Goal: Transaction & Acquisition: Book appointment/travel/reservation

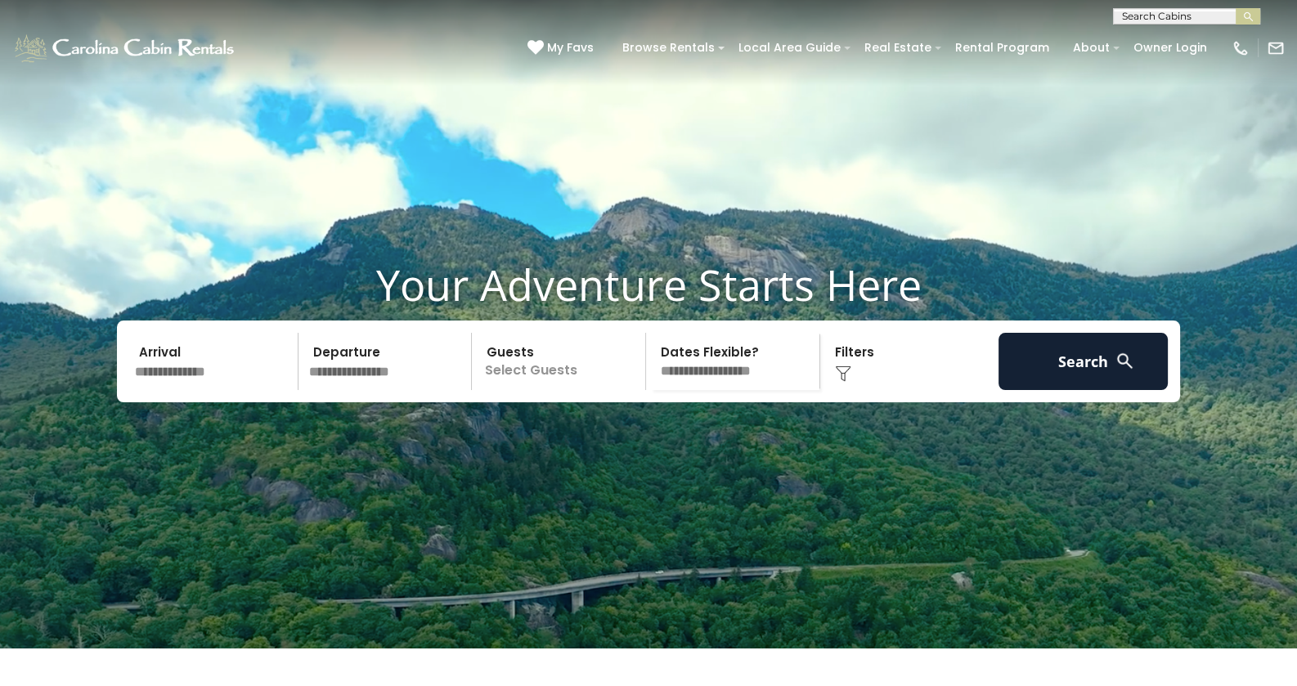
click at [252, 390] on input "text" at bounding box center [213, 361] width 169 height 57
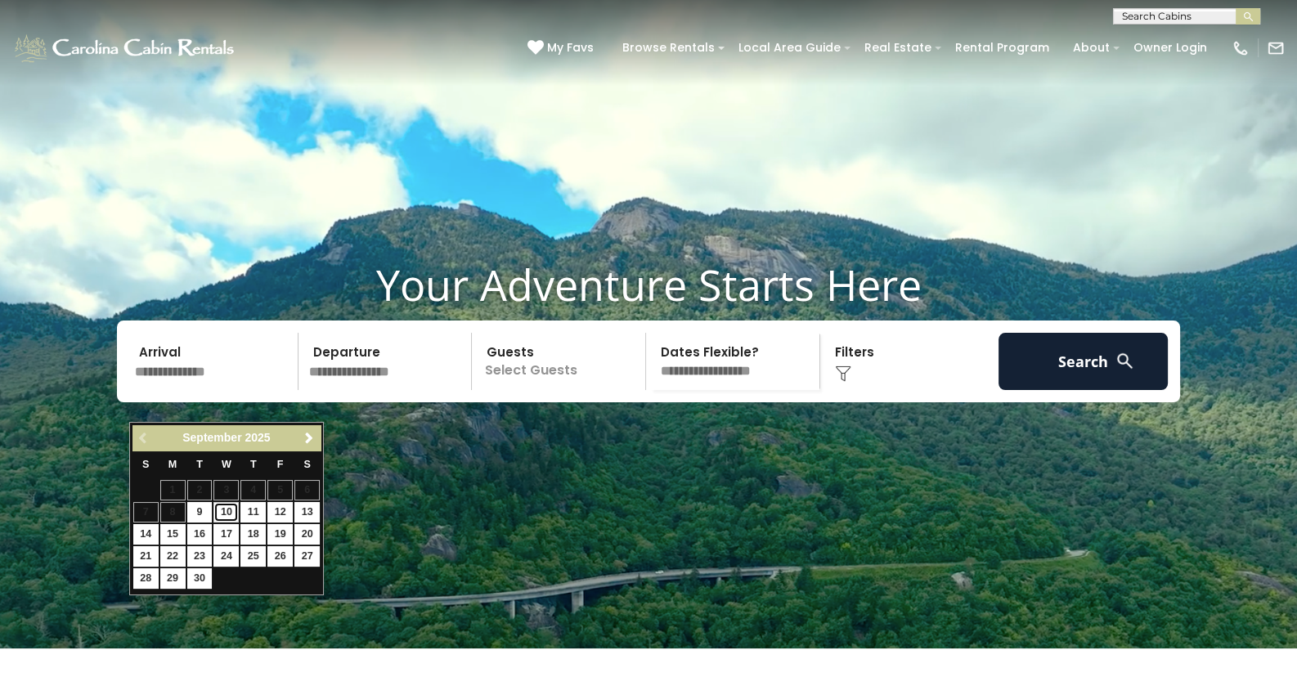
click at [228, 514] on link "10" at bounding box center [225, 512] width 25 height 20
type input "*******"
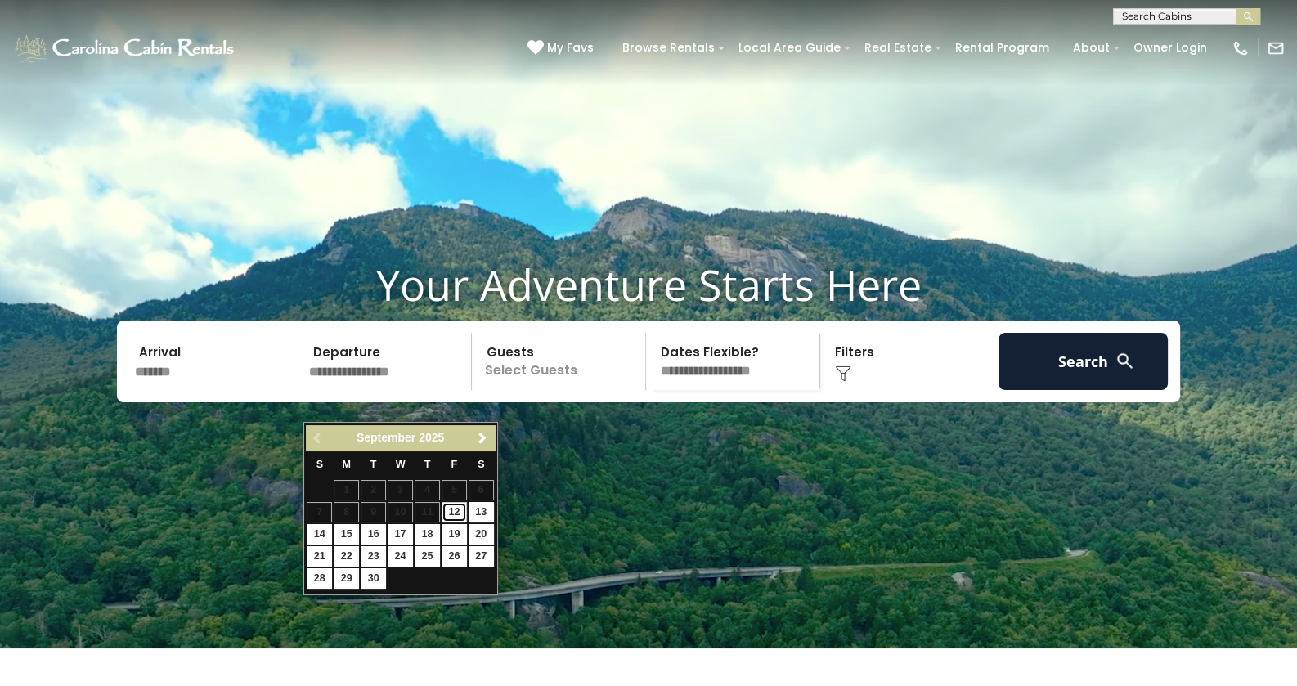
click at [460, 509] on link "12" at bounding box center [454, 512] width 25 height 20
type input "*******"
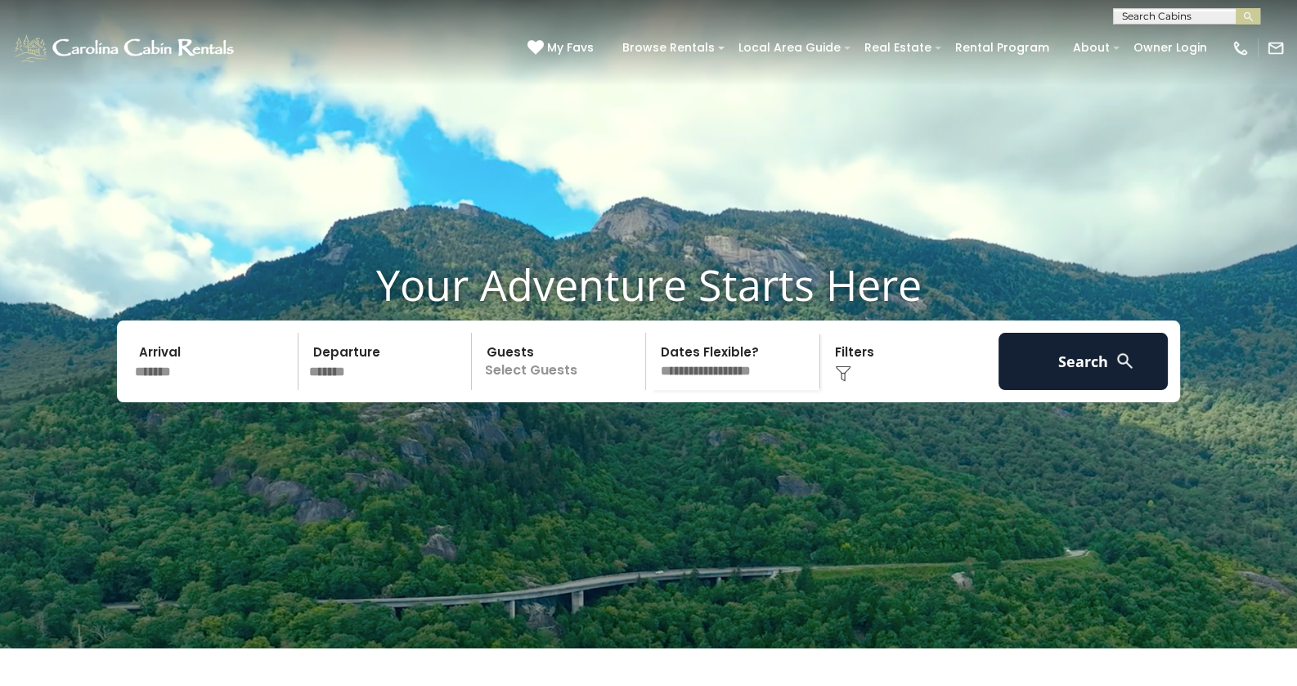
click at [586, 390] on p "Select Guests" at bounding box center [561, 361] width 168 height 57
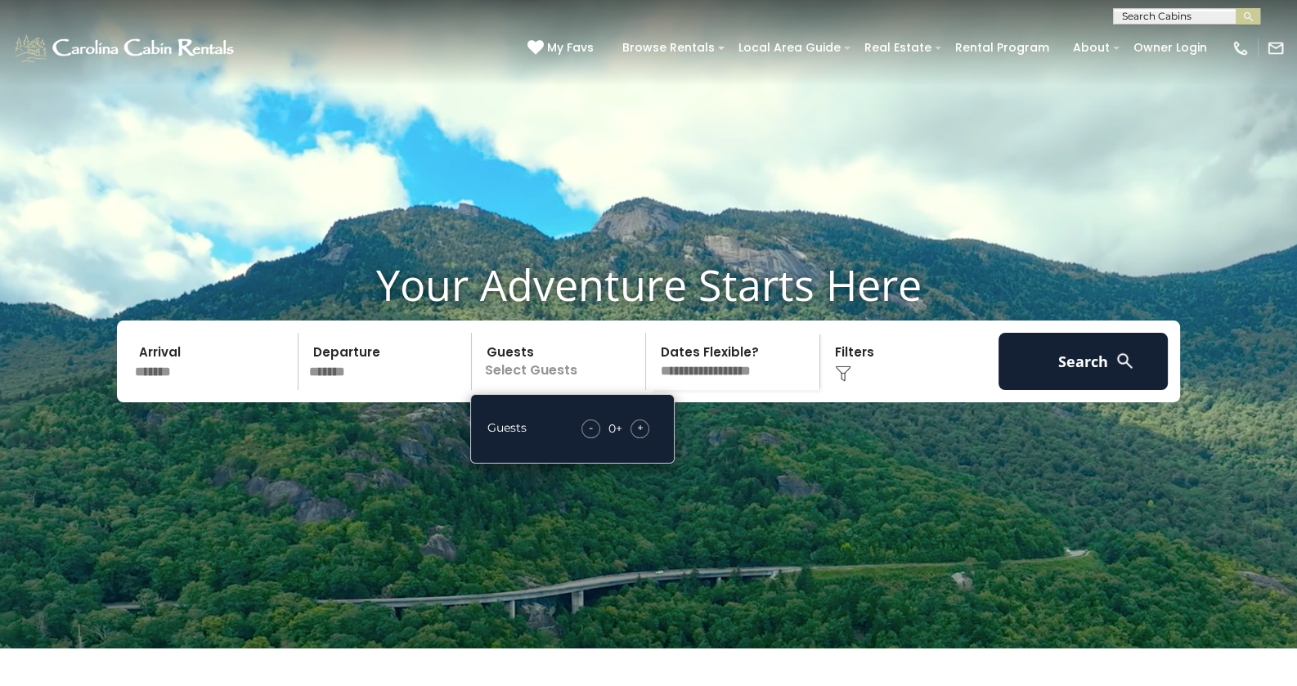
click at [638, 436] on span "+" at bounding box center [640, 428] width 7 height 16
click at [734, 390] on select "**********" at bounding box center [735, 361] width 168 height 57
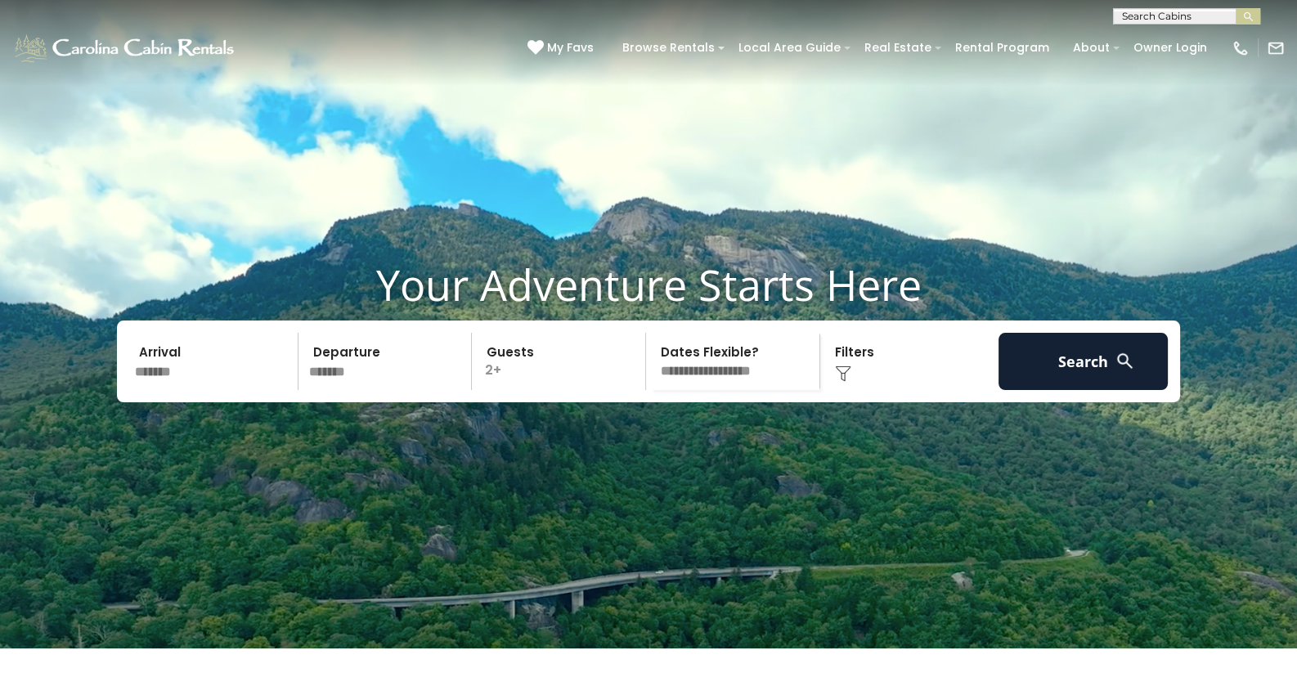
click at [981, 476] on video at bounding box center [648, 324] width 1297 height 649
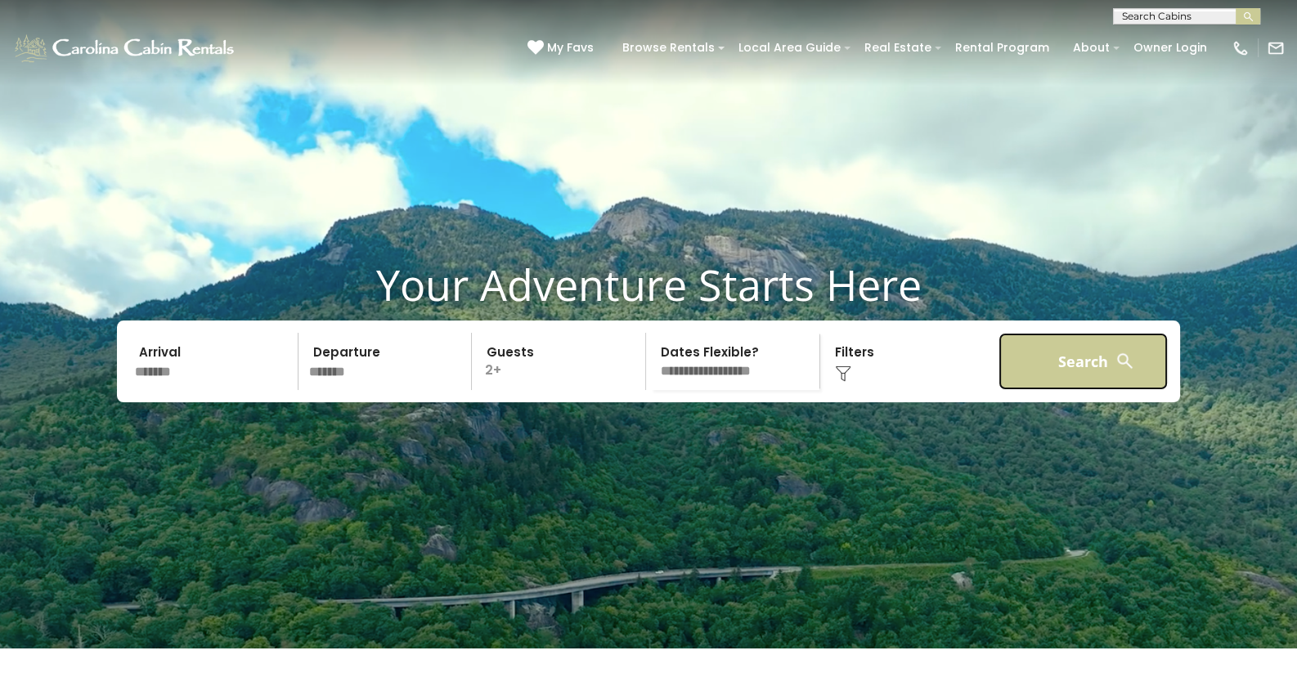
click at [1031, 390] on button "Search" at bounding box center [1083, 361] width 169 height 57
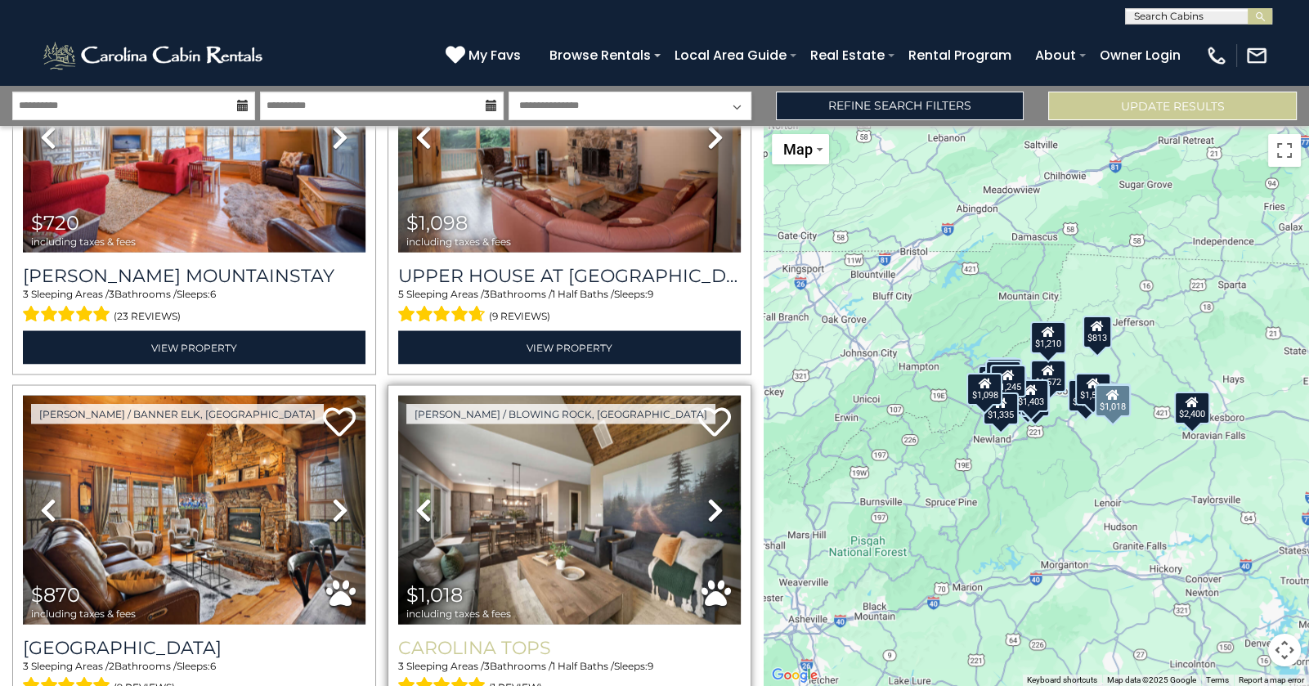
scroll to position [3680, 0]
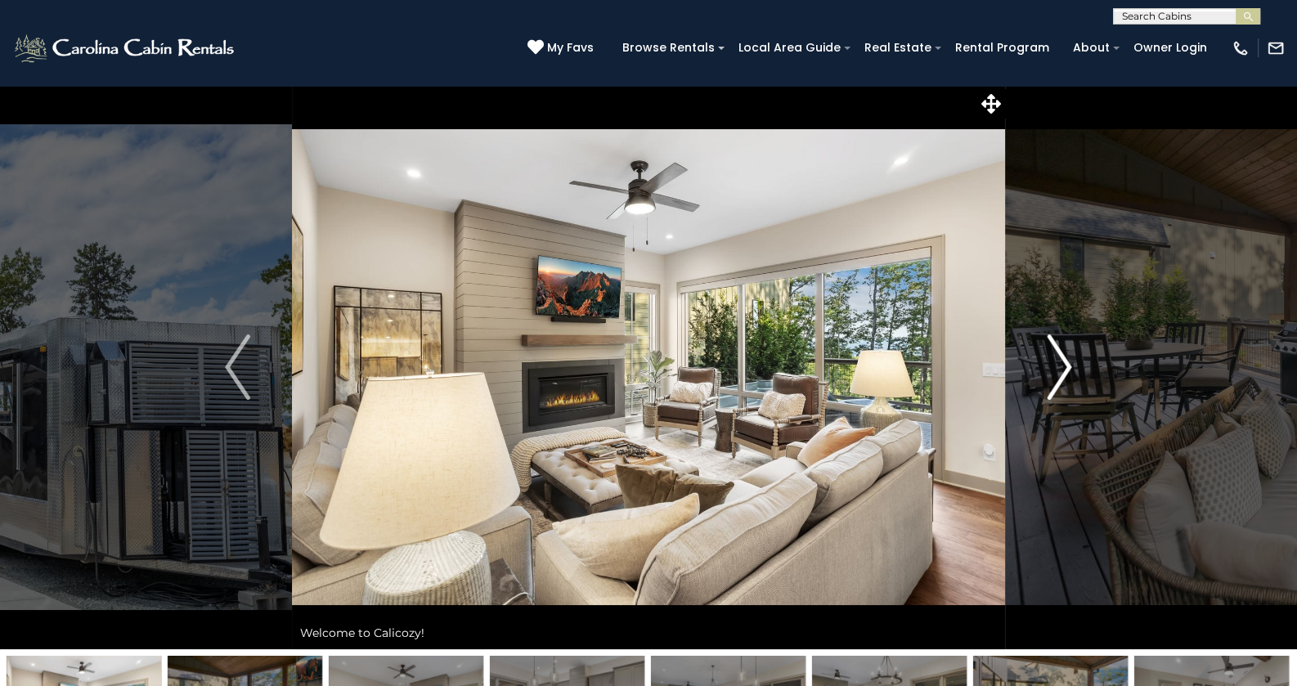
click at [1051, 371] on img "Next" at bounding box center [1059, 367] width 25 height 65
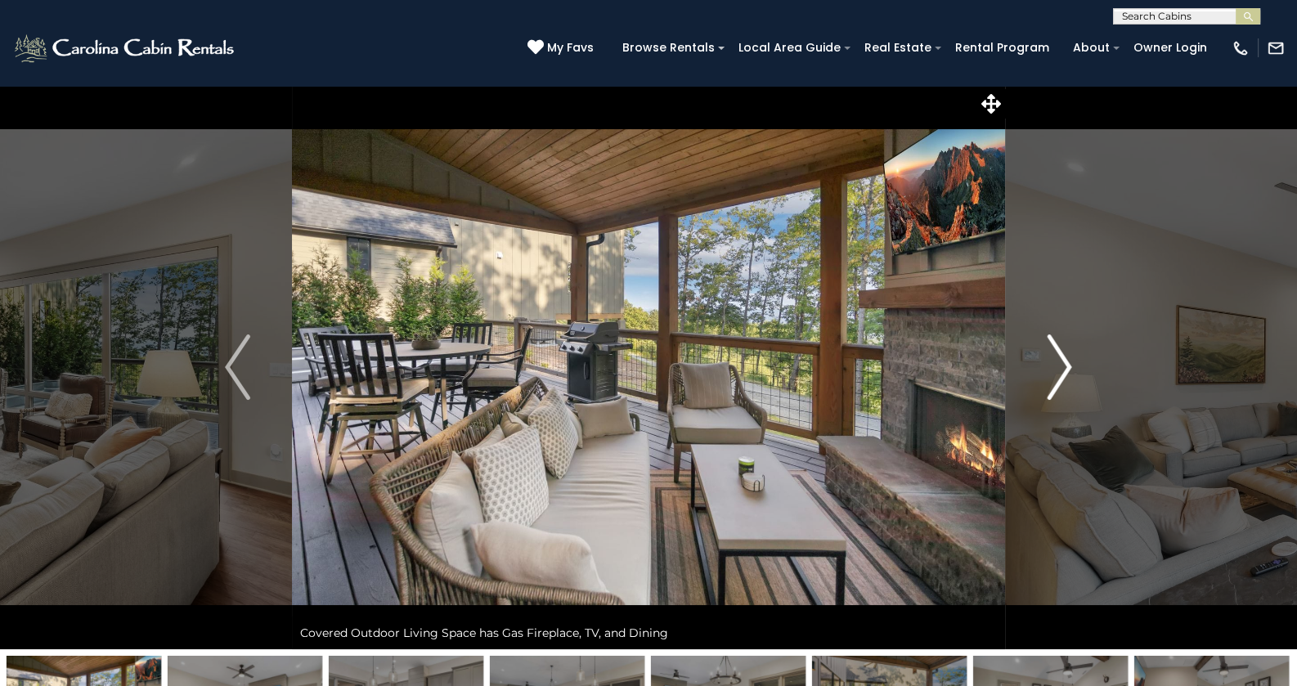
click at [1051, 371] on img "Next" at bounding box center [1059, 367] width 25 height 65
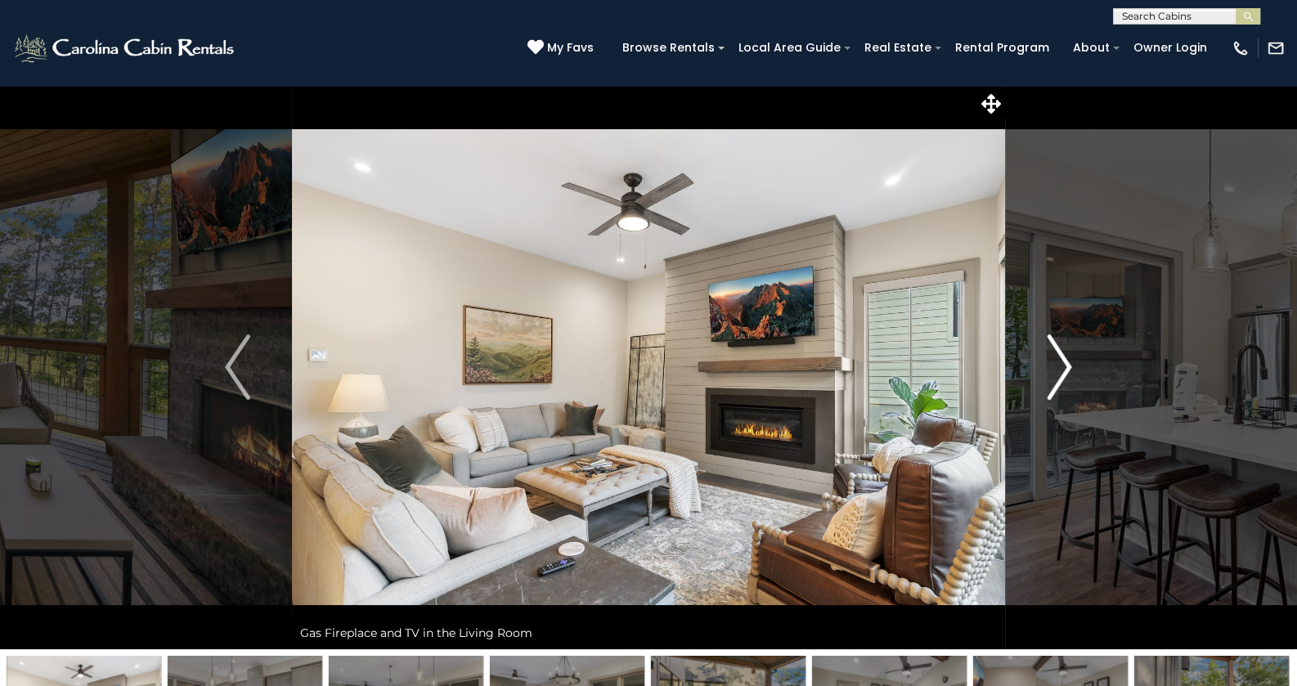
click at [1051, 371] on img "Next" at bounding box center [1059, 367] width 25 height 65
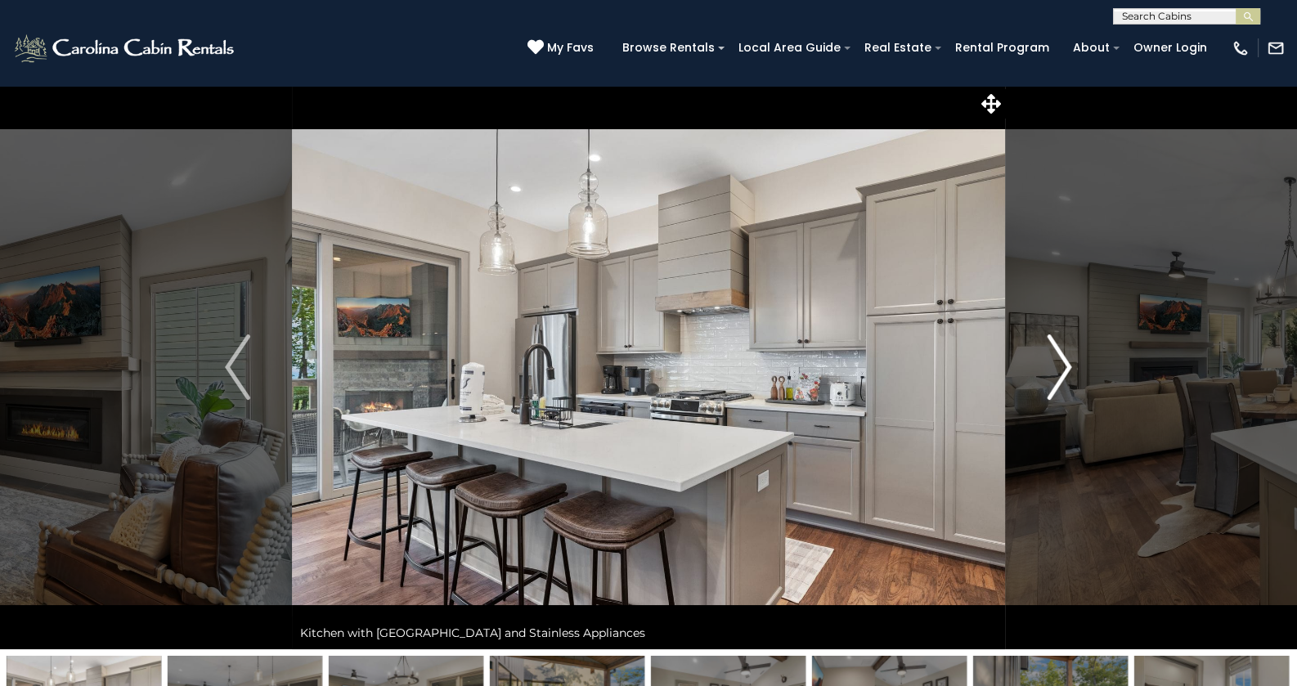
click at [1051, 371] on img "Next" at bounding box center [1059, 367] width 25 height 65
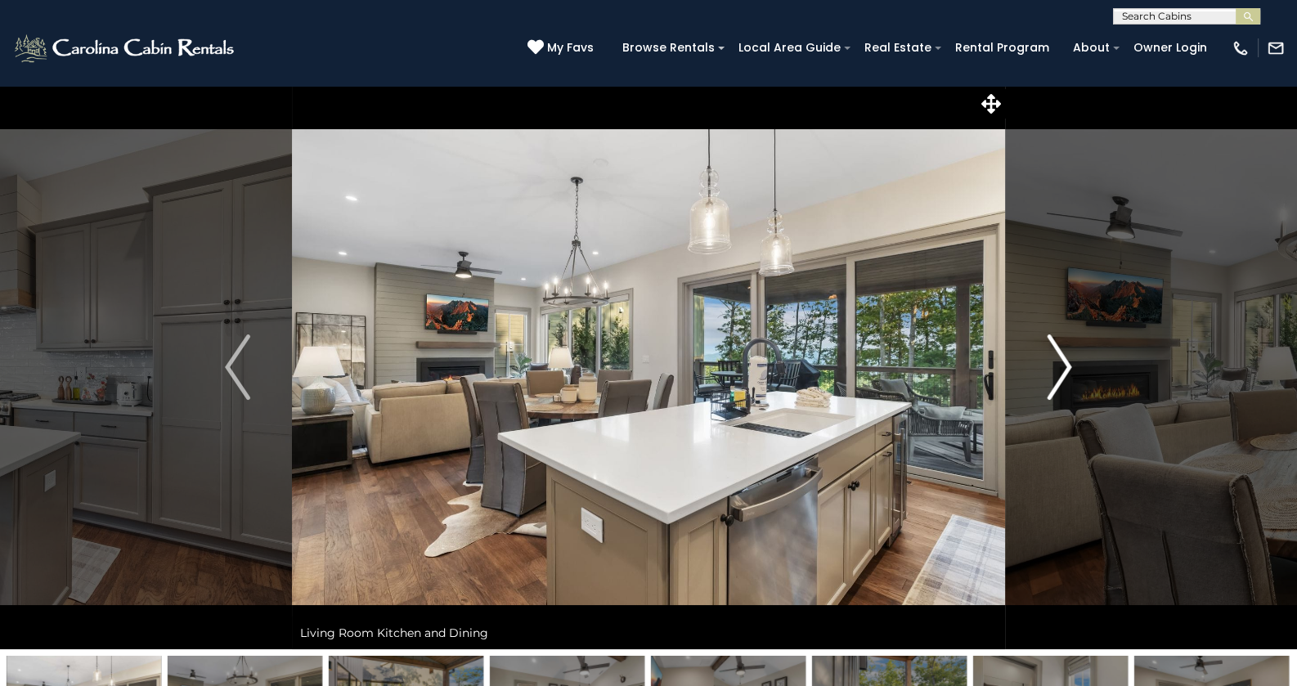
click at [1051, 371] on img "Next" at bounding box center [1059, 367] width 25 height 65
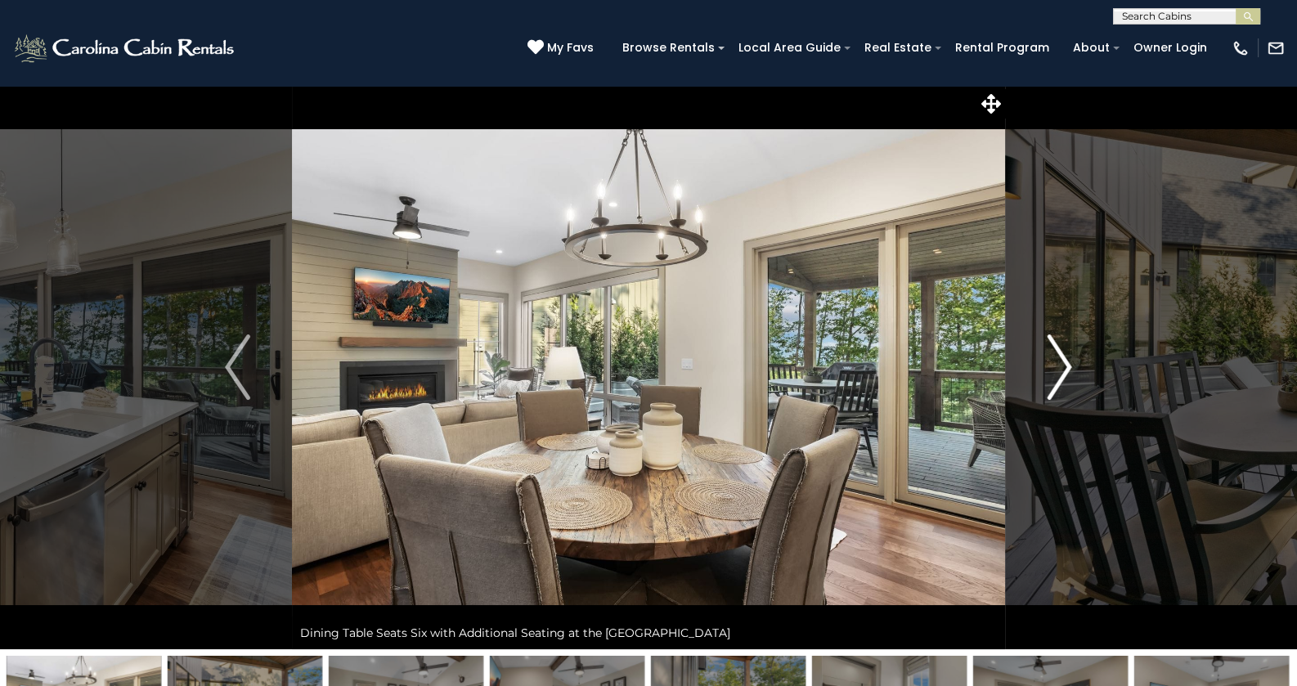
click at [1051, 371] on img "Next" at bounding box center [1059, 367] width 25 height 65
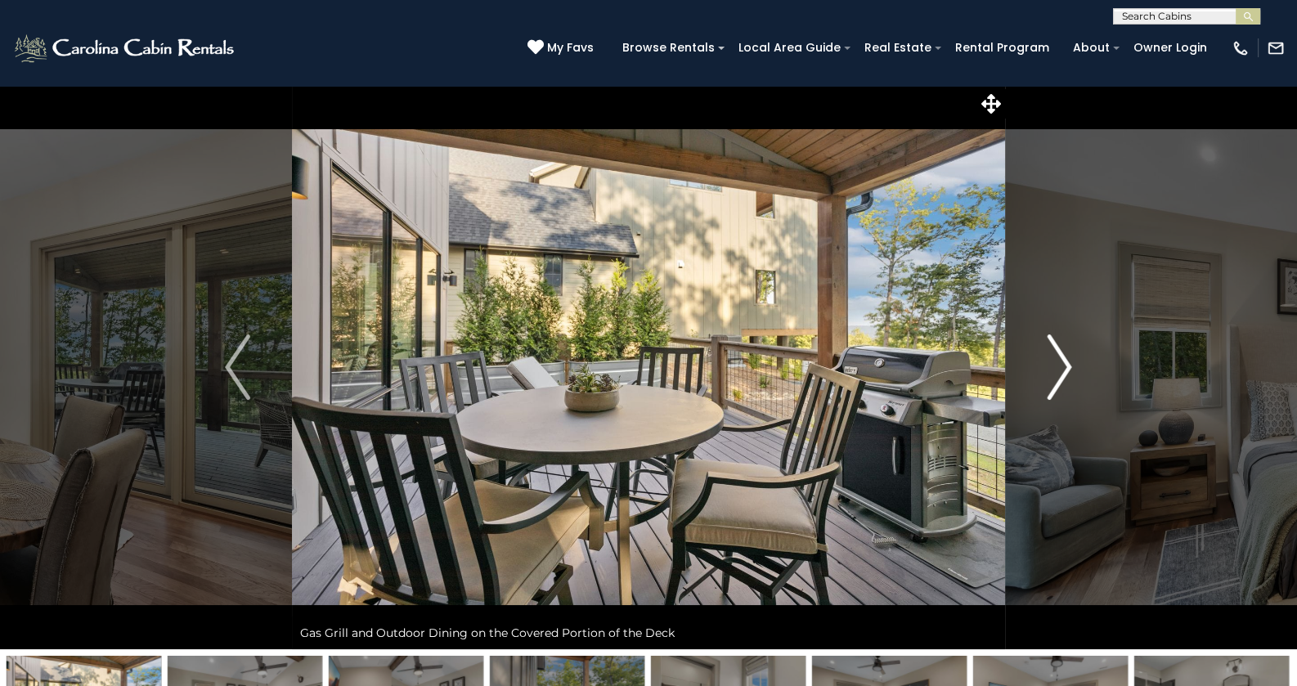
click at [1051, 371] on img "Next" at bounding box center [1059, 367] width 25 height 65
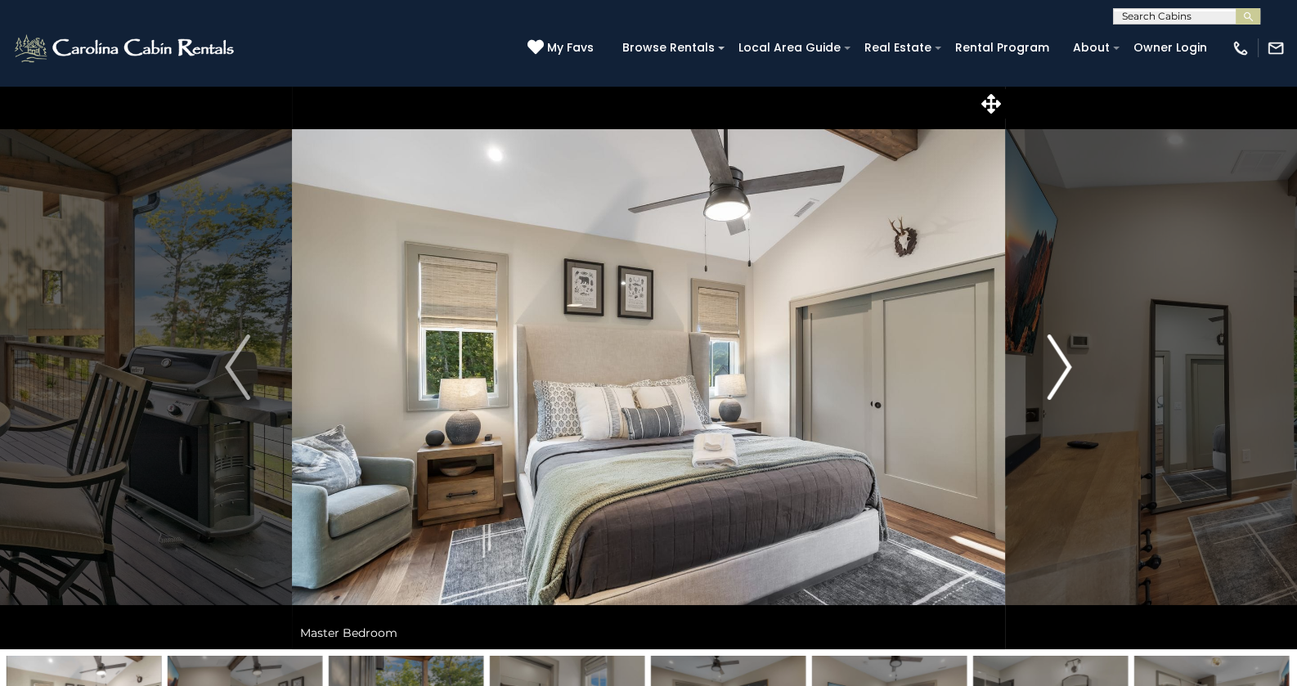
click at [1051, 371] on img "Next" at bounding box center [1059, 367] width 25 height 65
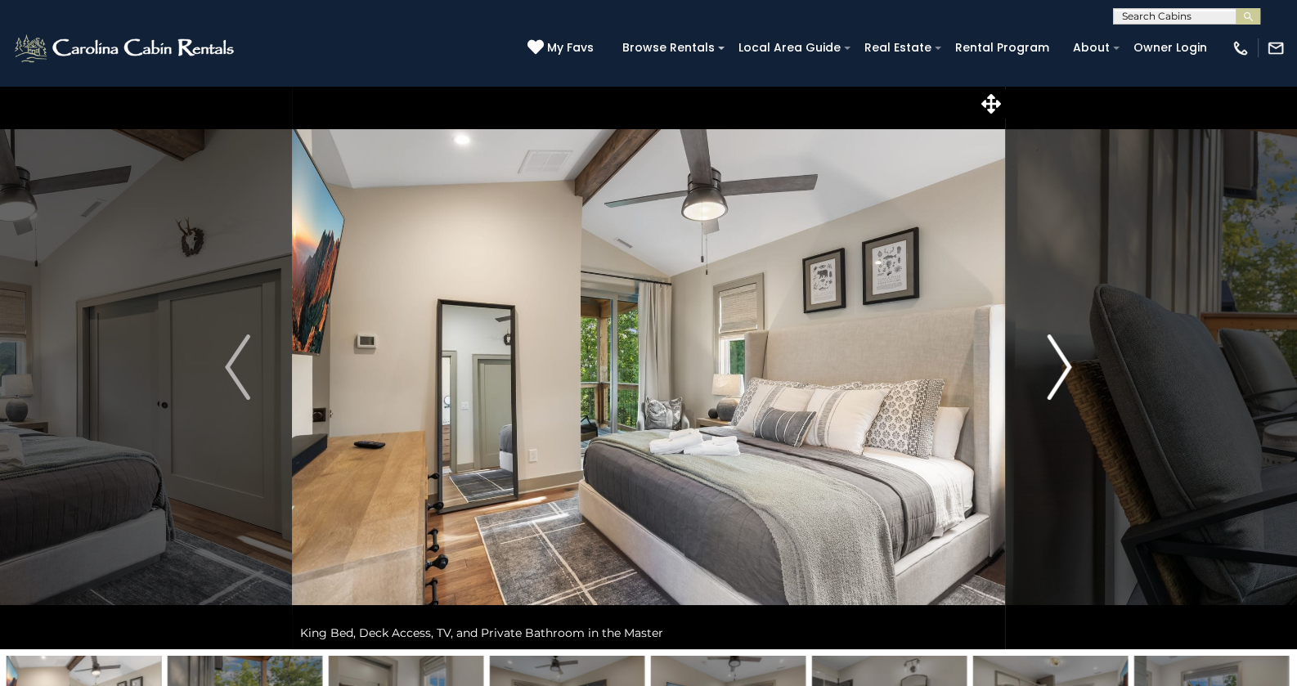
click at [1051, 371] on img "Next" at bounding box center [1059, 367] width 25 height 65
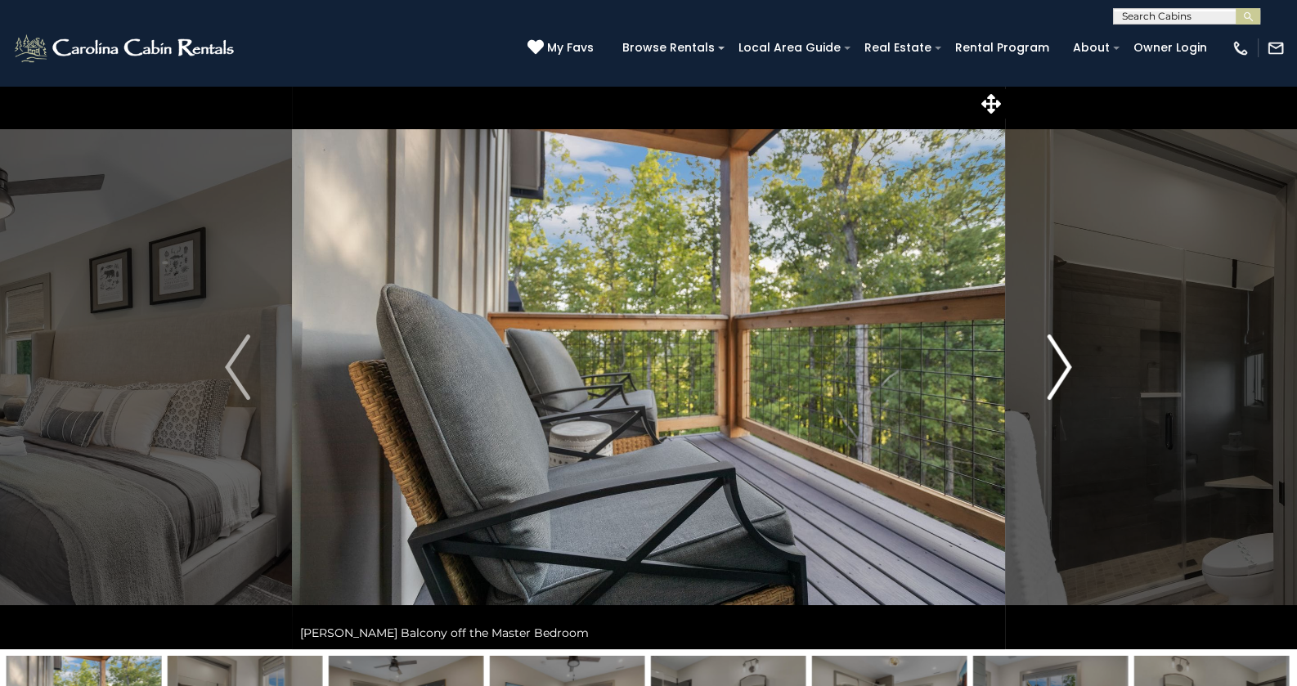
click at [1051, 371] on img "Next" at bounding box center [1059, 367] width 25 height 65
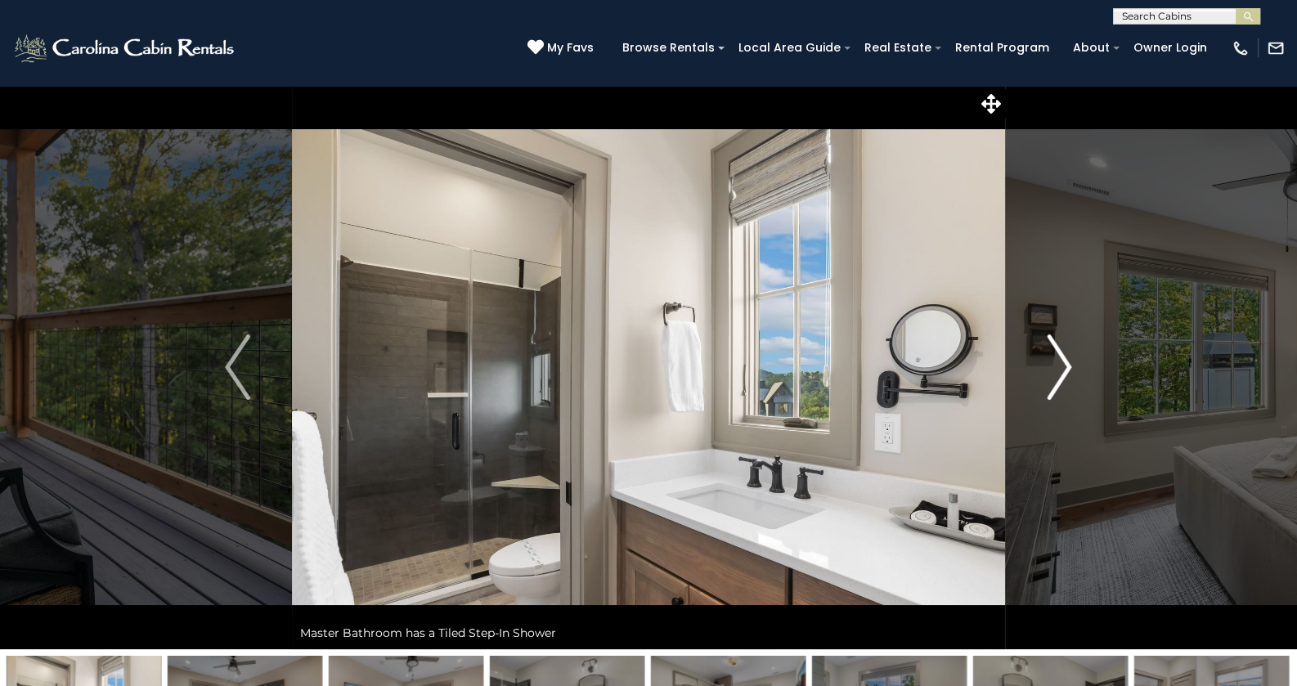
click at [1051, 371] on img "Next" at bounding box center [1059, 367] width 25 height 65
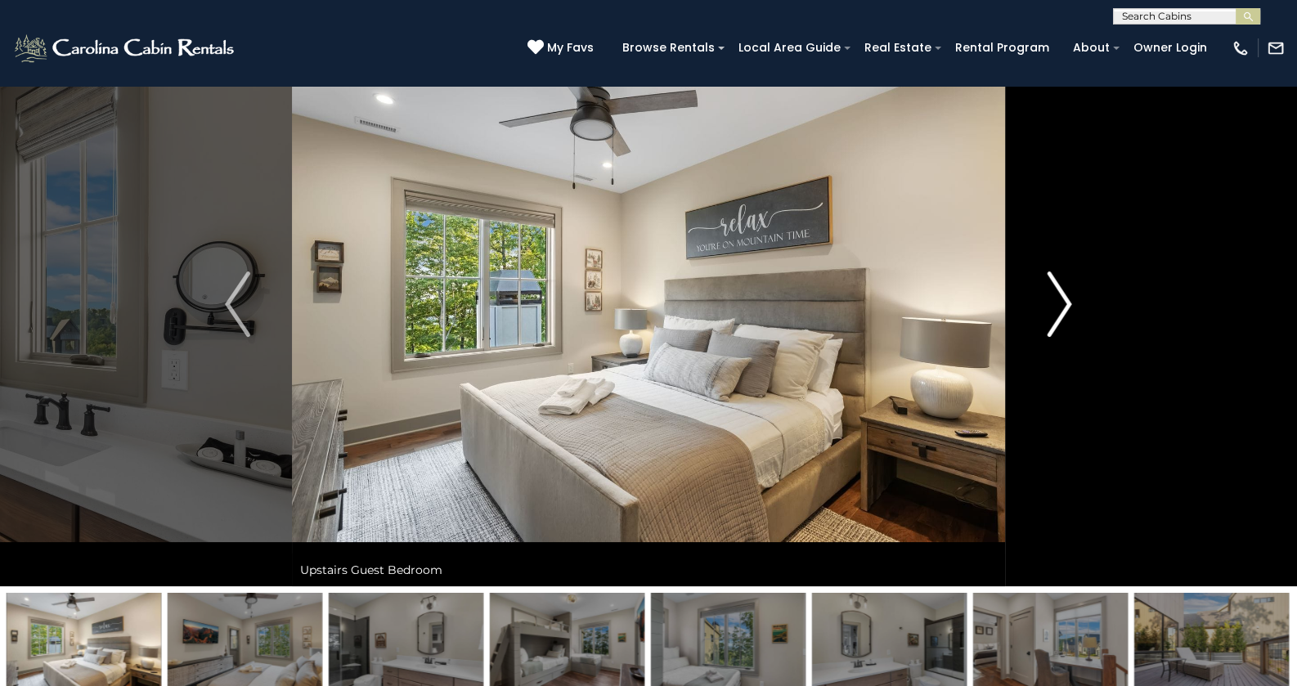
scroll to position [163, 0]
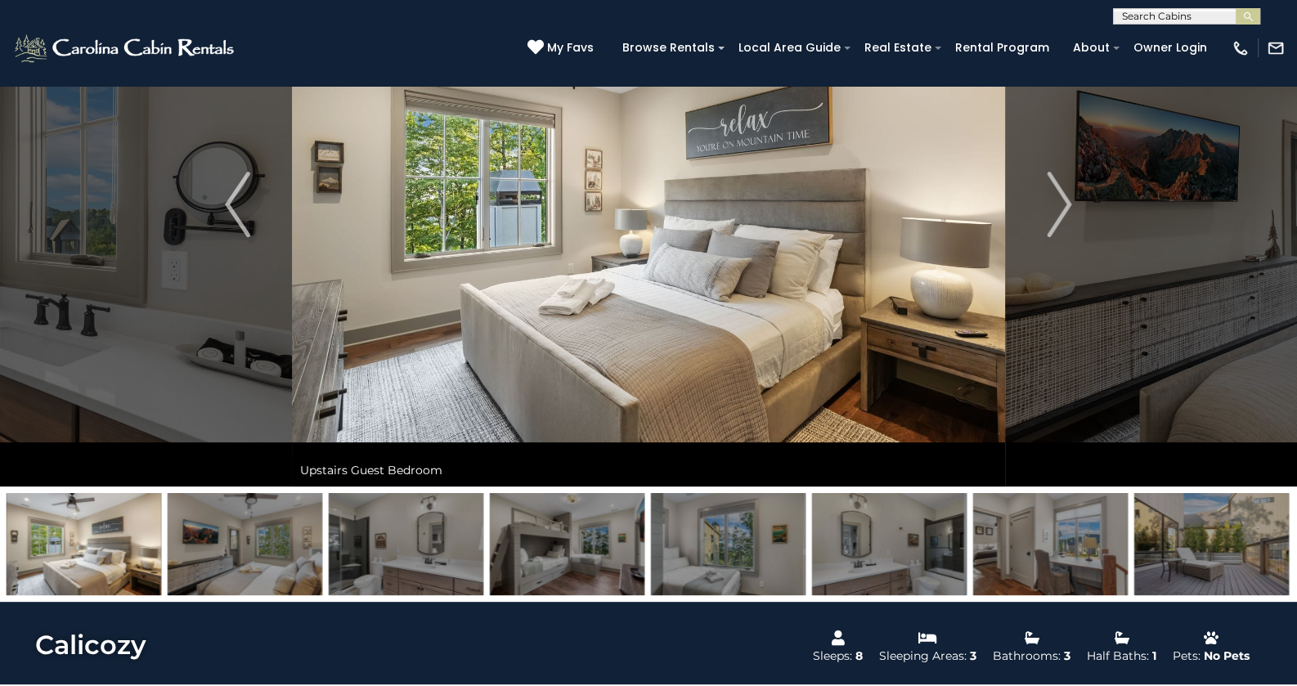
click at [1259, 509] on img at bounding box center [1211, 544] width 155 height 102
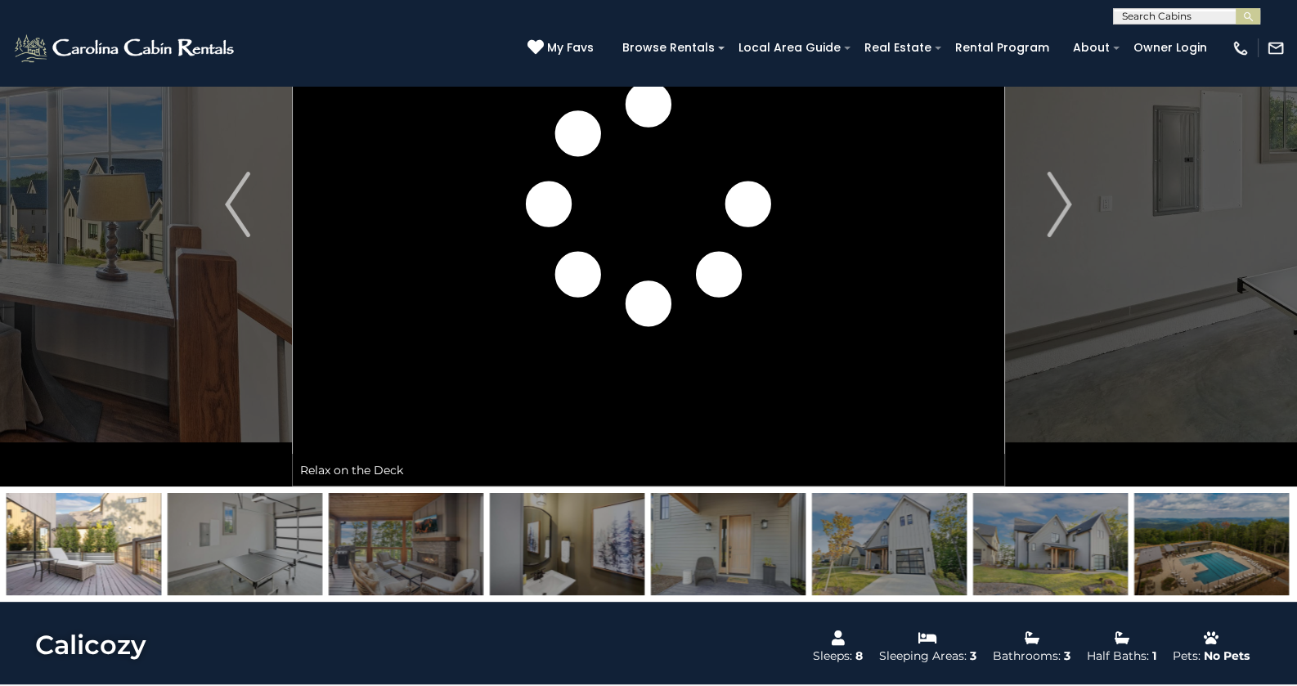
click at [1259, 510] on img at bounding box center [1211, 544] width 155 height 102
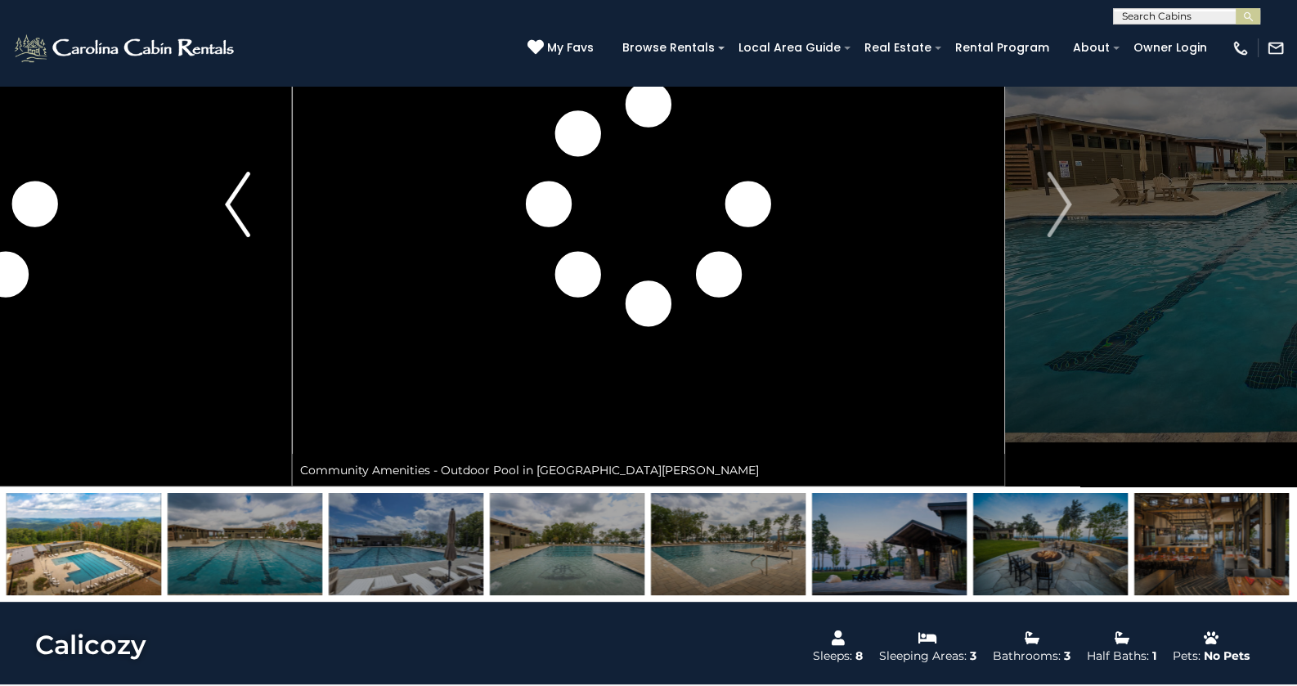
click at [218, 200] on button "Previous" at bounding box center [237, 204] width 109 height 564
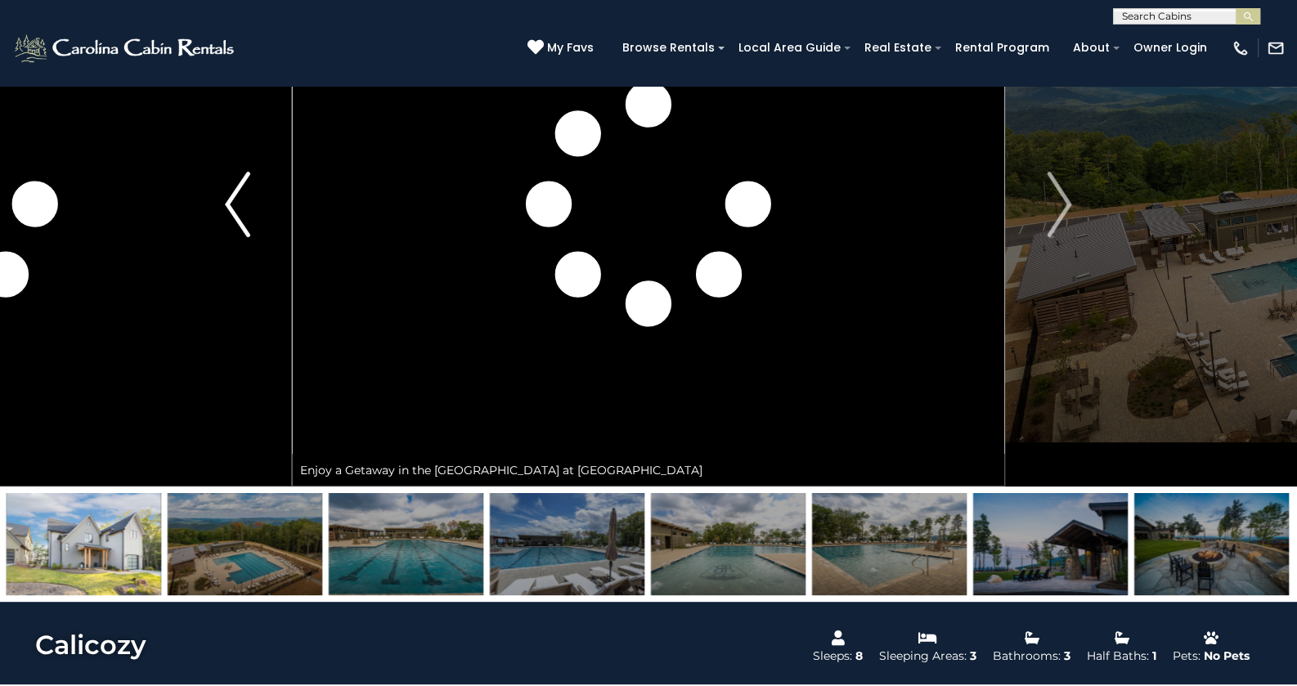
click at [218, 200] on button "Previous" at bounding box center [237, 204] width 109 height 564
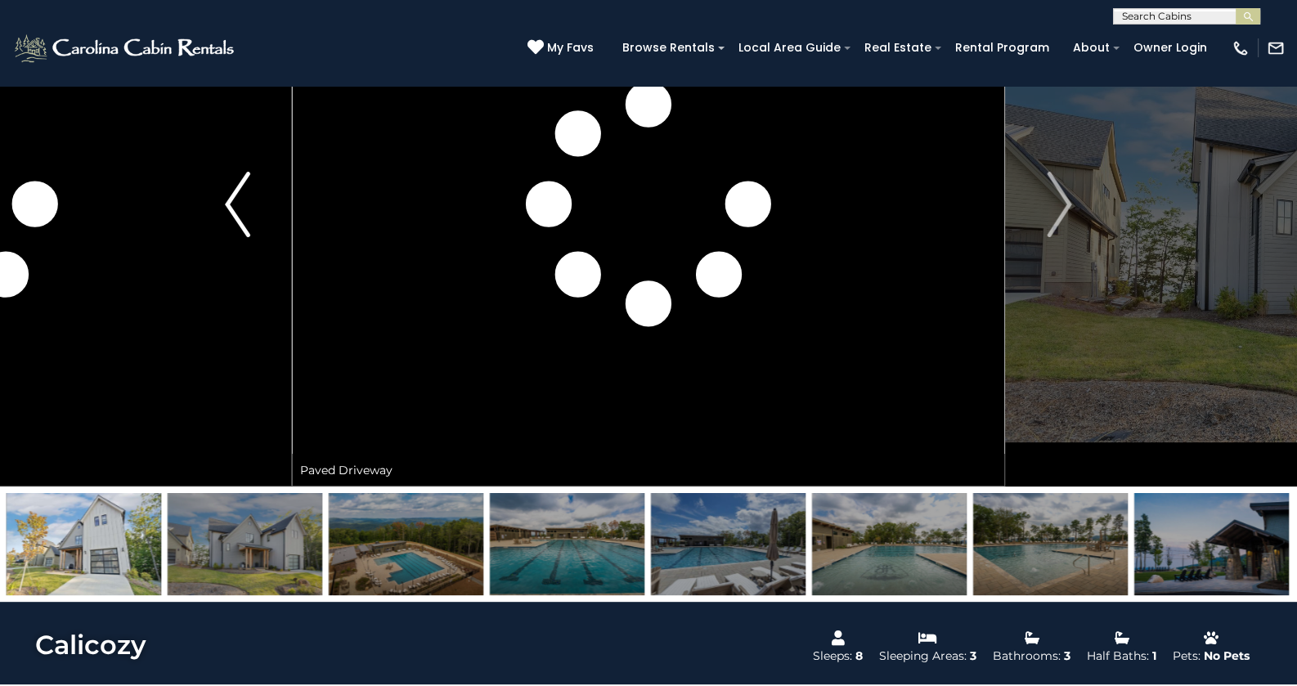
click at [218, 200] on button "Previous" at bounding box center [237, 204] width 109 height 564
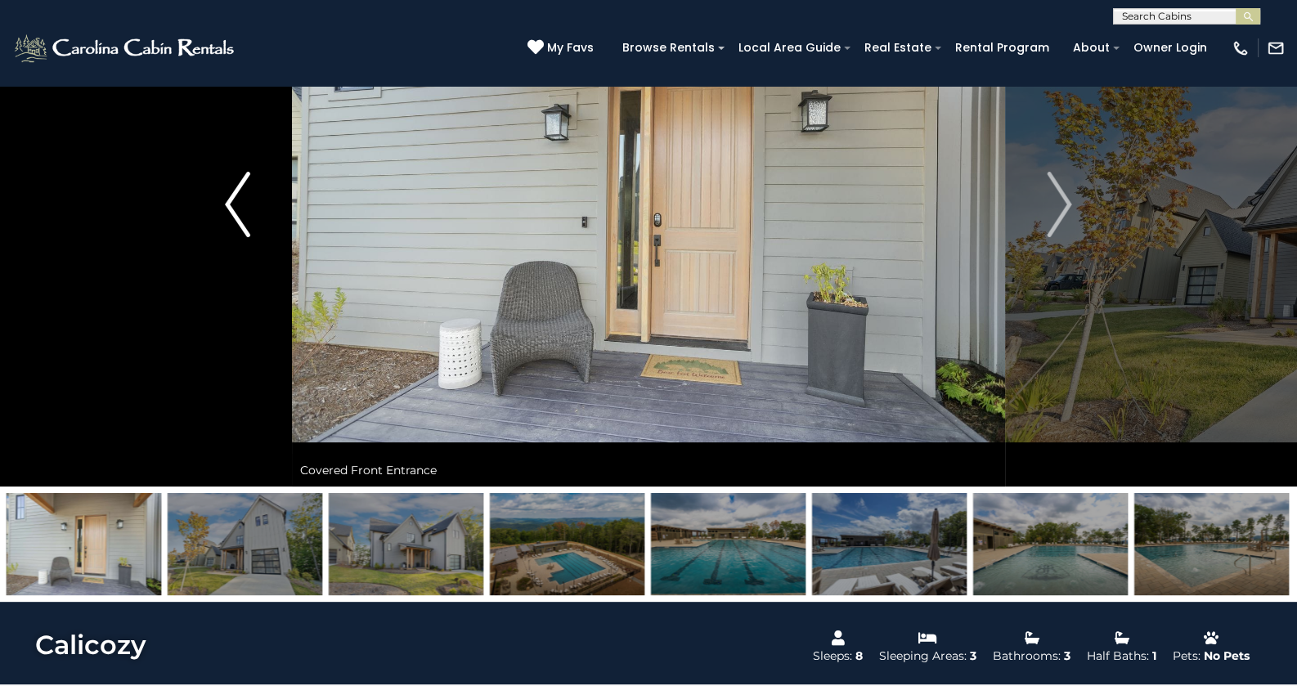
click at [218, 200] on button "Previous" at bounding box center [237, 204] width 109 height 564
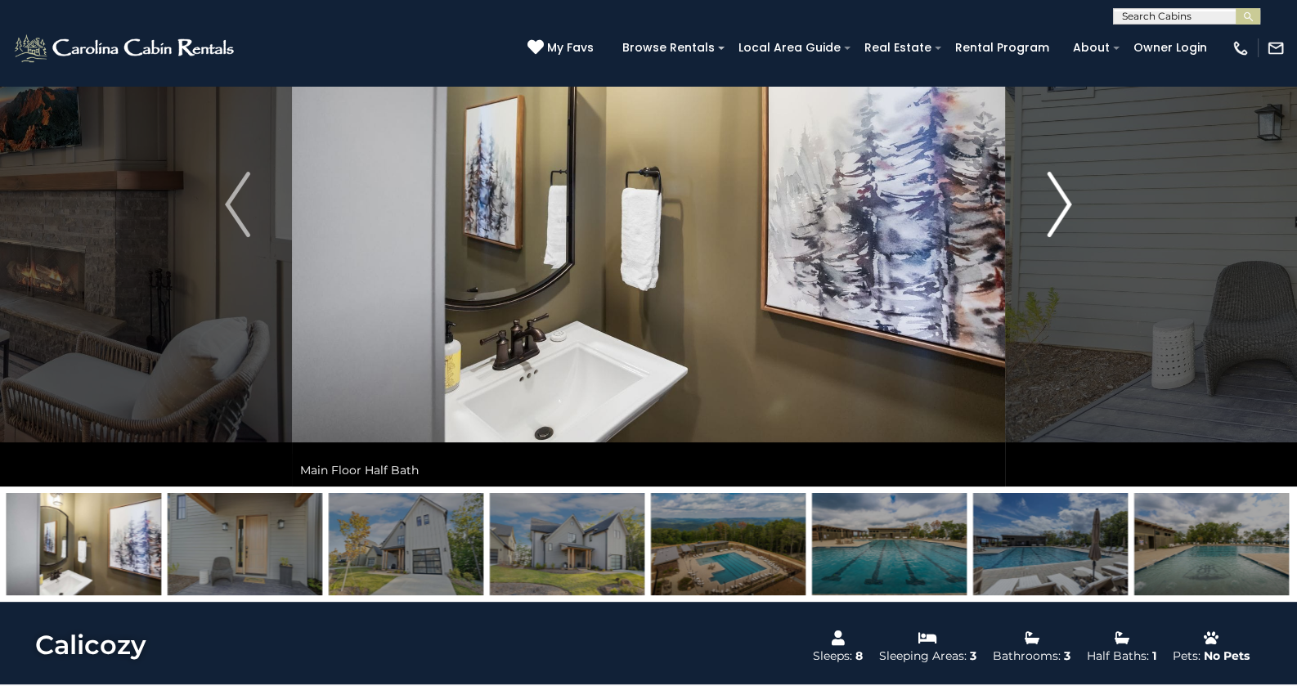
click at [1039, 213] on button "Next" at bounding box center [1059, 204] width 109 height 564
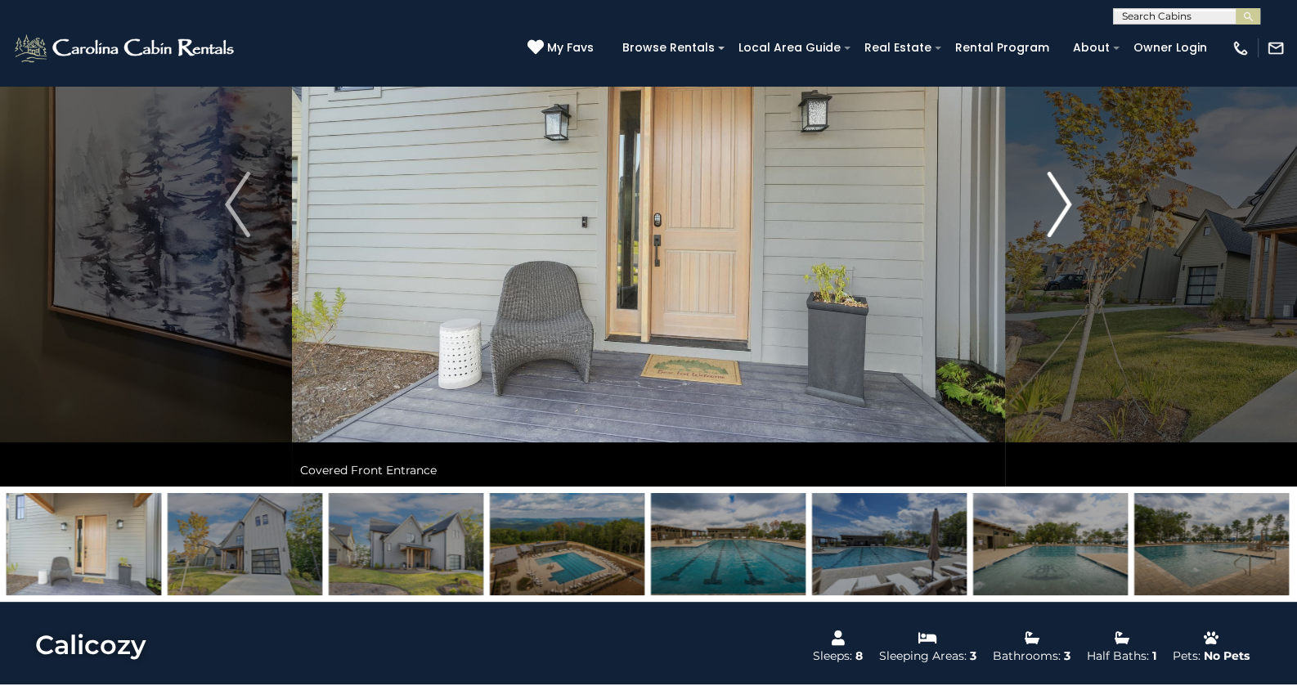
click at [1039, 214] on button "Next" at bounding box center [1059, 204] width 109 height 564
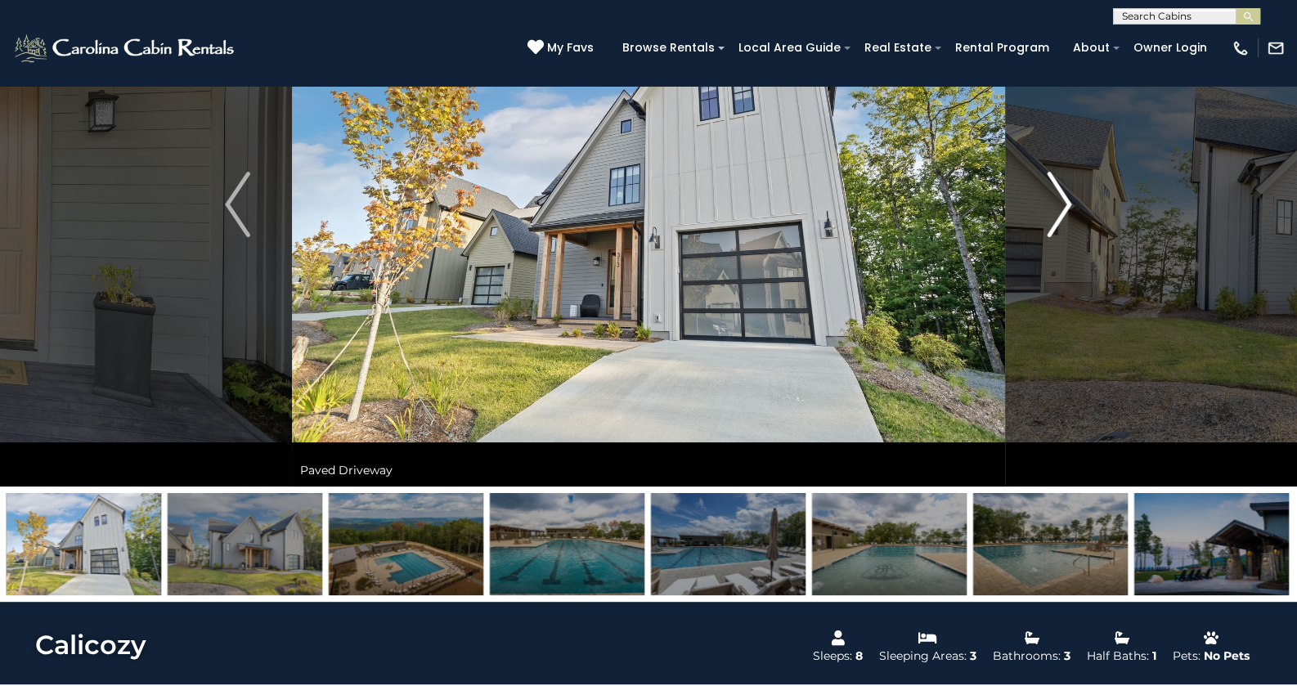
click at [1036, 215] on button "Next" at bounding box center [1059, 204] width 109 height 564
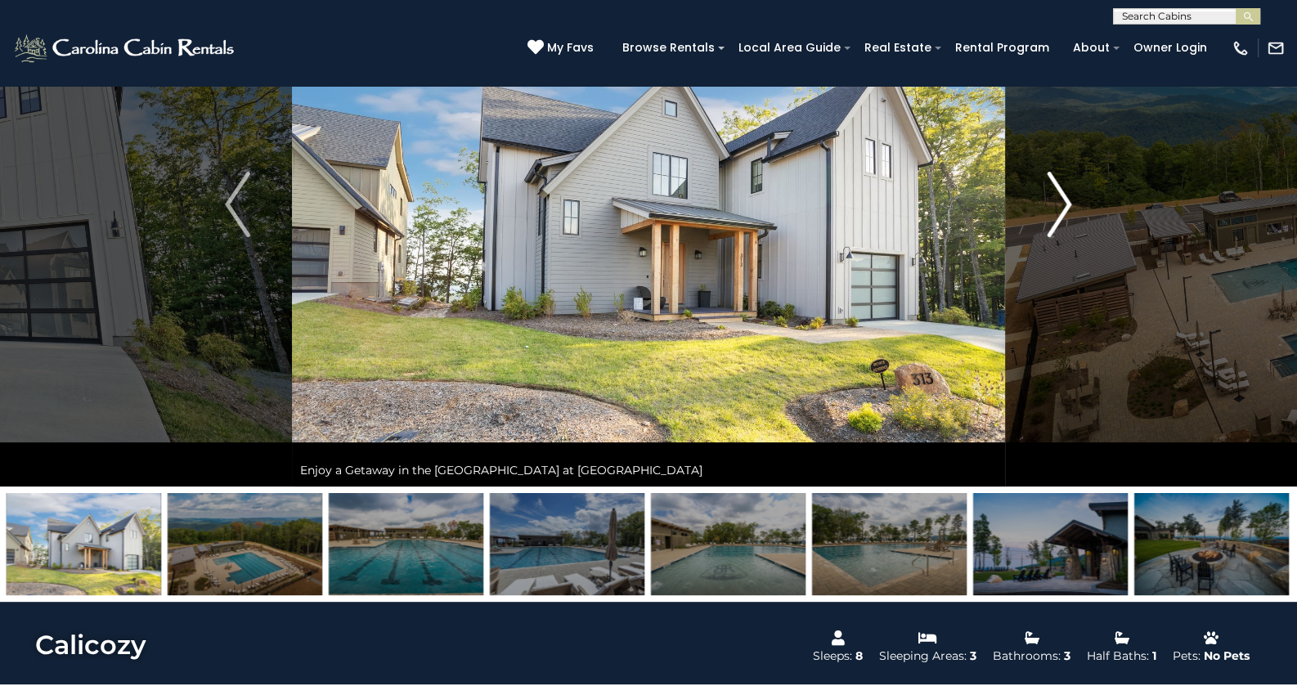
click at [1036, 215] on button "Next" at bounding box center [1059, 204] width 109 height 564
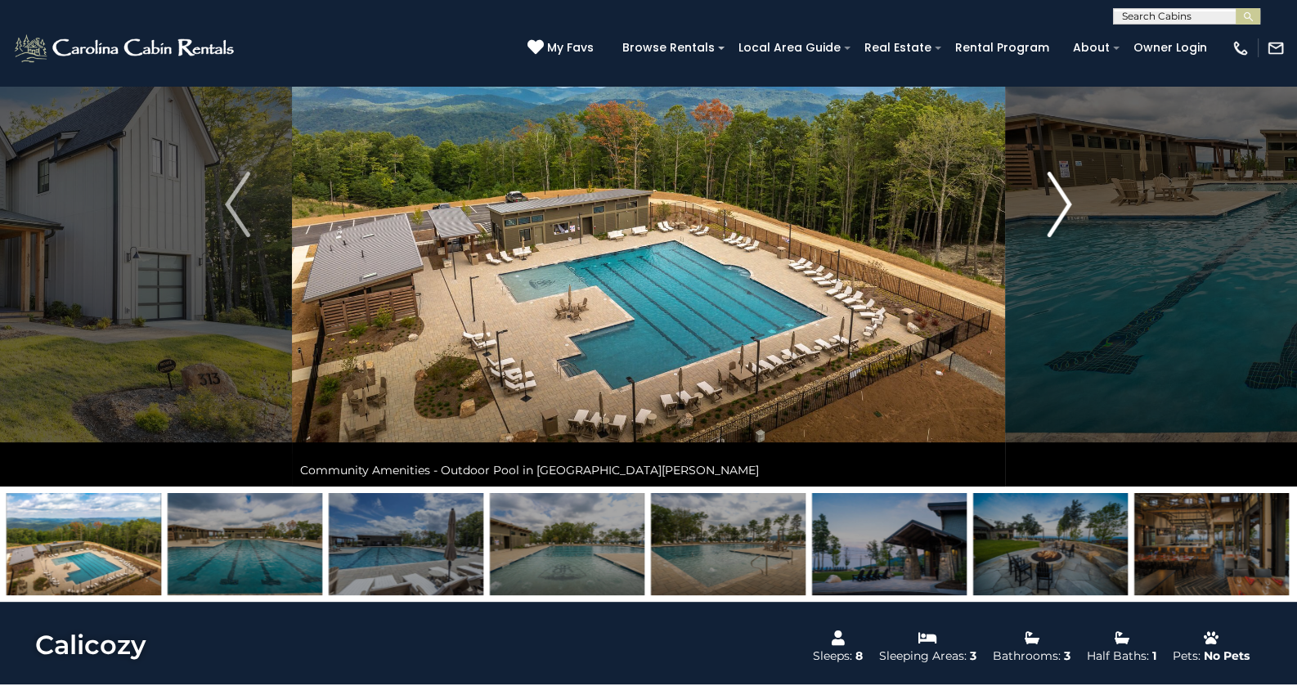
click at [1036, 215] on button "Next" at bounding box center [1059, 204] width 109 height 564
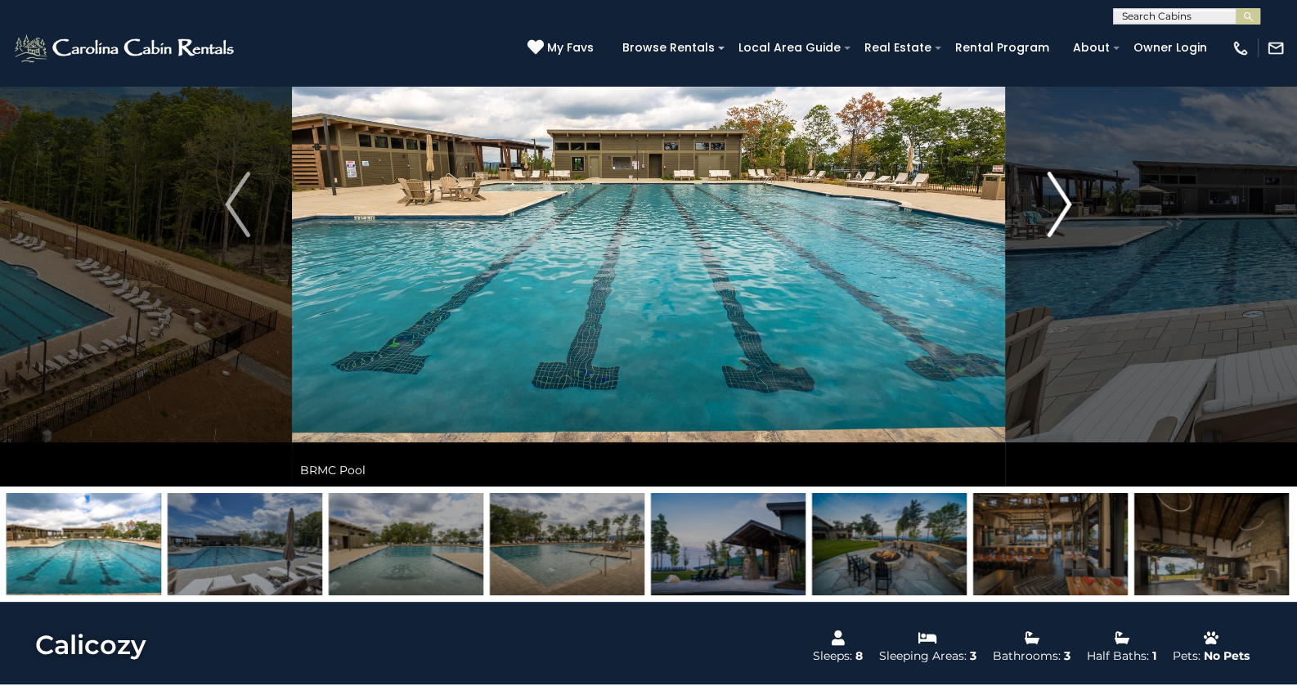
click at [1036, 215] on button "Next" at bounding box center [1059, 204] width 109 height 564
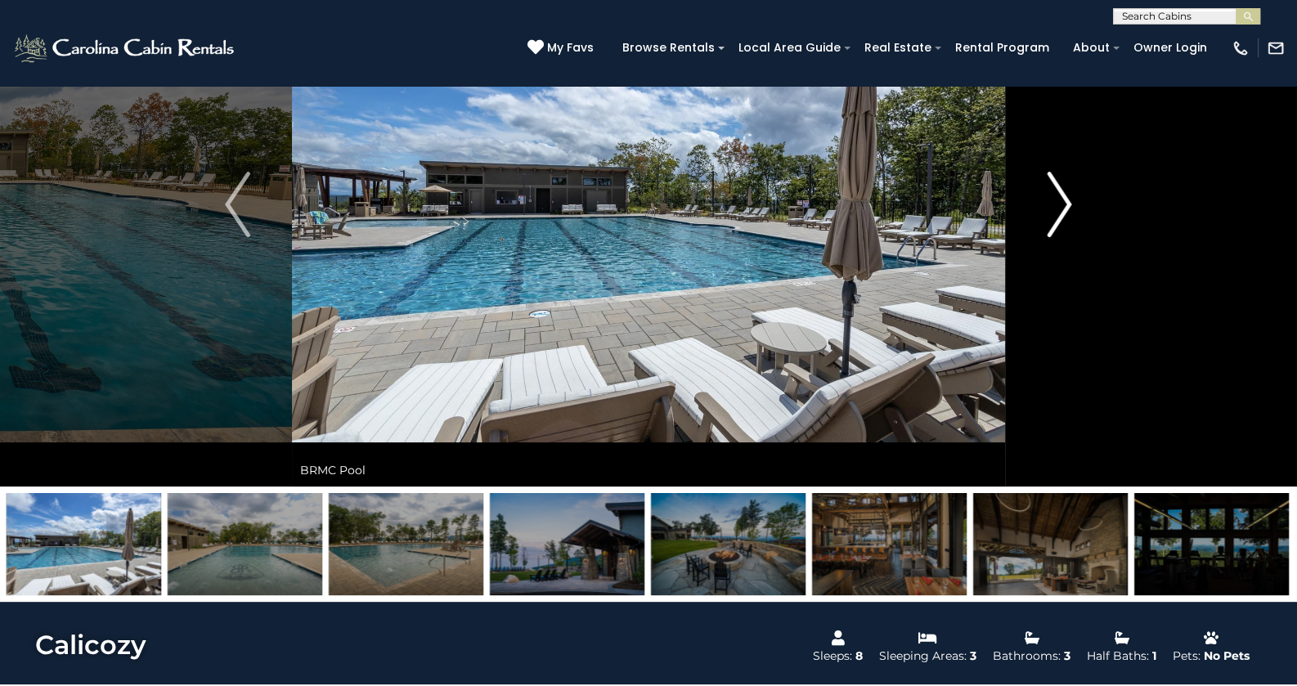
click at [1036, 215] on button "Next" at bounding box center [1059, 204] width 109 height 564
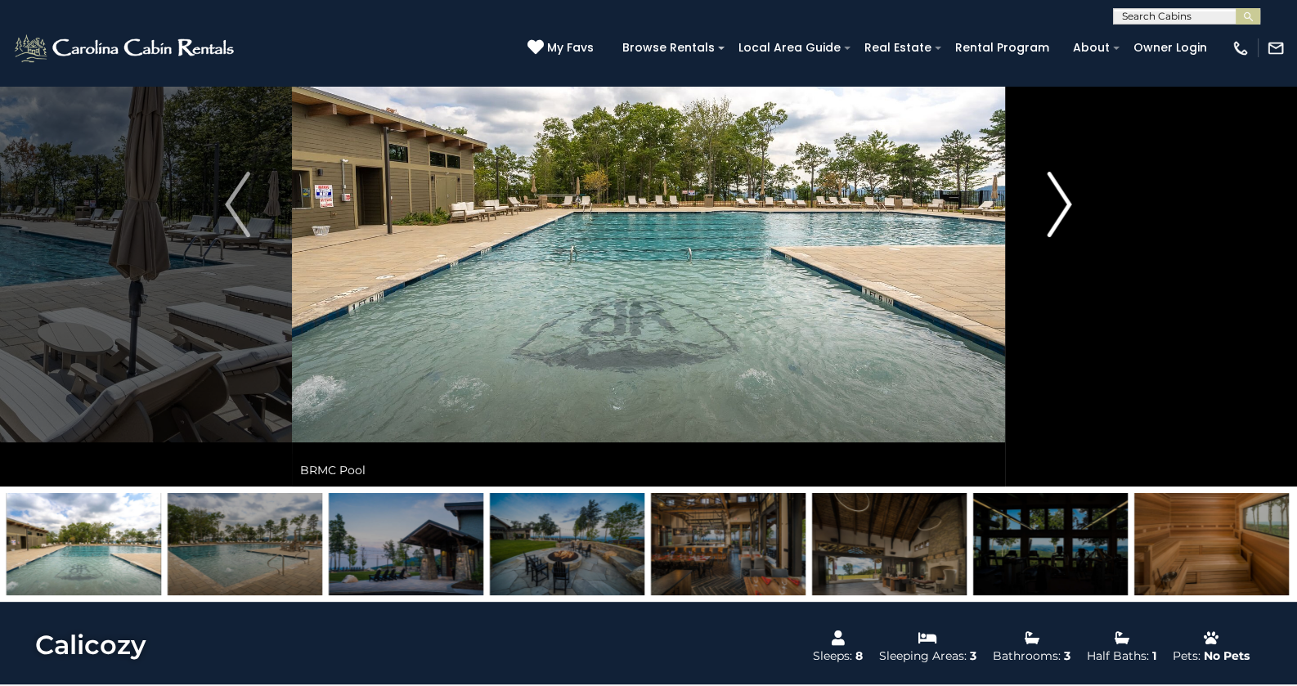
click at [1036, 215] on button "Next" at bounding box center [1059, 204] width 109 height 564
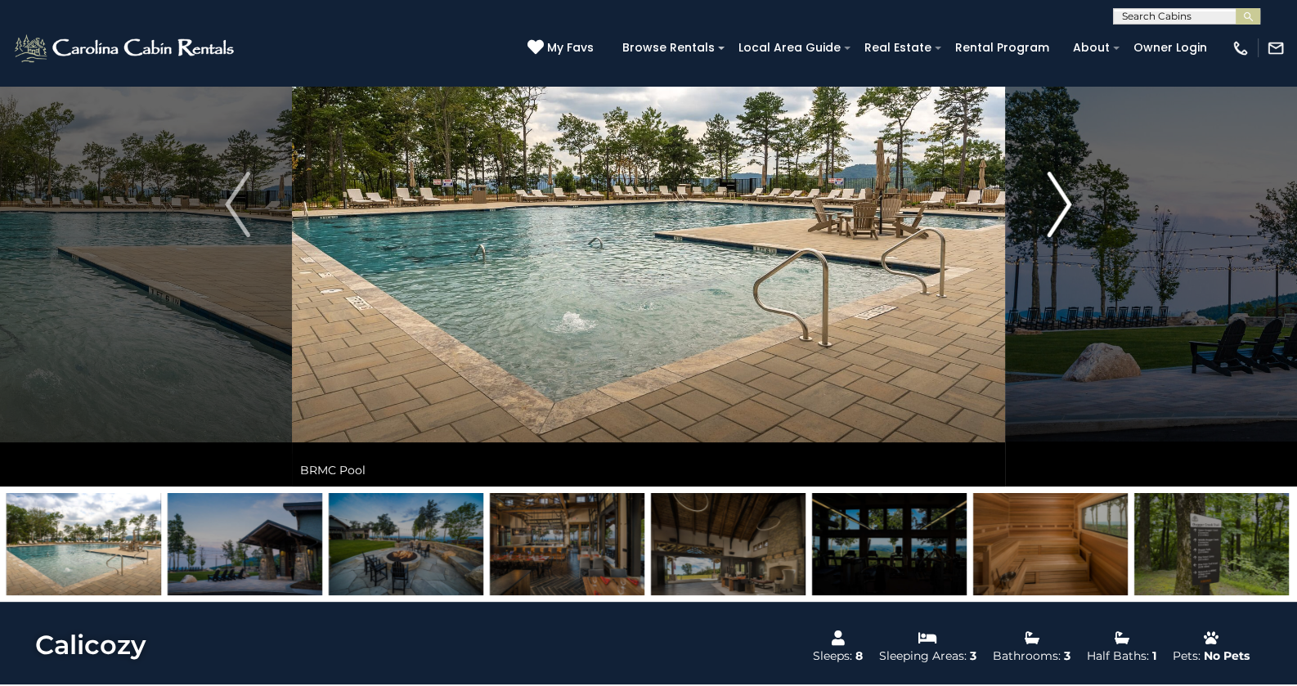
click at [1036, 215] on button "Next" at bounding box center [1059, 204] width 109 height 564
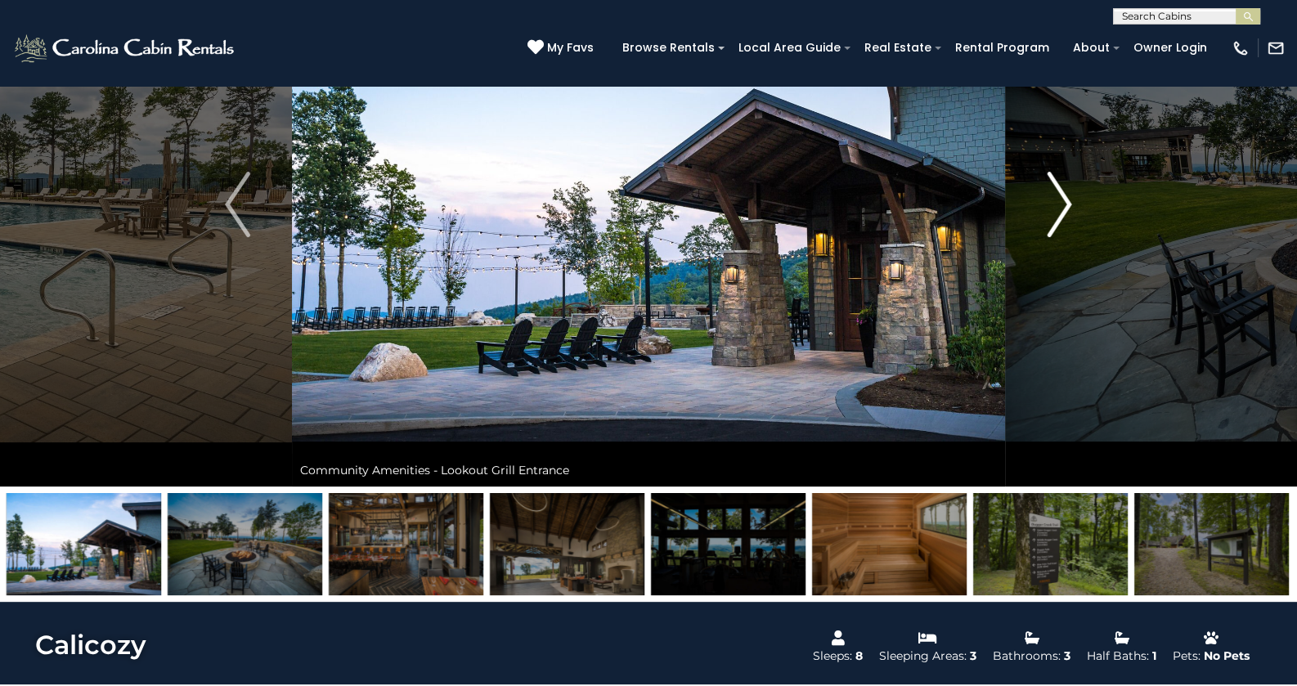
click at [1036, 215] on button "Next" at bounding box center [1059, 204] width 109 height 564
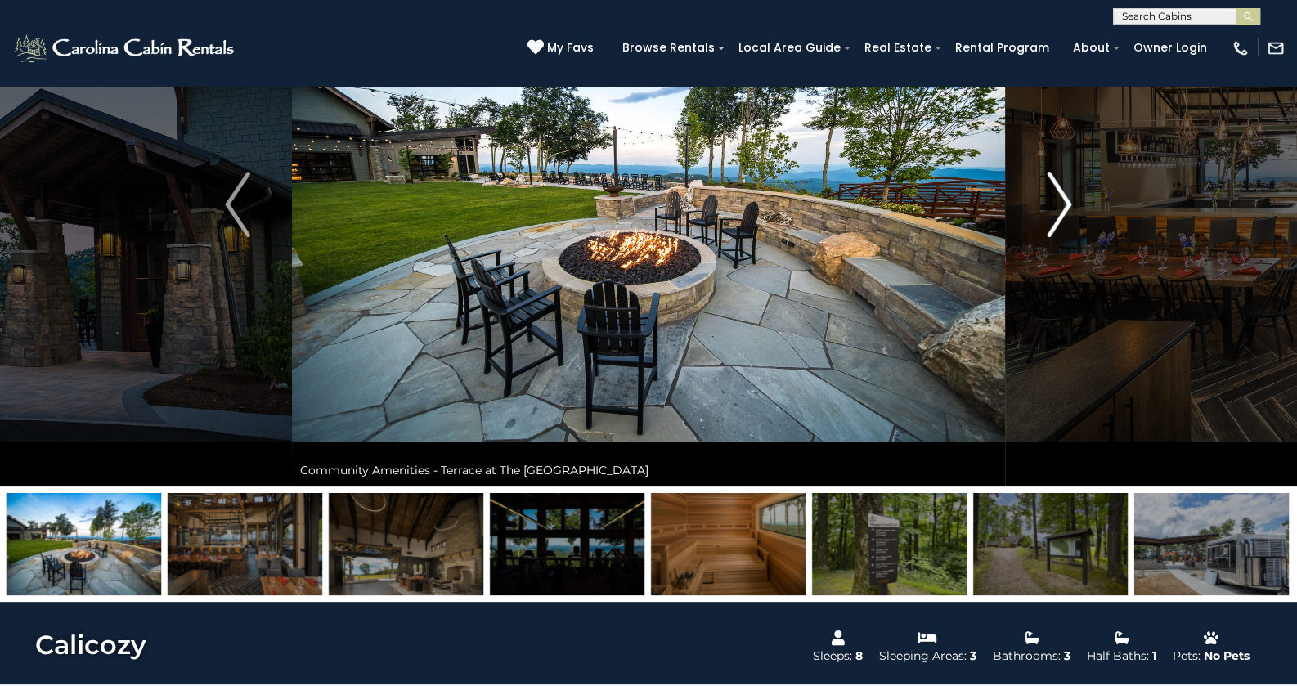
click at [1036, 215] on button "Next" at bounding box center [1059, 204] width 109 height 564
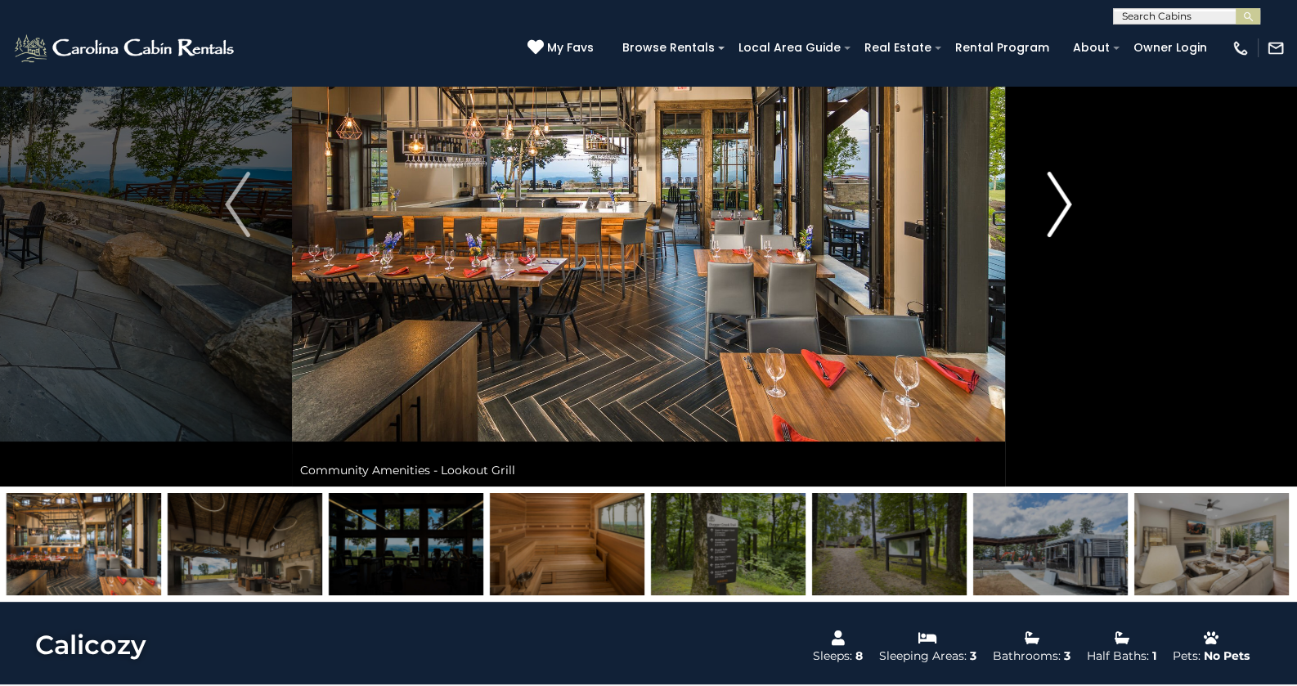
click at [1036, 215] on button "Next" at bounding box center [1059, 204] width 109 height 564
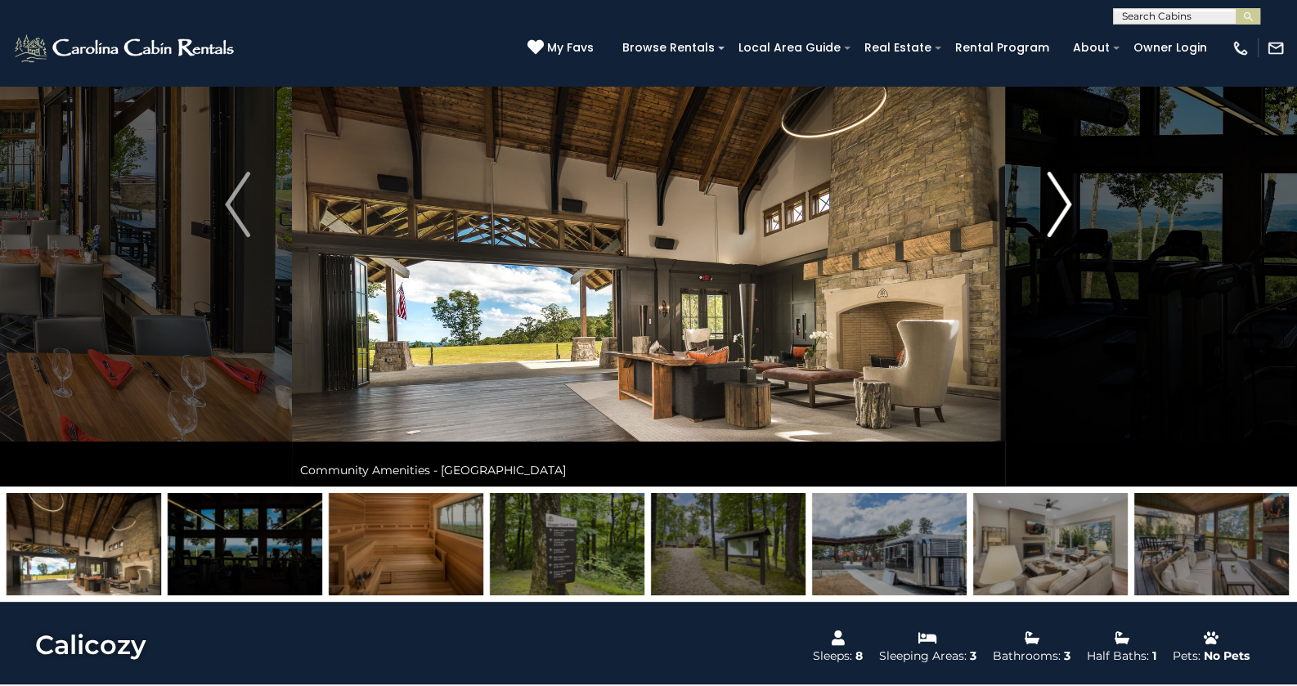
click at [1036, 215] on button "Next" at bounding box center [1059, 204] width 109 height 564
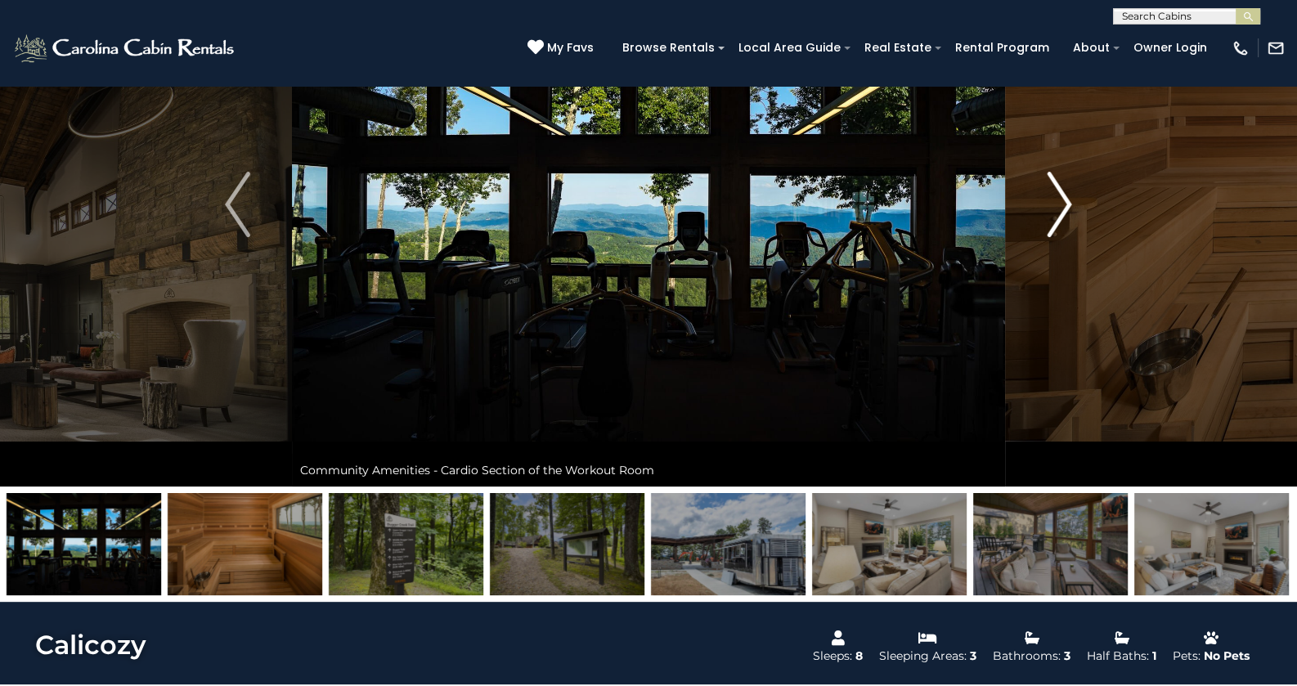
click at [1036, 215] on button "Next" at bounding box center [1059, 204] width 109 height 564
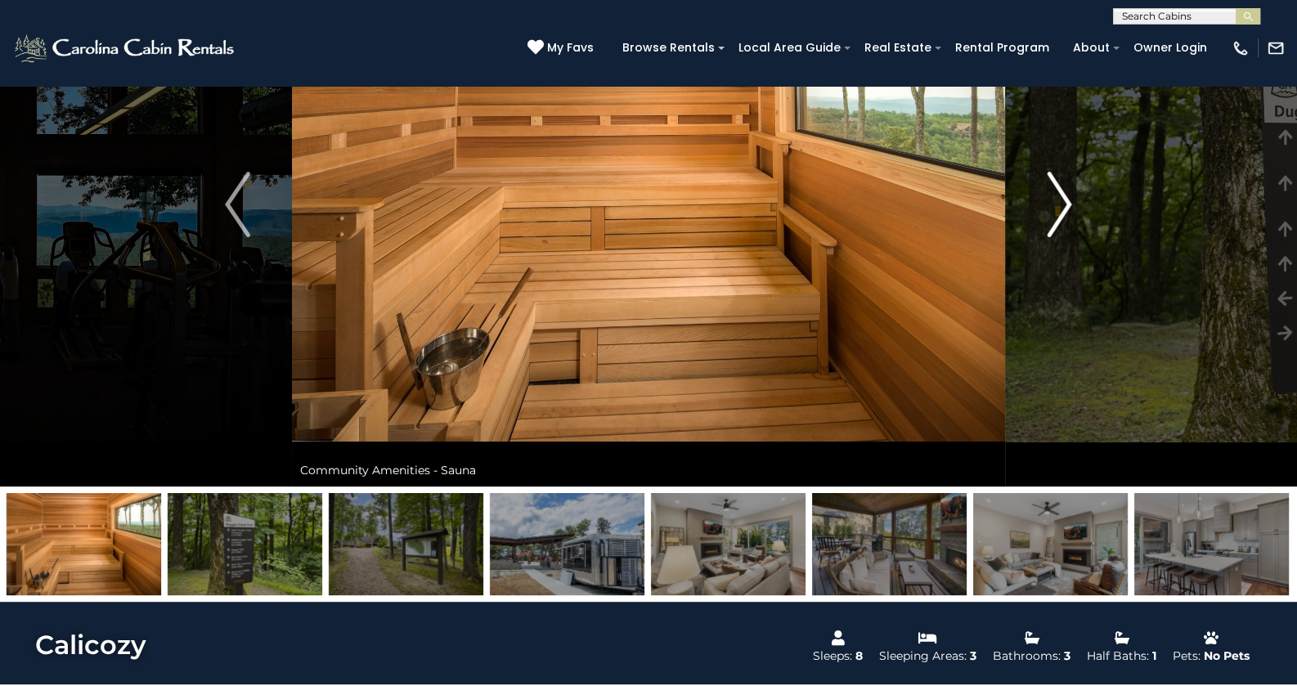
click at [1036, 215] on button "Next" at bounding box center [1059, 204] width 109 height 564
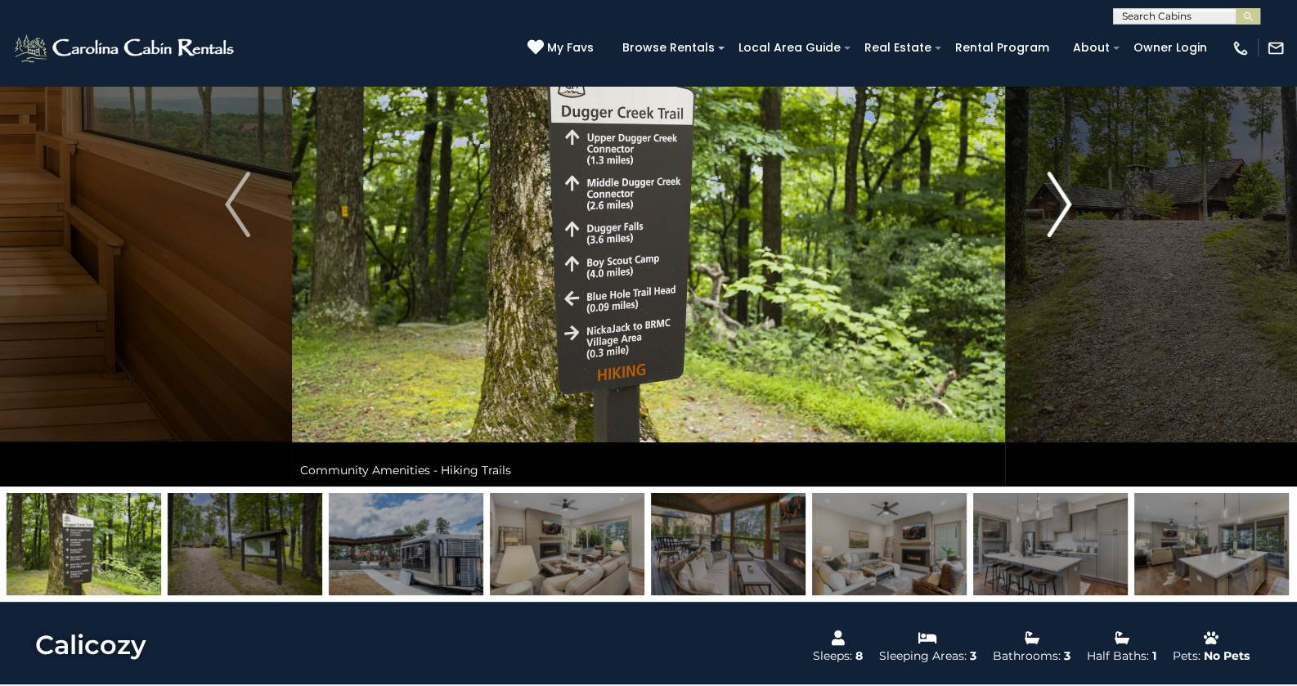
click at [1036, 215] on button "Next" at bounding box center [1059, 204] width 109 height 564
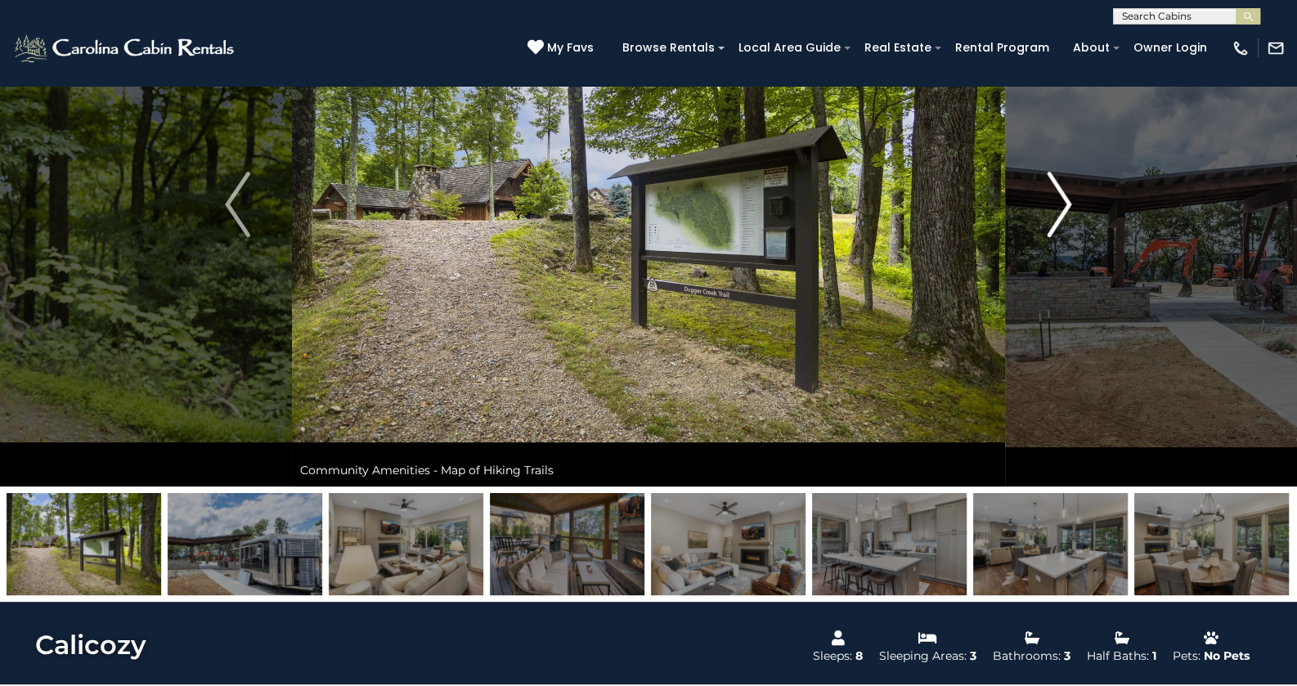
click at [1036, 215] on button "Next" at bounding box center [1059, 204] width 109 height 564
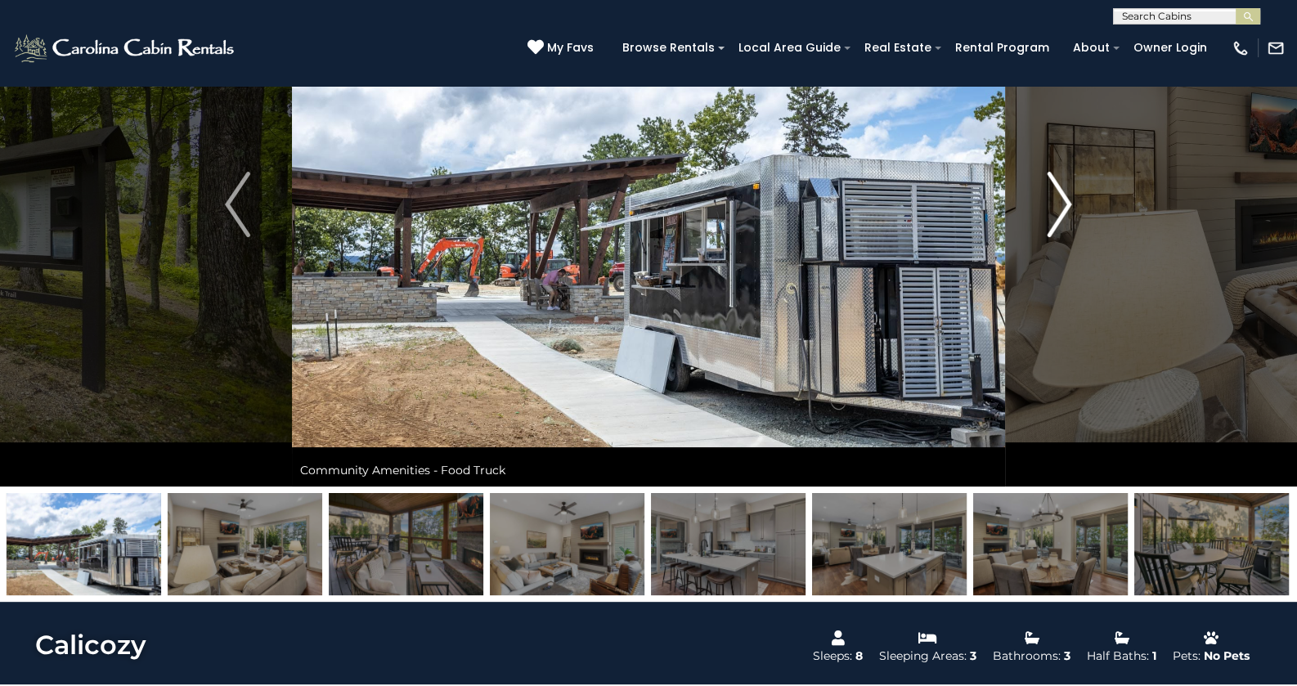
click at [1036, 215] on button "Next" at bounding box center [1059, 204] width 109 height 564
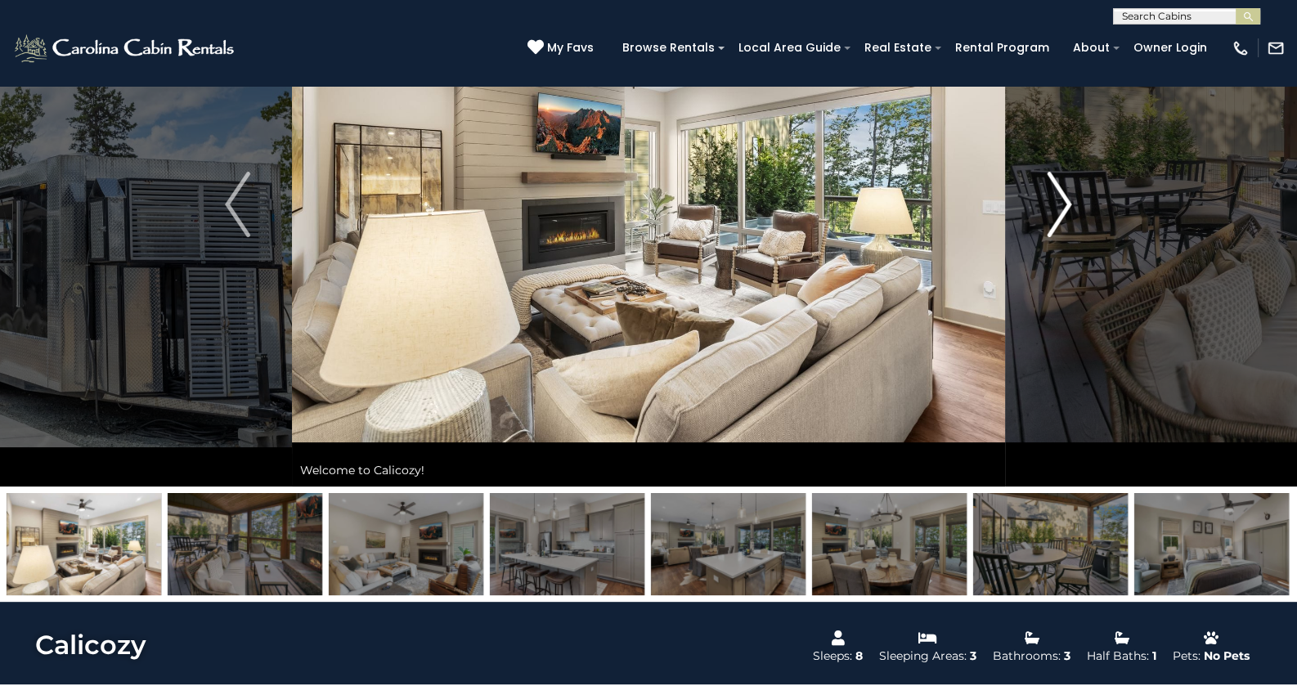
click at [1036, 215] on button "Next" at bounding box center [1059, 204] width 109 height 564
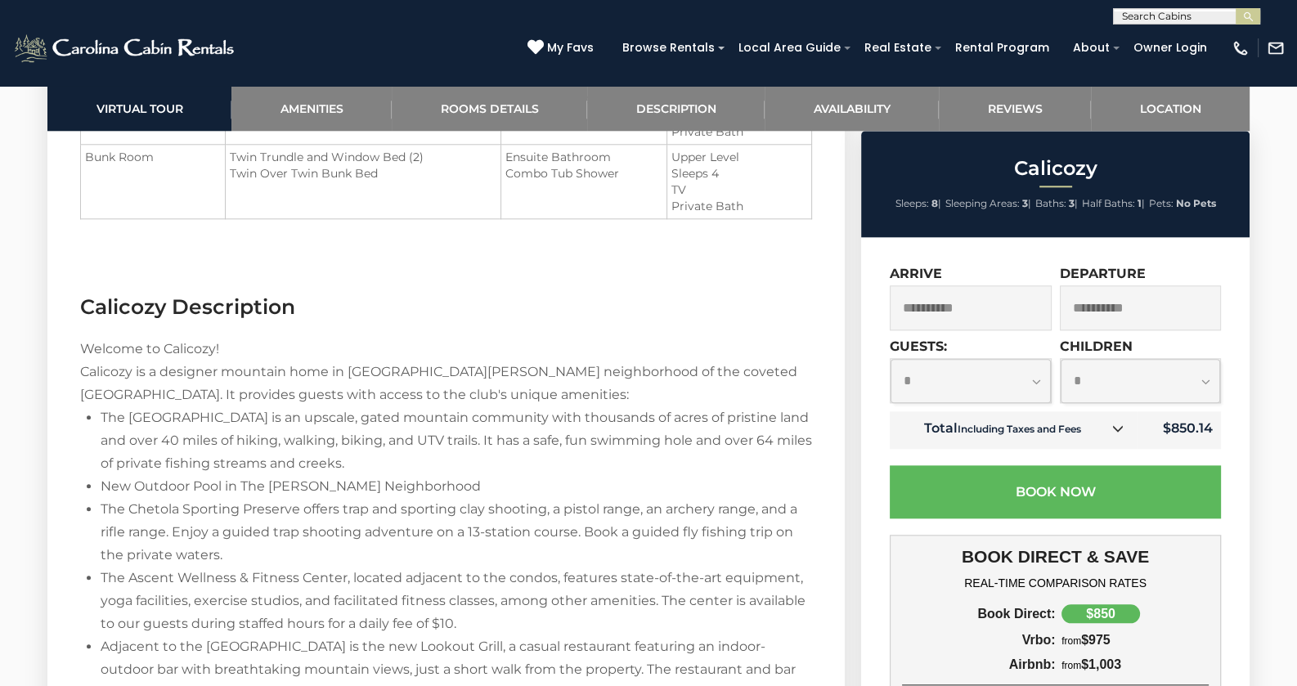
scroll to position [2290, 0]
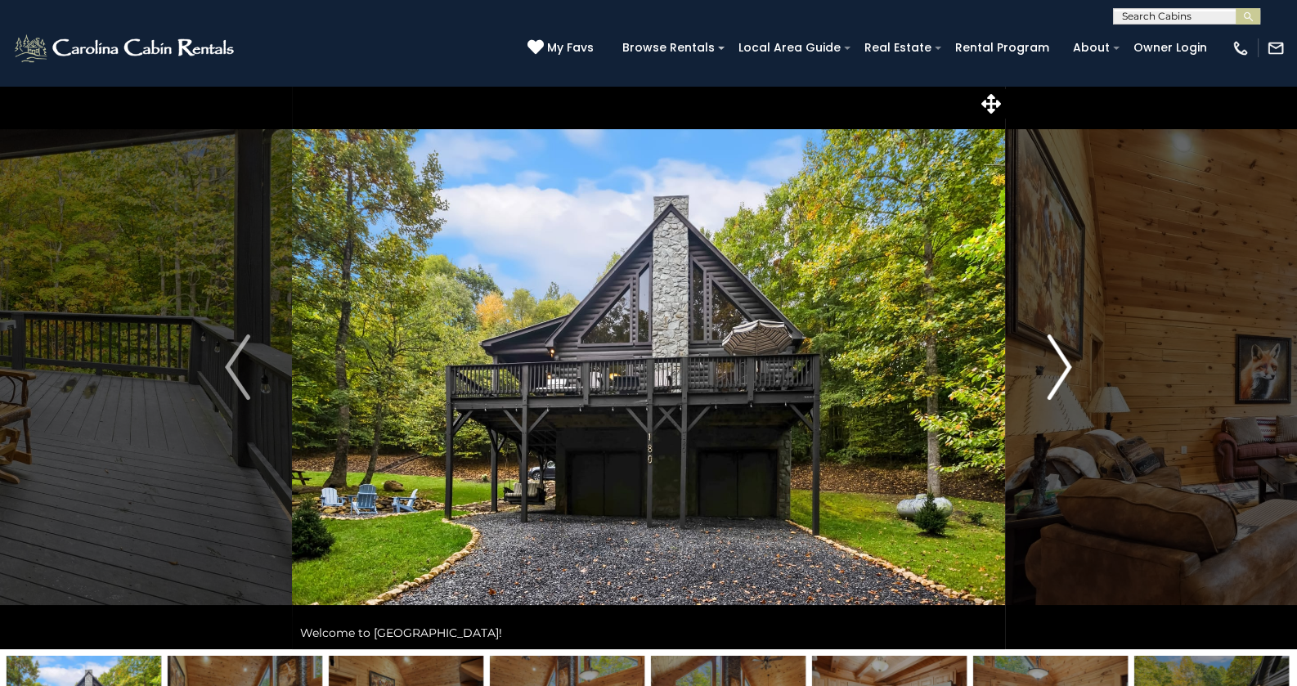
click at [1057, 372] on img "Next" at bounding box center [1059, 367] width 25 height 65
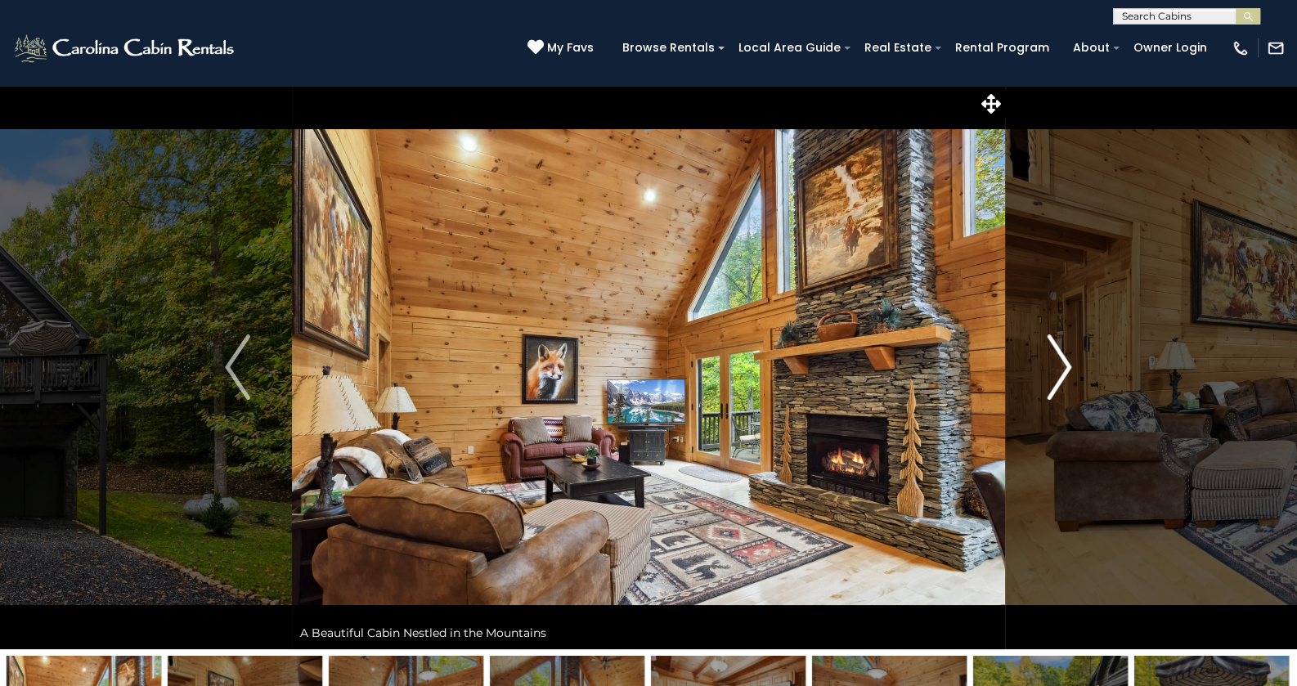
click at [1057, 371] on img "Next" at bounding box center [1059, 367] width 25 height 65
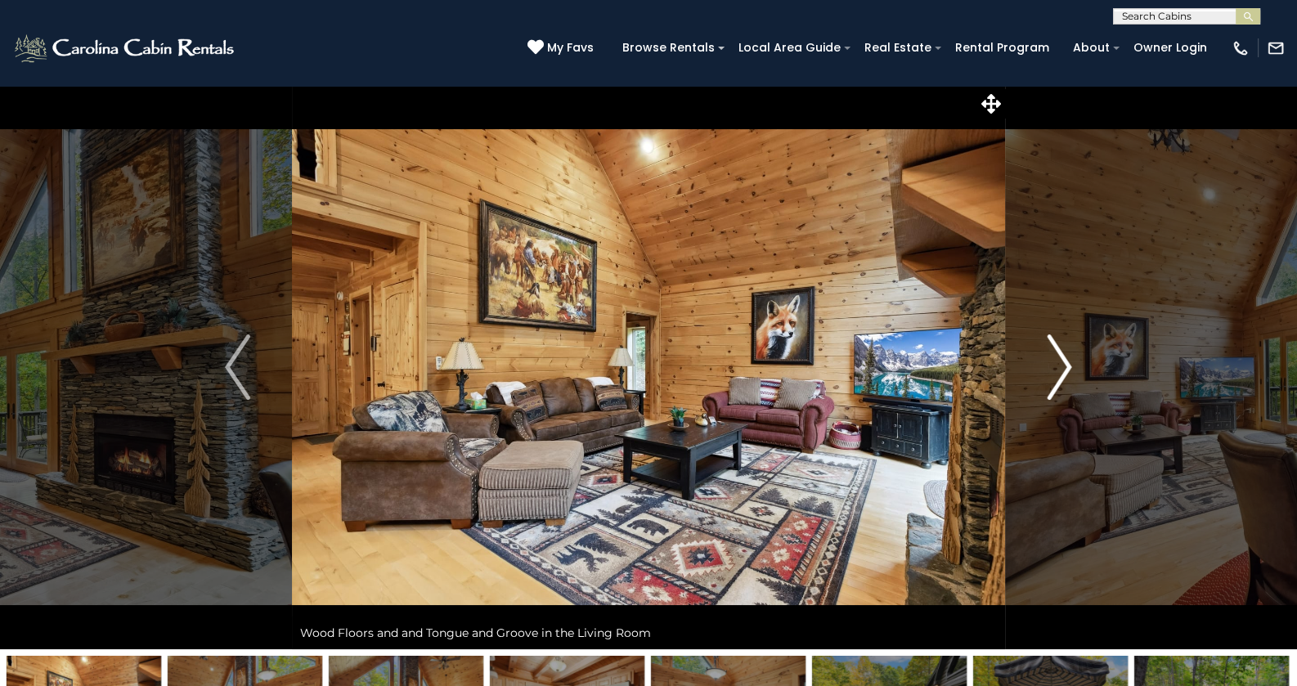
click at [1057, 371] on img "Next" at bounding box center [1059, 367] width 25 height 65
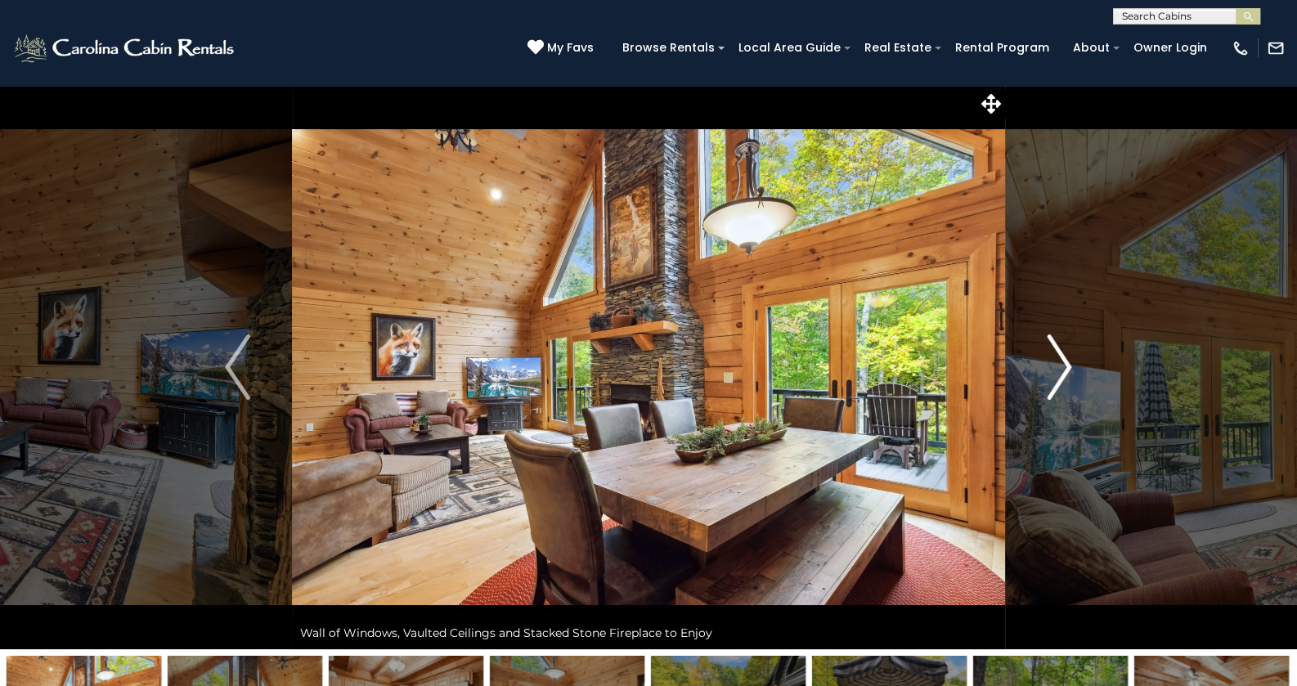
click at [1057, 371] on img "Next" at bounding box center [1059, 367] width 25 height 65
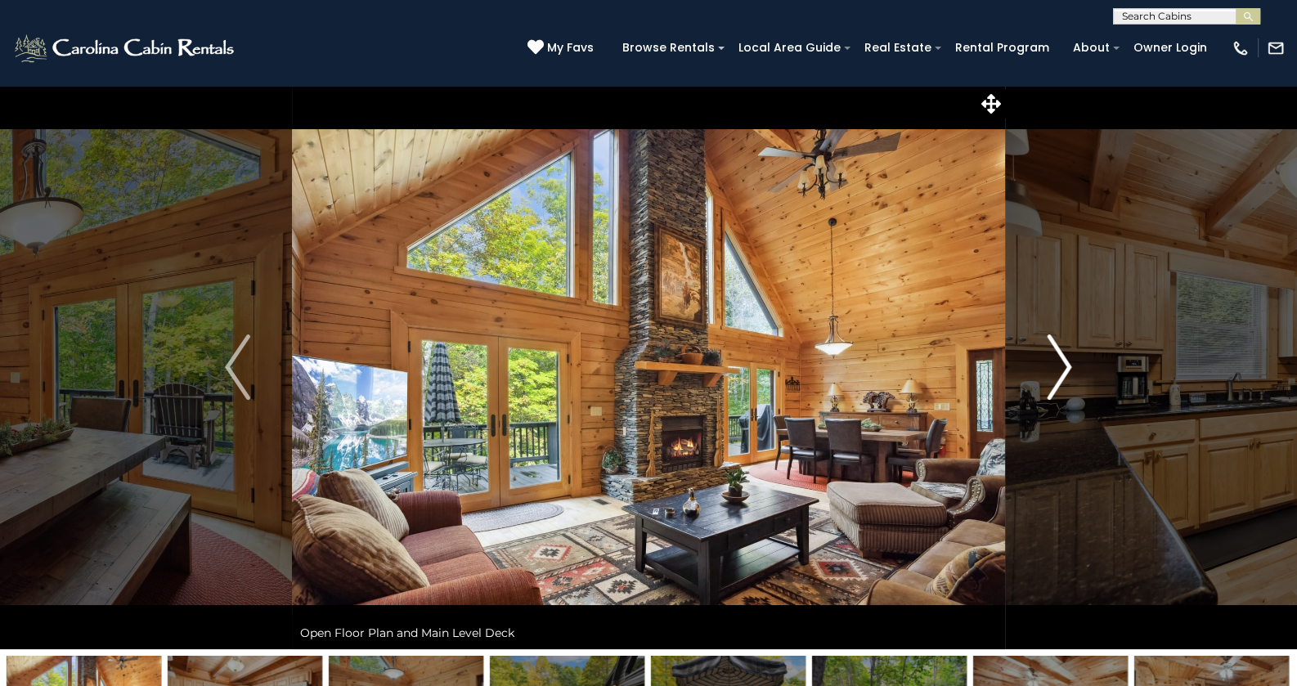
click at [1057, 371] on img "Next" at bounding box center [1059, 367] width 25 height 65
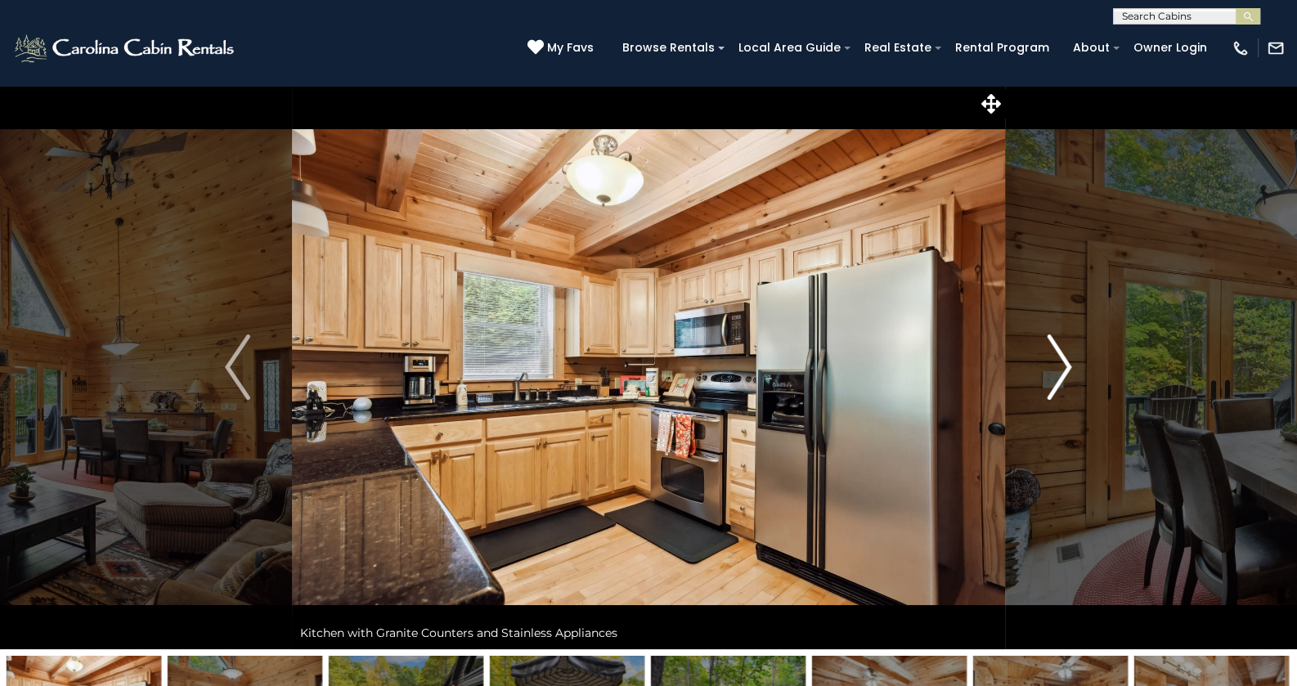
click at [1057, 371] on img "Next" at bounding box center [1059, 367] width 25 height 65
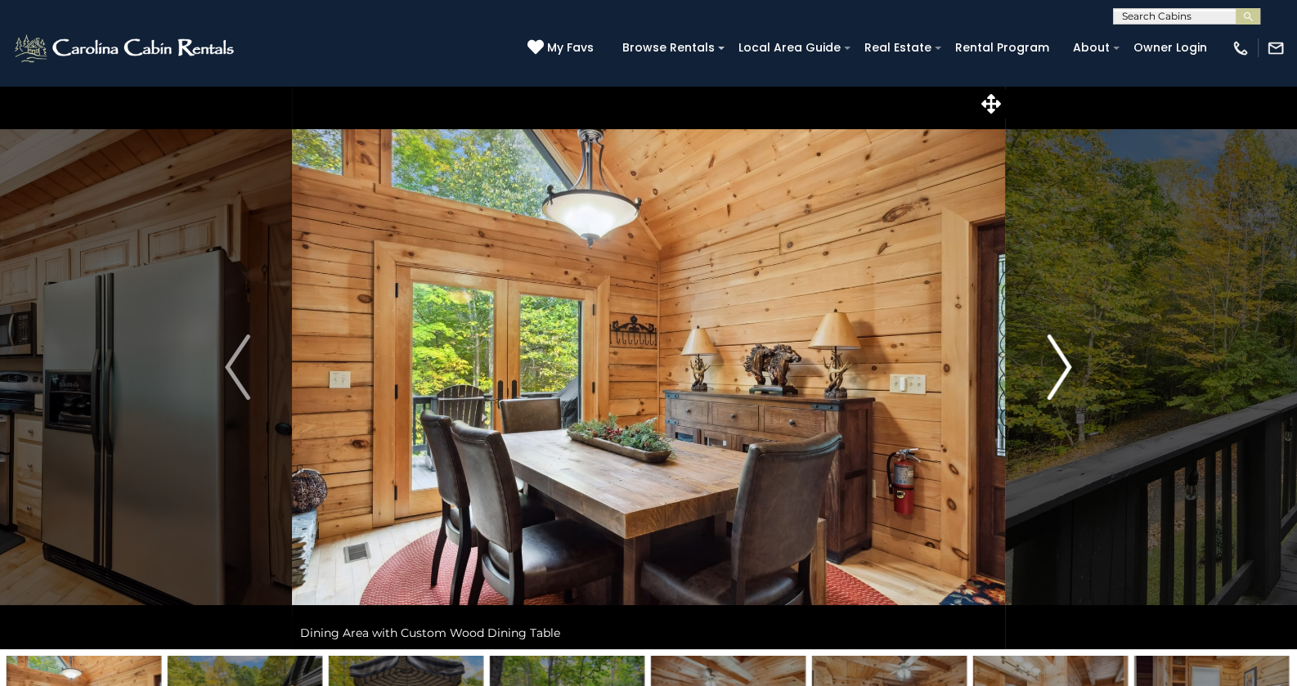
click at [1057, 371] on img "Next" at bounding box center [1059, 367] width 25 height 65
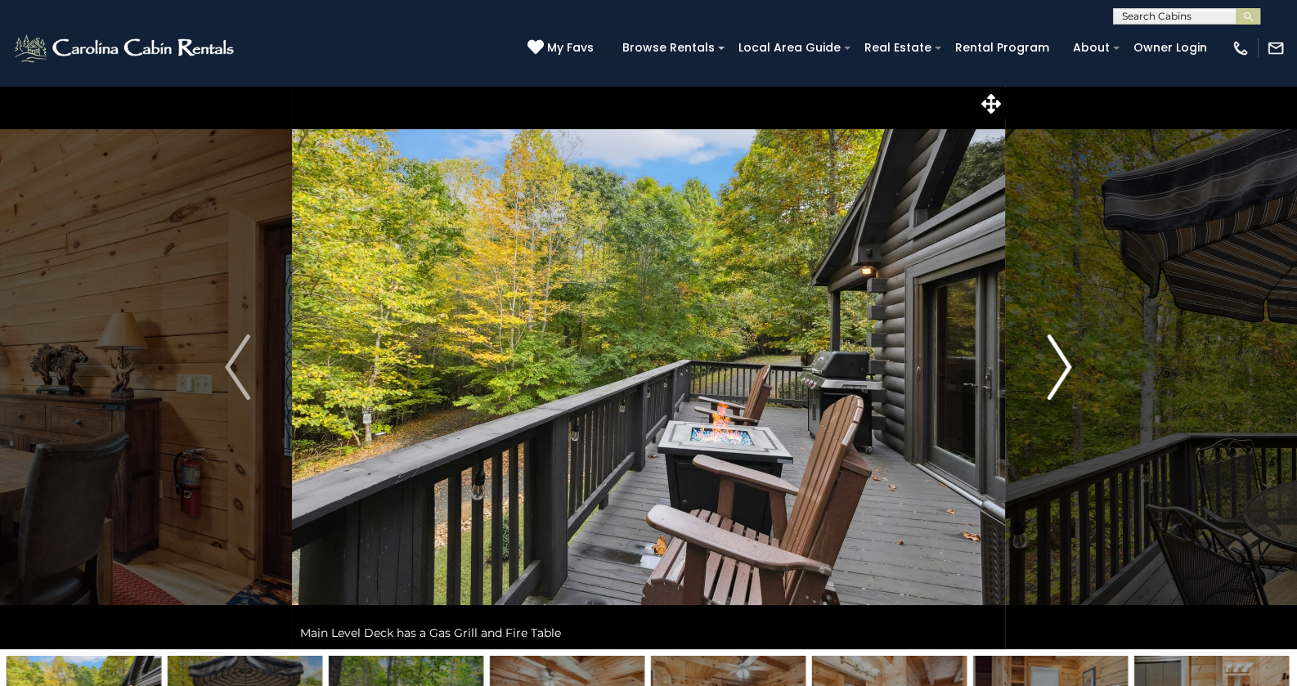
click at [1057, 371] on img "Next" at bounding box center [1059, 367] width 25 height 65
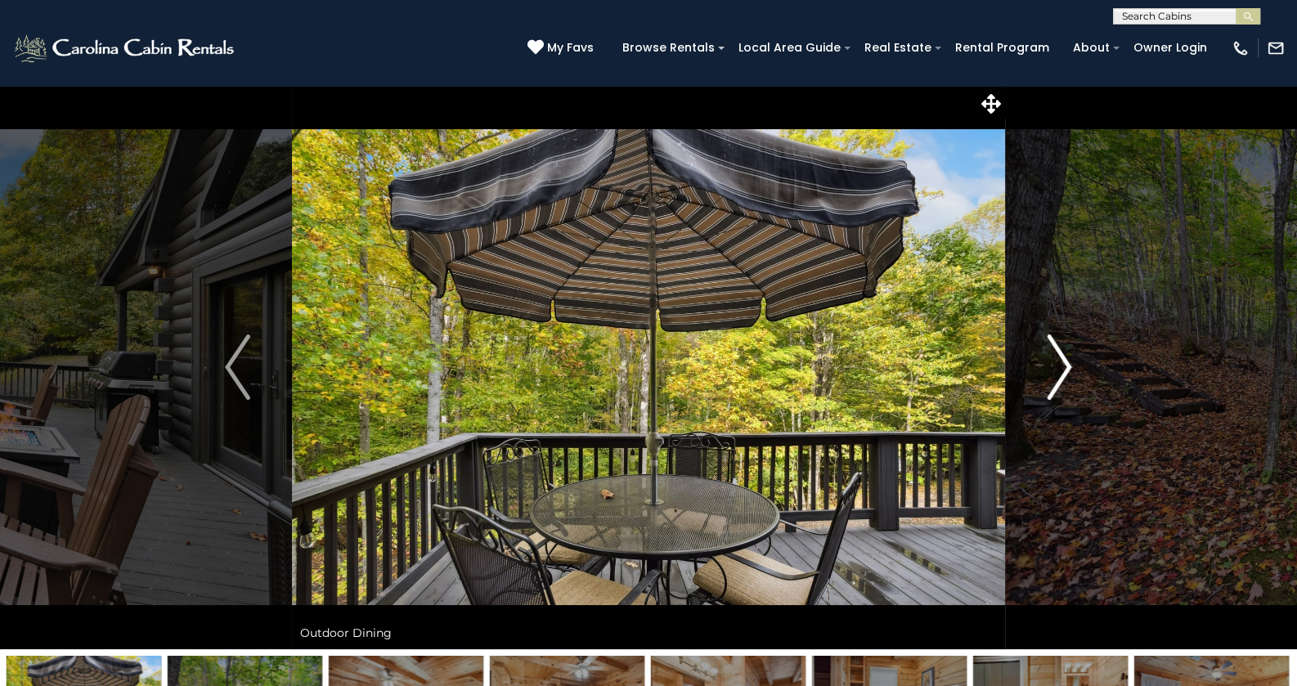
click at [1057, 371] on img "Next" at bounding box center [1059, 367] width 25 height 65
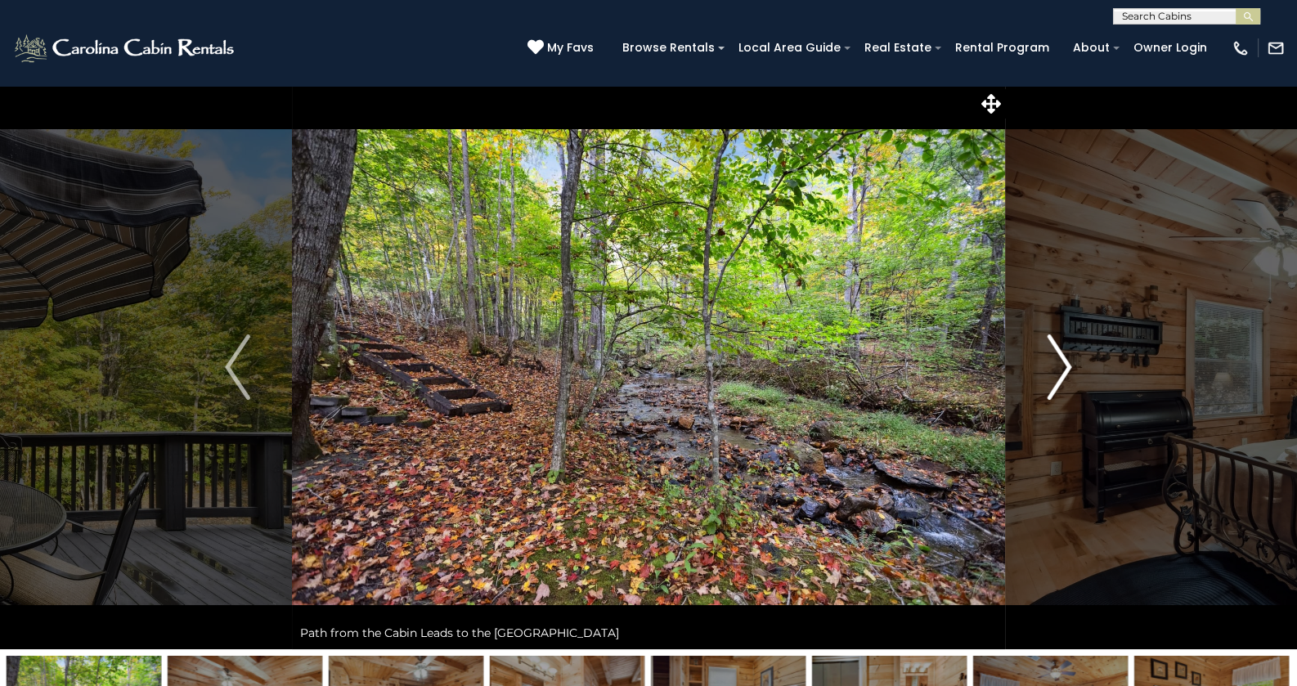
click at [1057, 371] on img "Next" at bounding box center [1059, 367] width 25 height 65
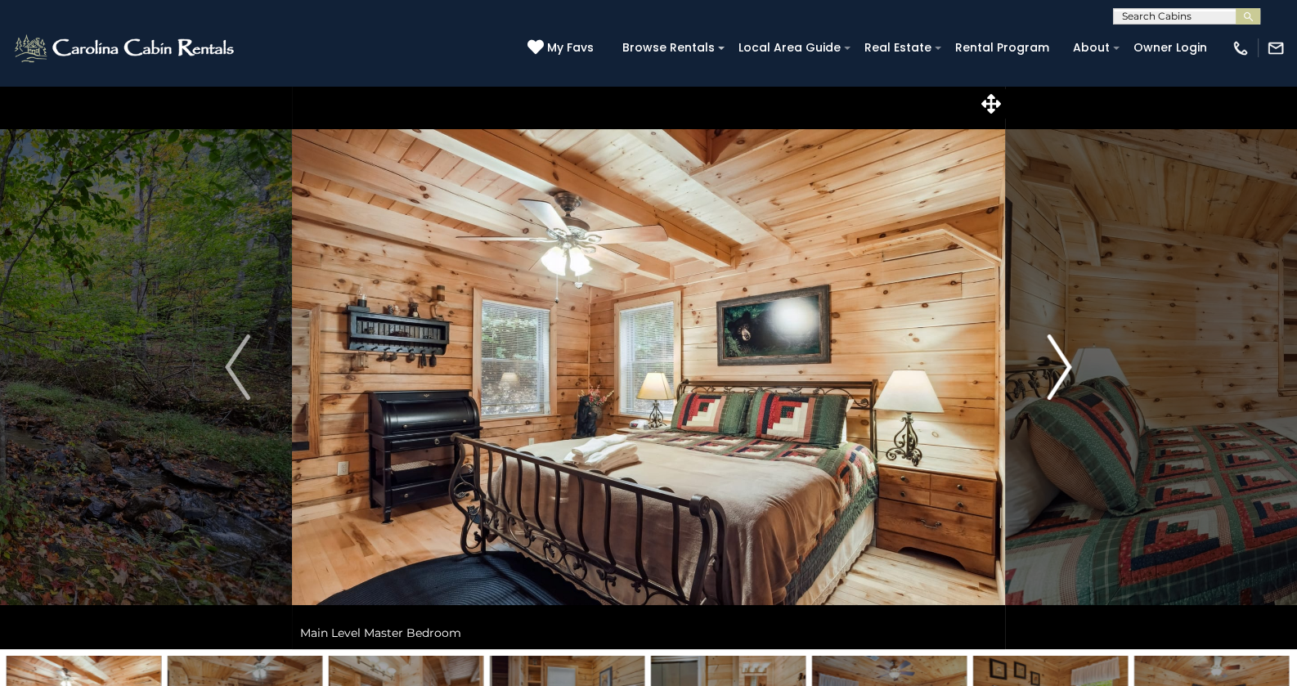
click at [1057, 371] on img "Next" at bounding box center [1059, 367] width 25 height 65
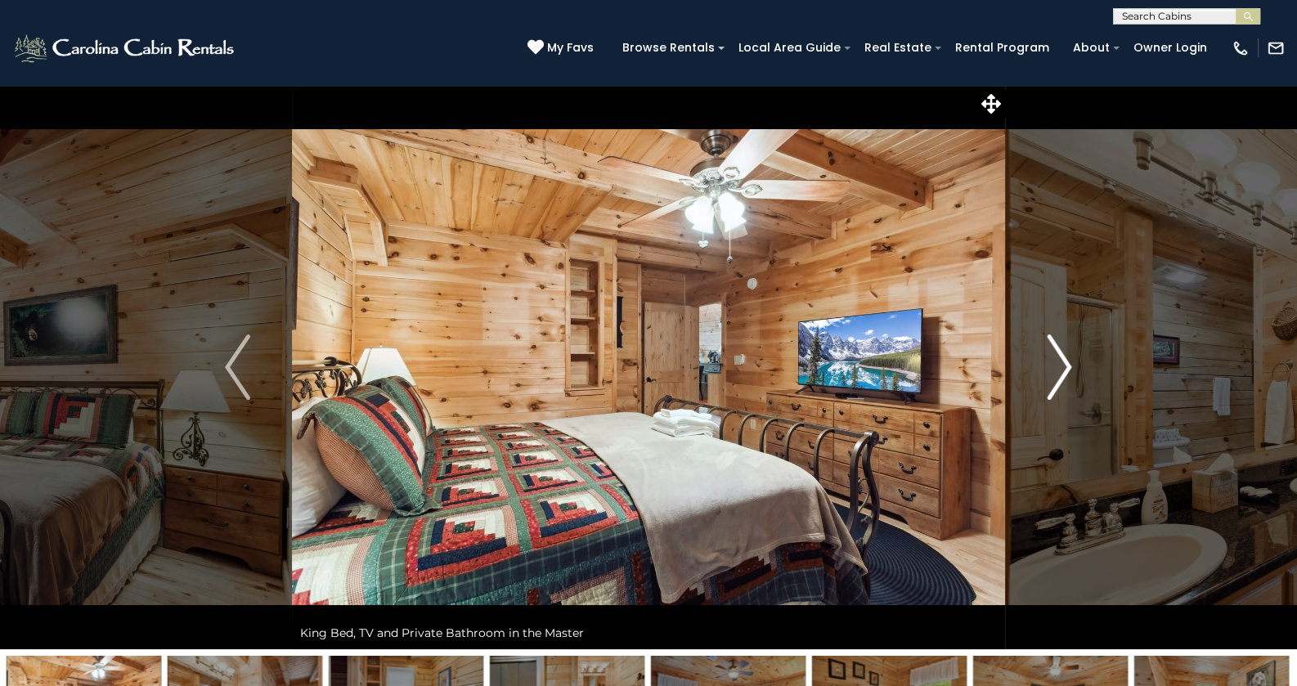
click at [1057, 371] on img "Next" at bounding box center [1059, 367] width 25 height 65
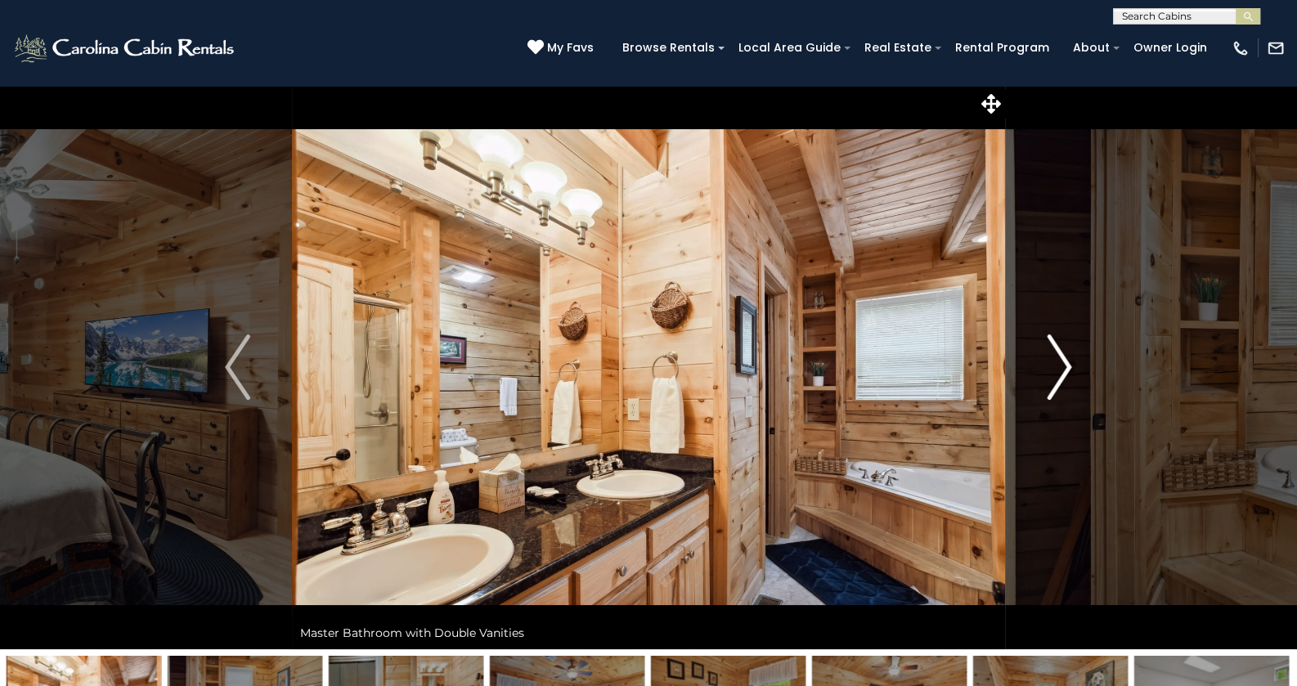
click at [1057, 371] on img "Next" at bounding box center [1059, 367] width 25 height 65
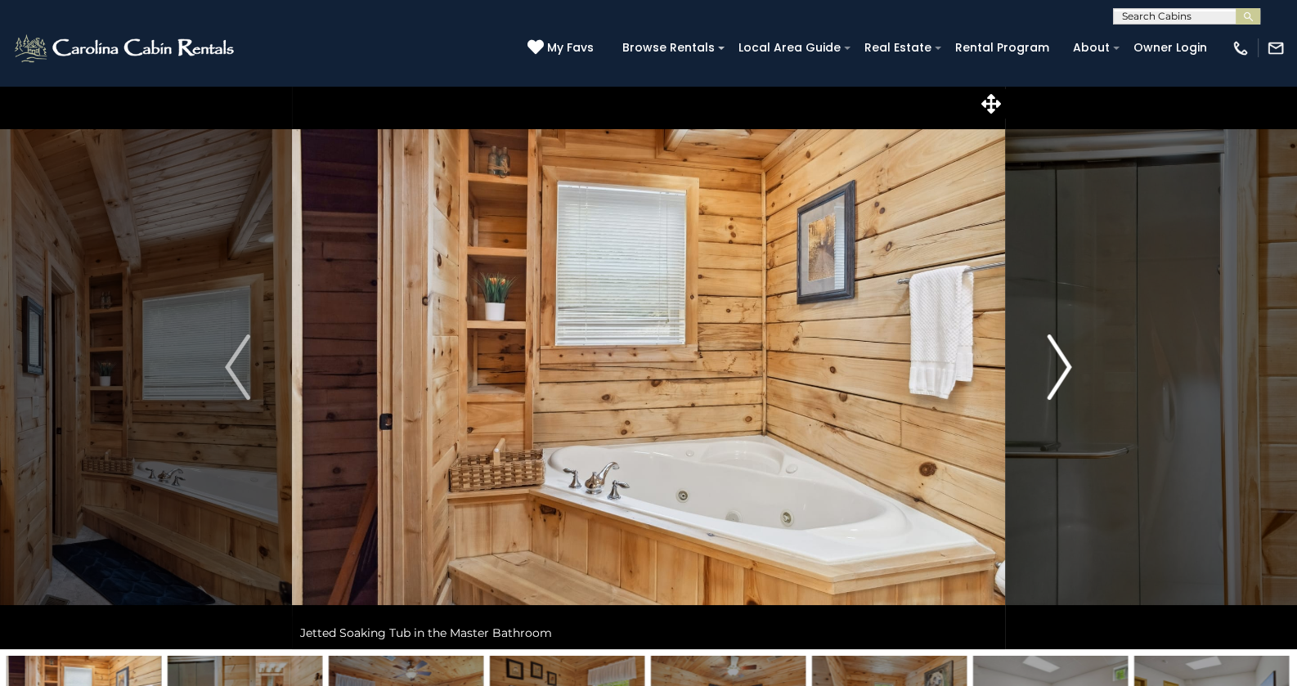
click at [1057, 371] on img "Next" at bounding box center [1059, 367] width 25 height 65
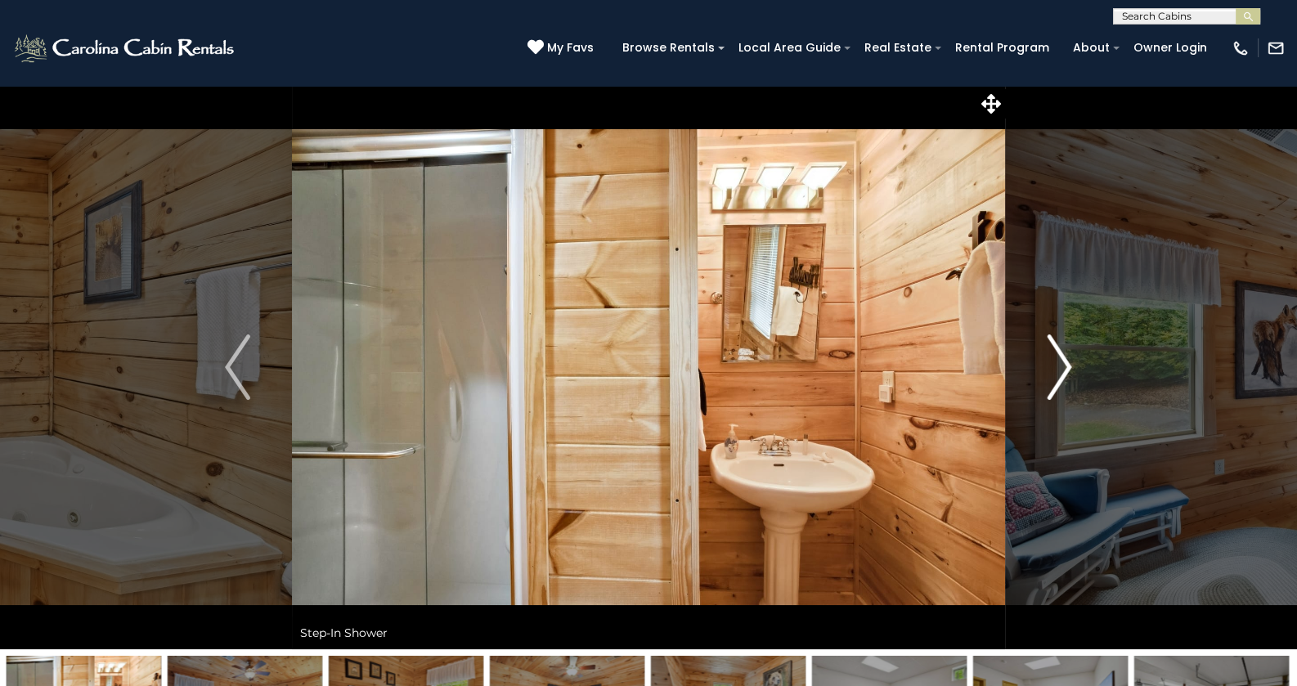
click at [1057, 371] on img "Next" at bounding box center [1059, 367] width 25 height 65
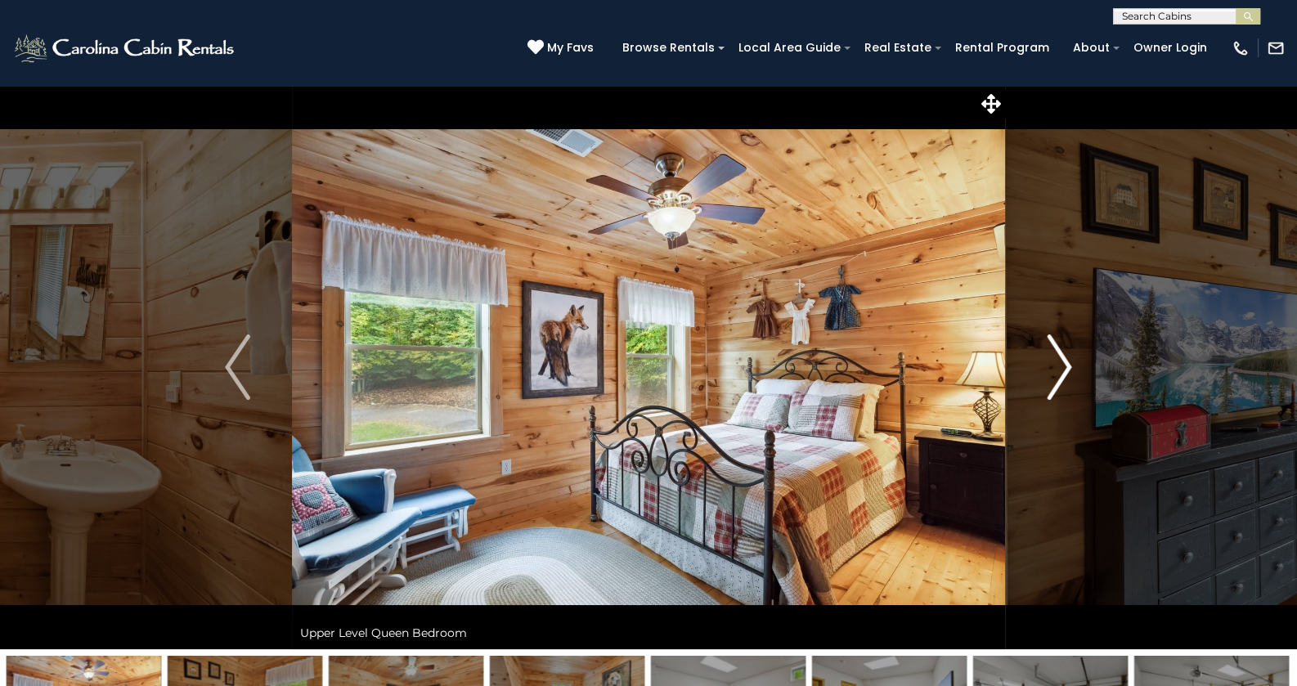
click at [1057, 371] on img "Next" at bounding box center [1059, 367] width 25 height 65
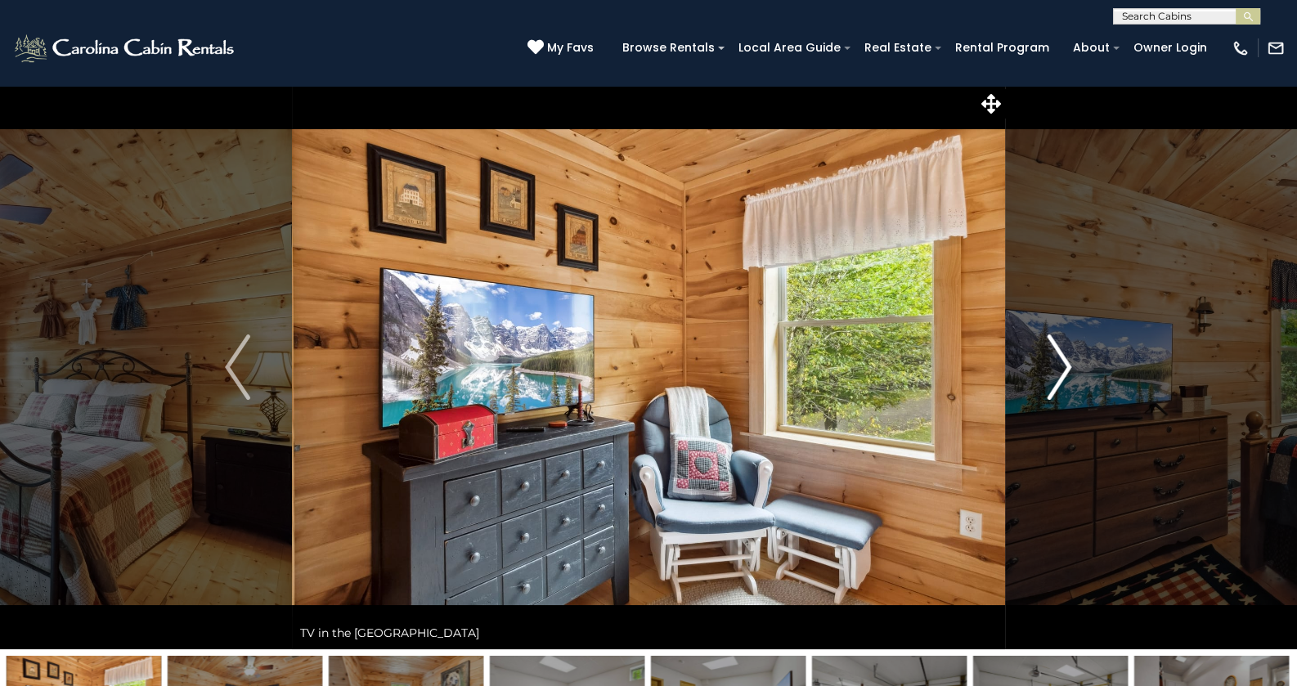
click at [1057, 371] on img "Next" at bounding box center [1059, 367] width 25 height 65
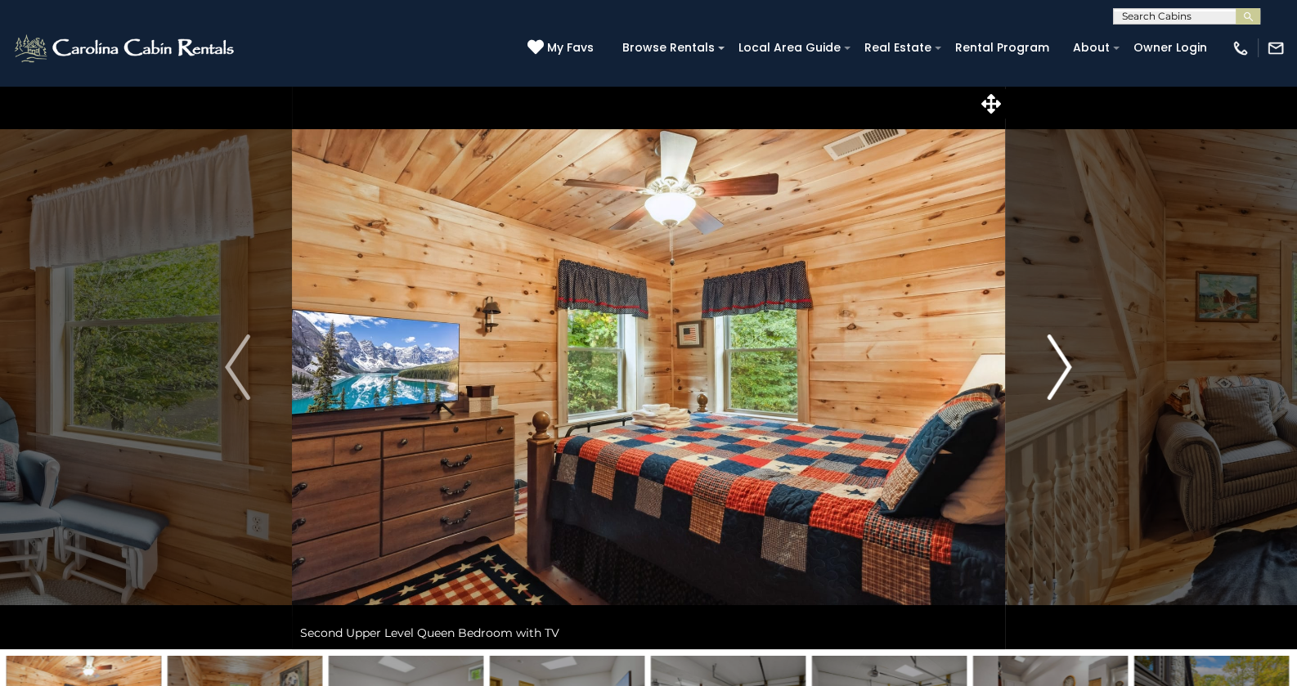
click at [1057, 371] on img "Next" at bounding box center [1059, 367] width 25 height 65
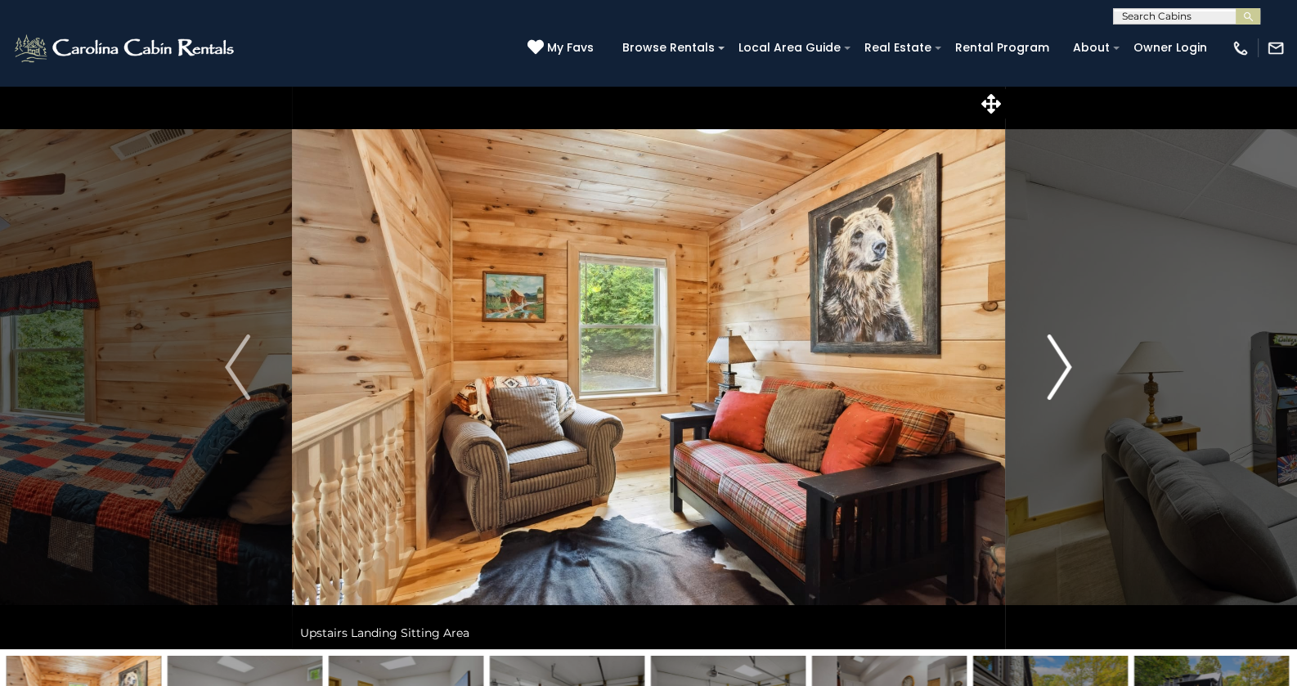
click at [1057, 371] on img "Next" at bounding box center [1059, 367] width 25 height 65
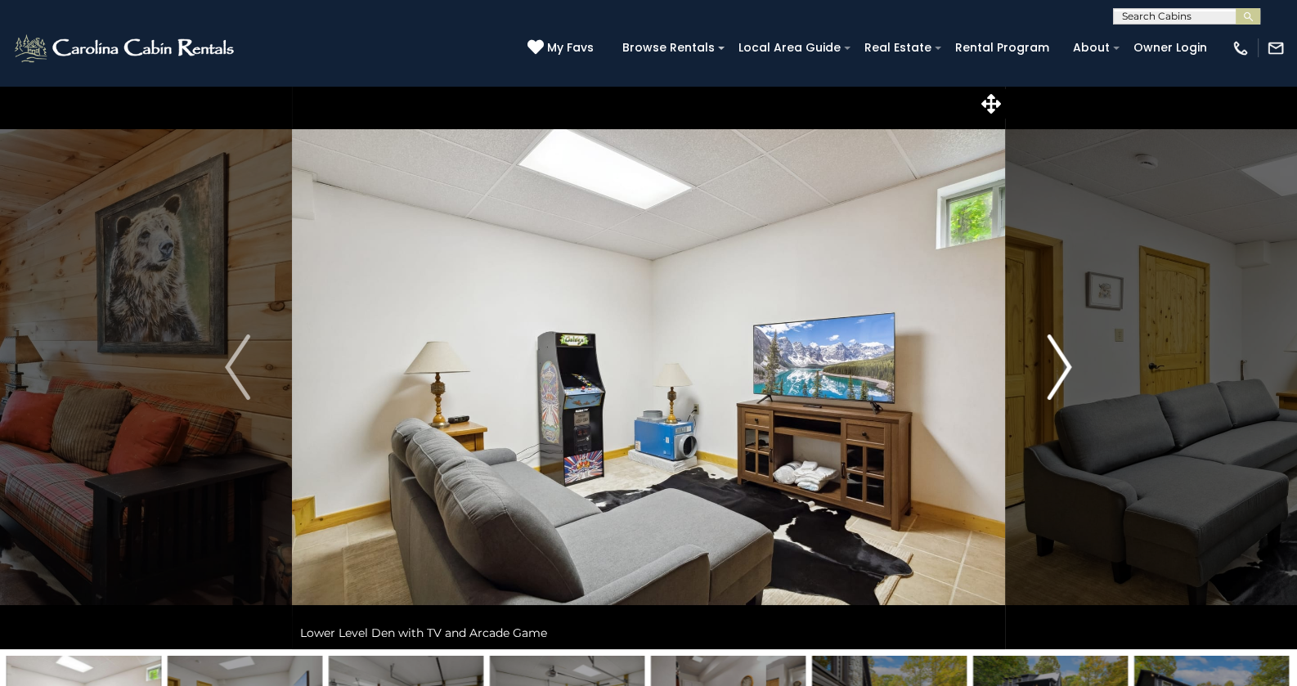
click at [1057, 371] on img "Next" at bounding box center [1059, 367] width 25 height 65
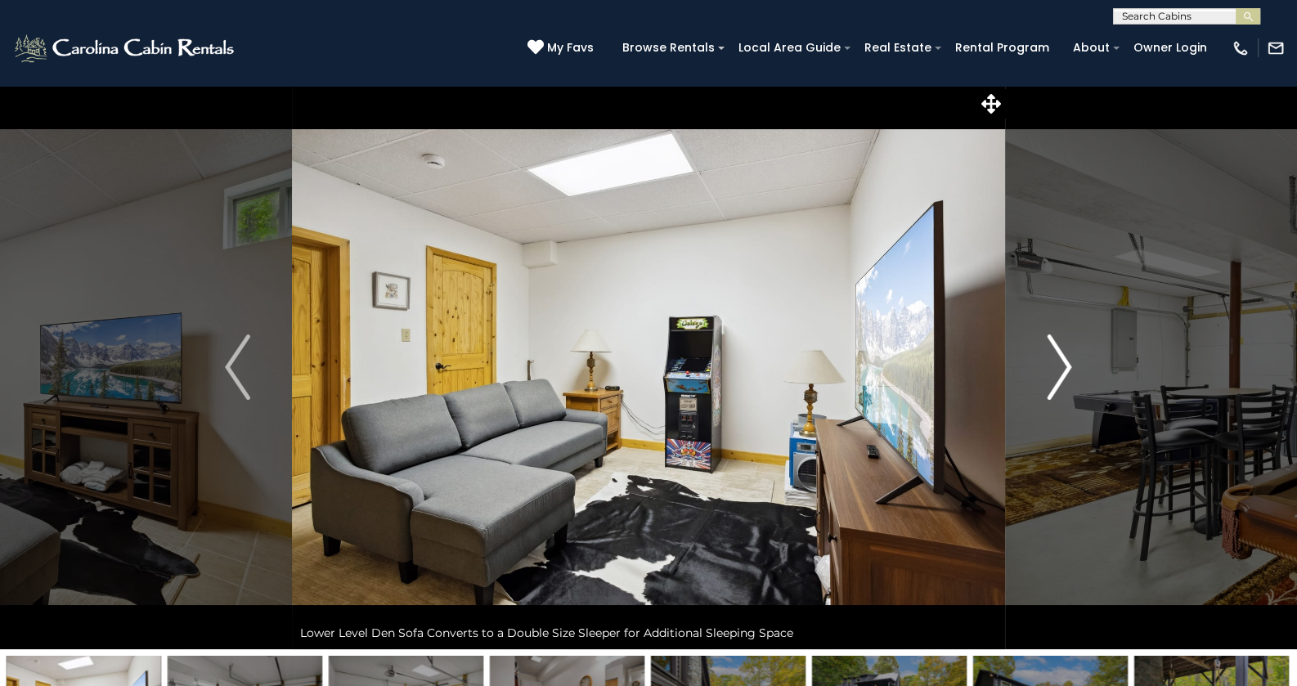
click at [1057, 371] on img "Next" at bounding box center [1059, 367] width 25 height 65
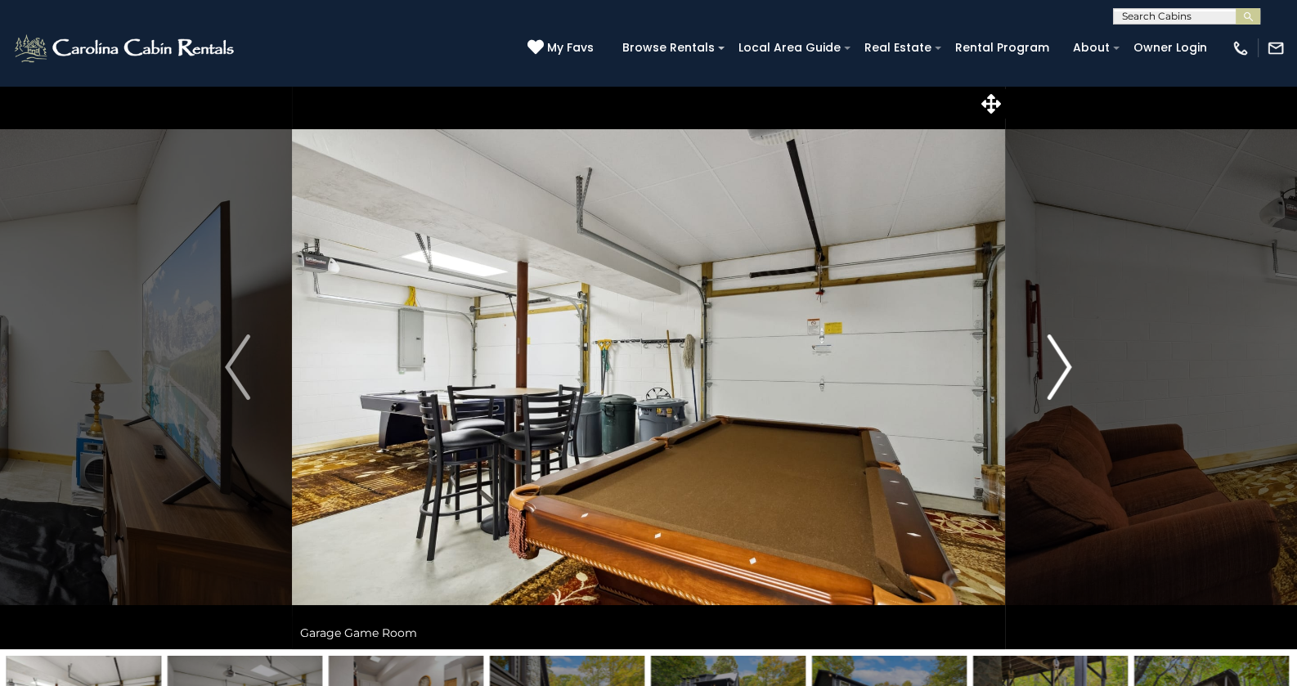
click at [1057, 371] on img "Next" at bounding box center [1059, 367] width 25 height 65
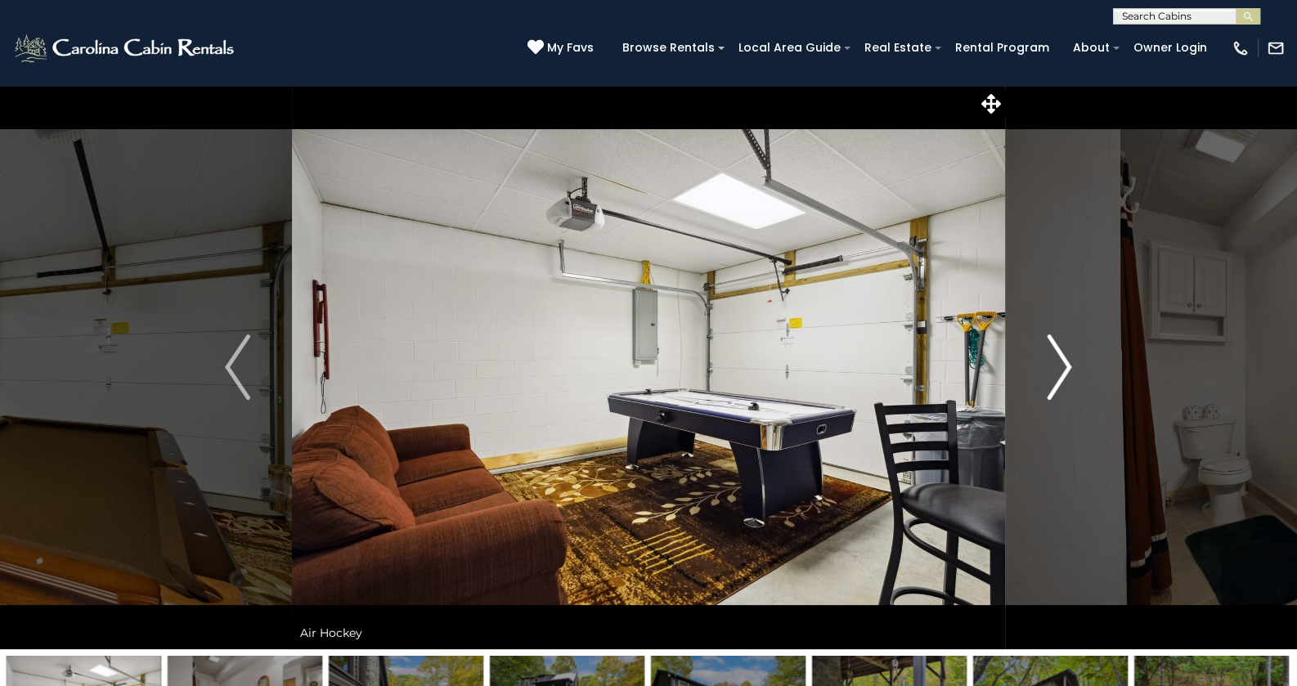
click at [1057, 371] on img "Next" at bounding box center [1059, 367] width 25 height 65
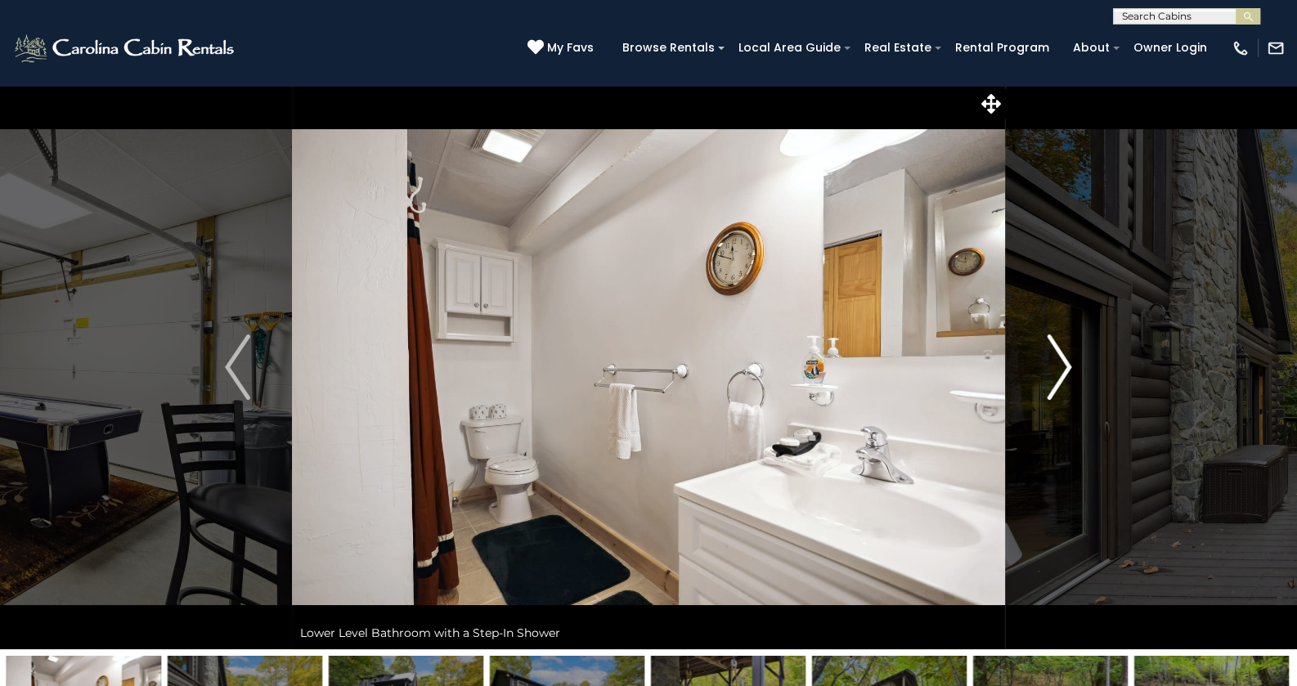
click at [1057, 371] on img "Next" at bounding box center [1059, 367] width 25 height 65
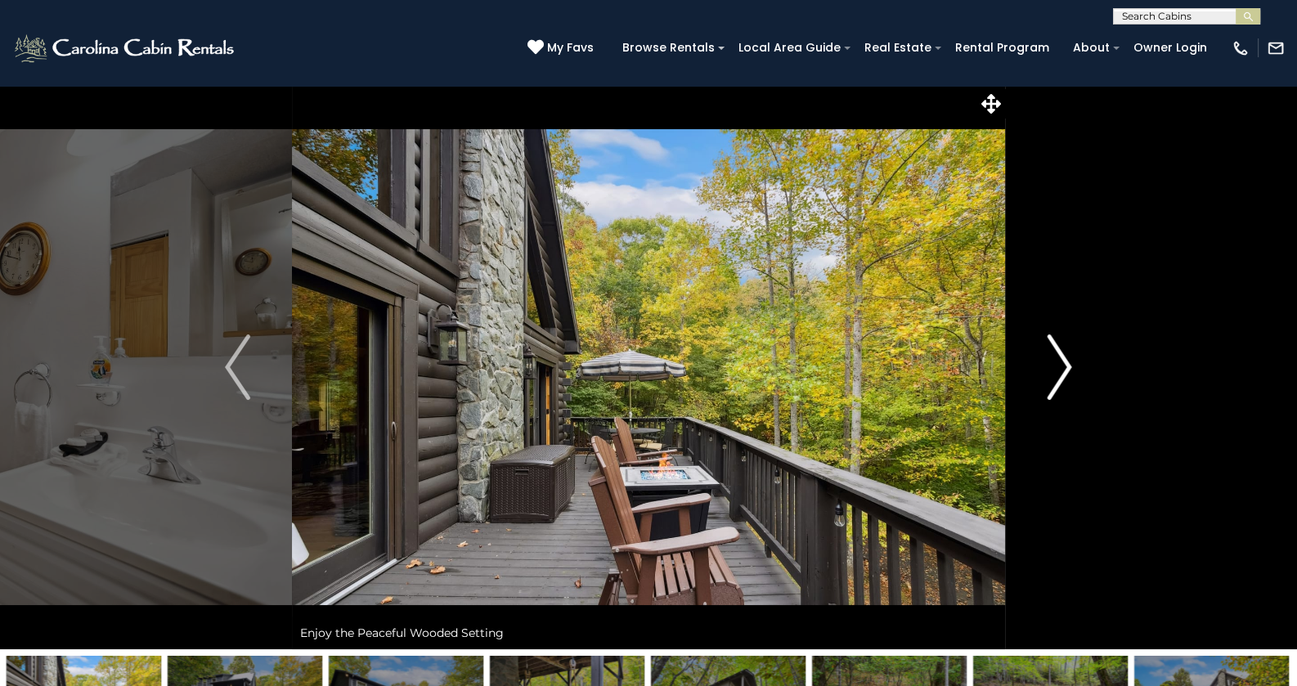
click at [1057, 371] on img "Next" at bounding box center [1059, 367] width 25 height 65
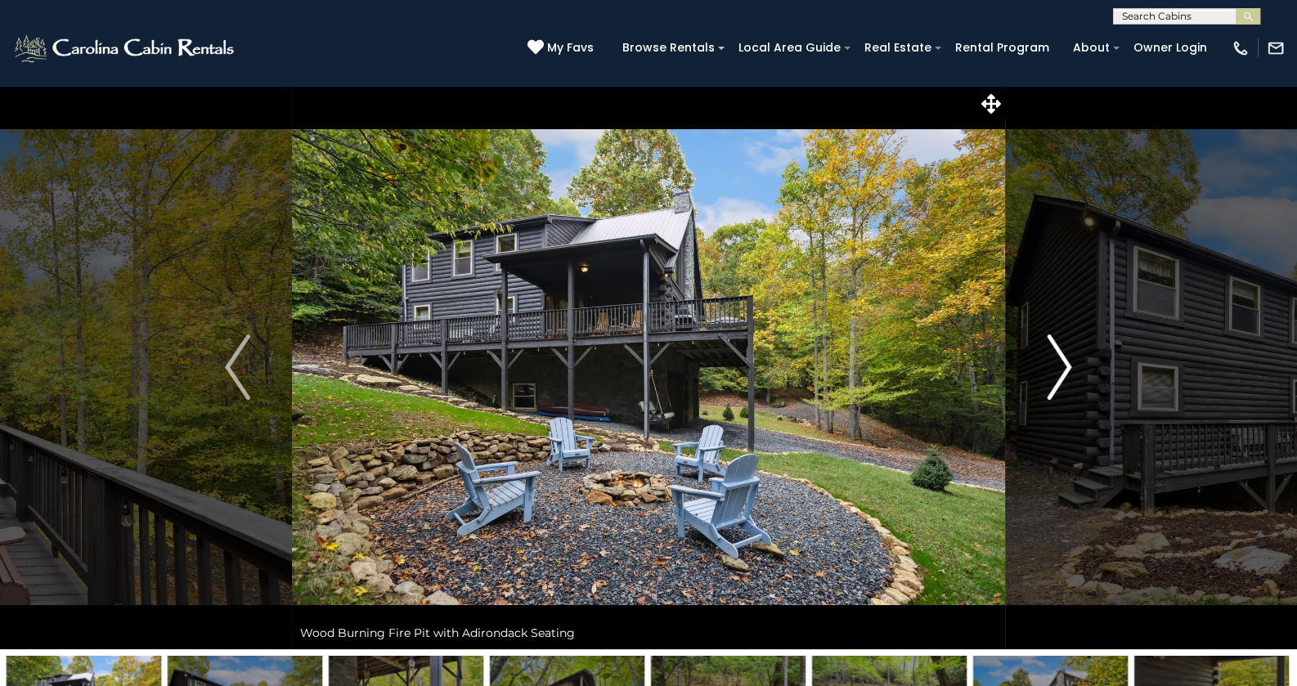
click at [1057, 371] on img "Next" at bounding box center [1059, 367] width 25 height 65
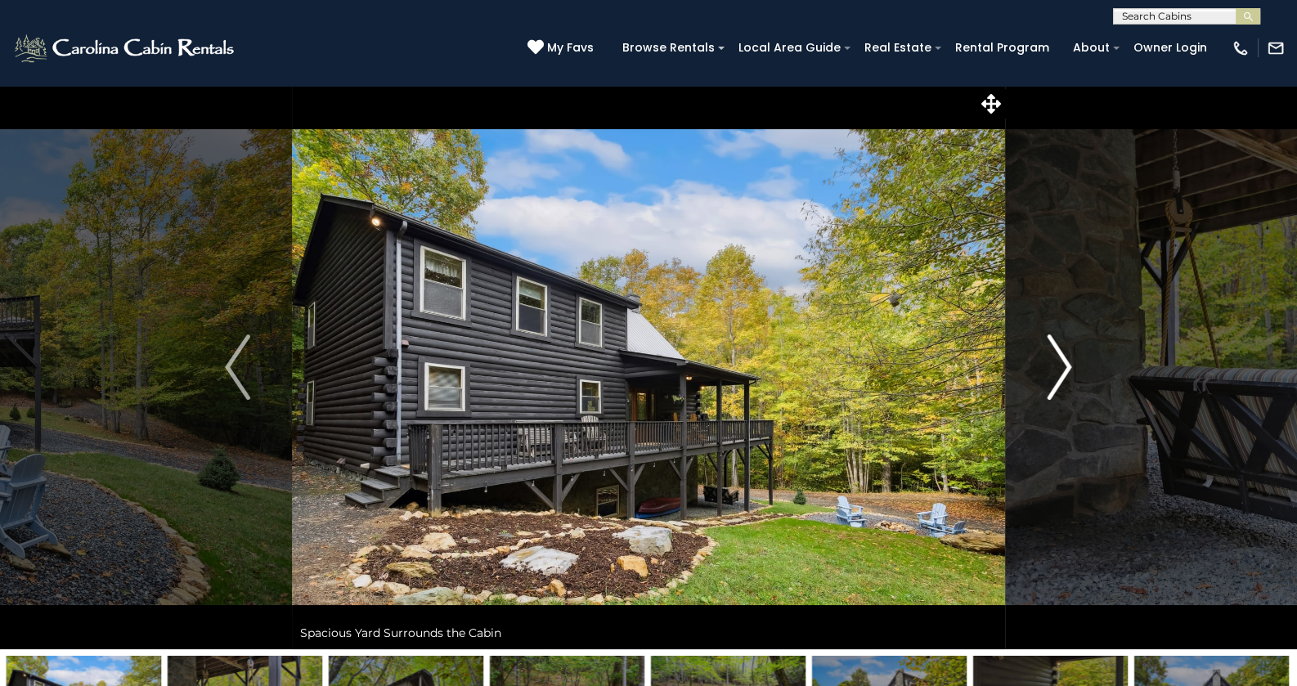
click at [1057, 371] on img "Next" at bounding box center [1059, 367] width 25 height 65
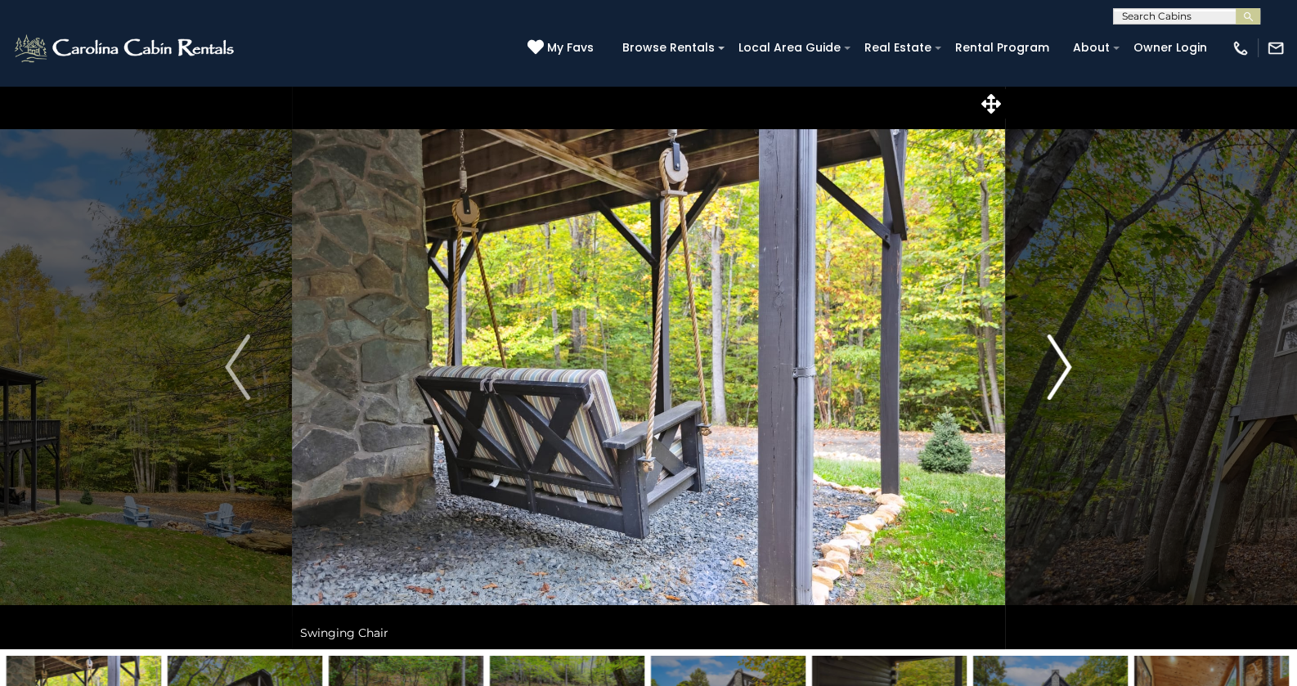
click at [1057, 371] on img "Next" at bounding box center [1059, 367] width 25 height 65
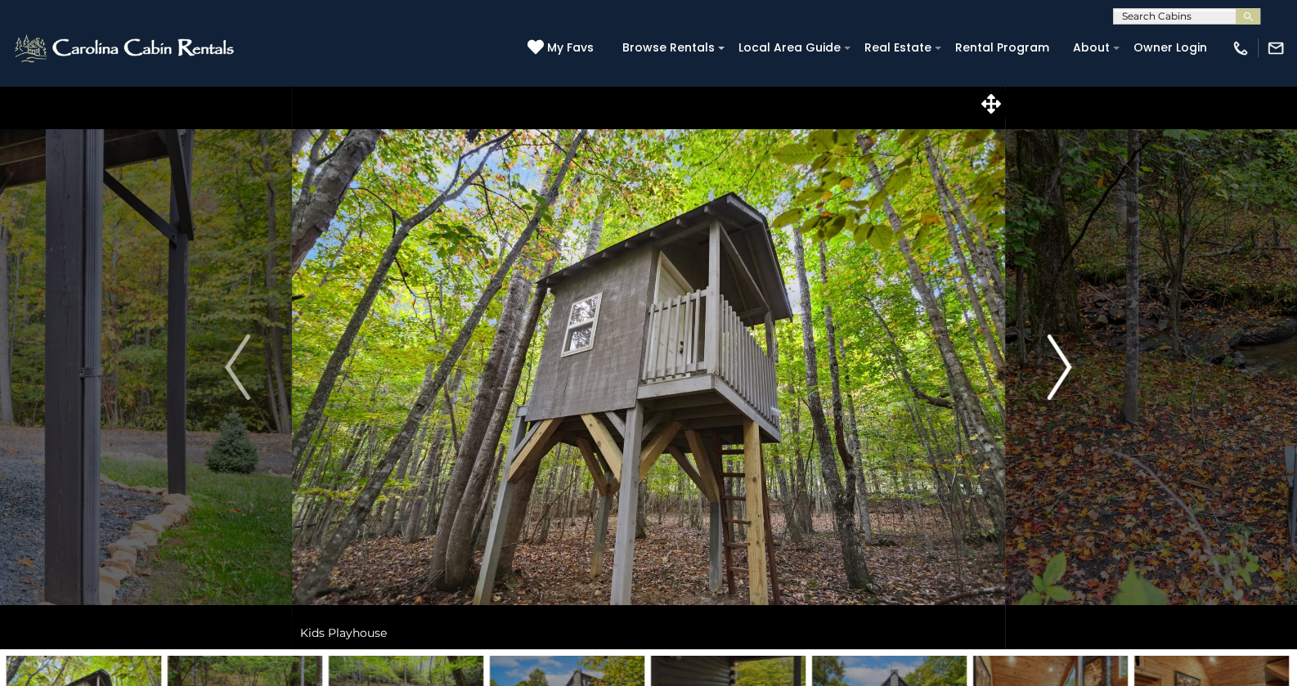
click at [1057, 371] on img "Next" at bounding box center [1059, 367] width 25 height 65
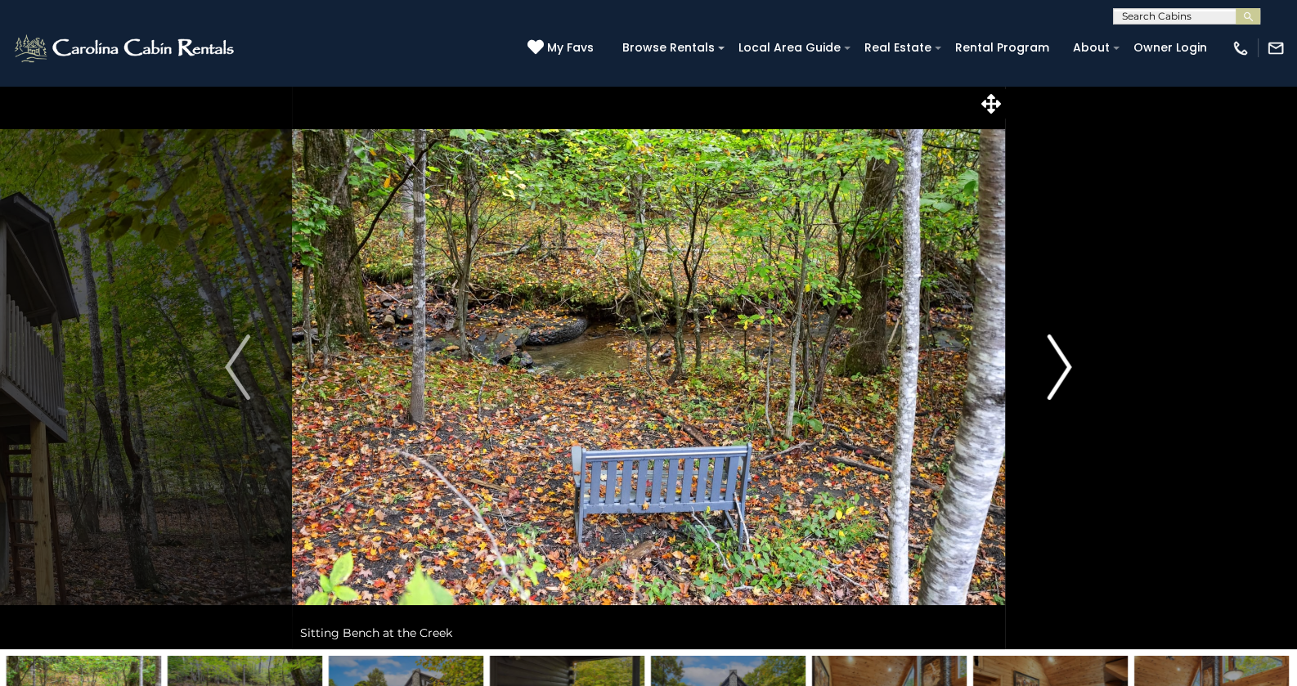
click at [1057, 371] on img "Next" at bounding box center [1059, 367] width 25 height 65
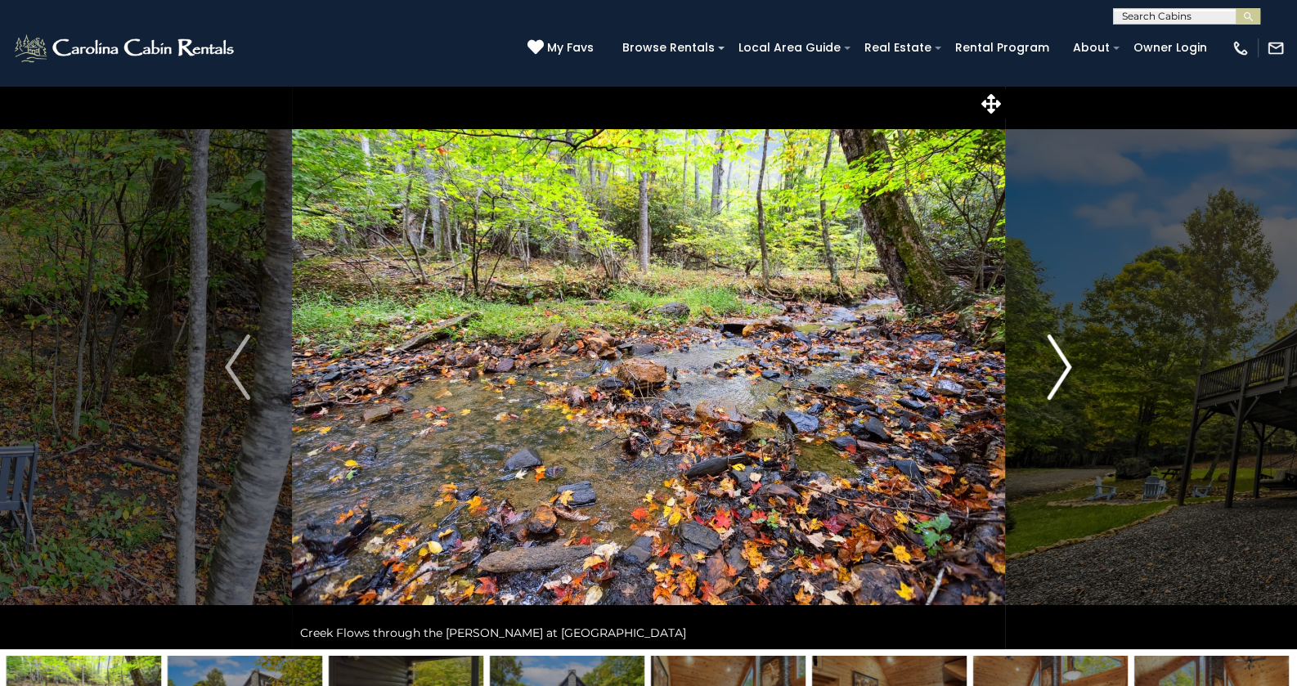
click at [1057, 371] on img "Next" at bounding box center [1059, 367] width 25 height 65
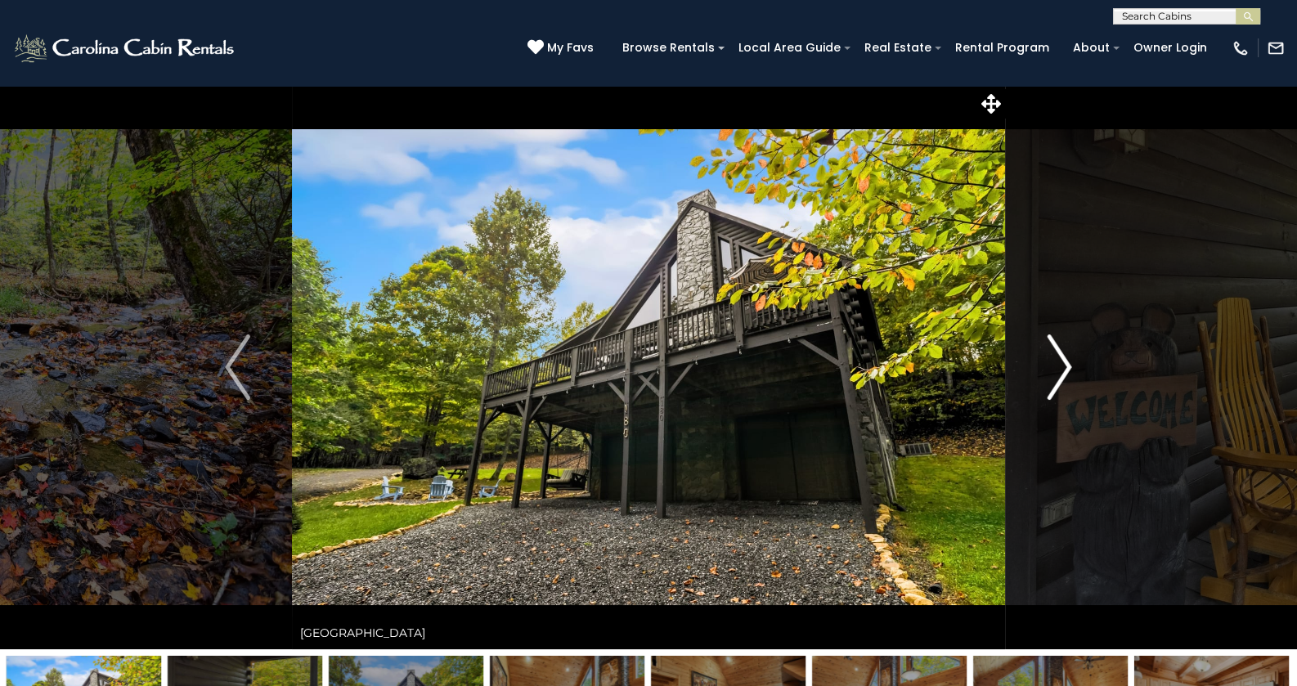
click at [1057, 371] on img "Next" at bounding box center [1059, 367] width 25 height 65
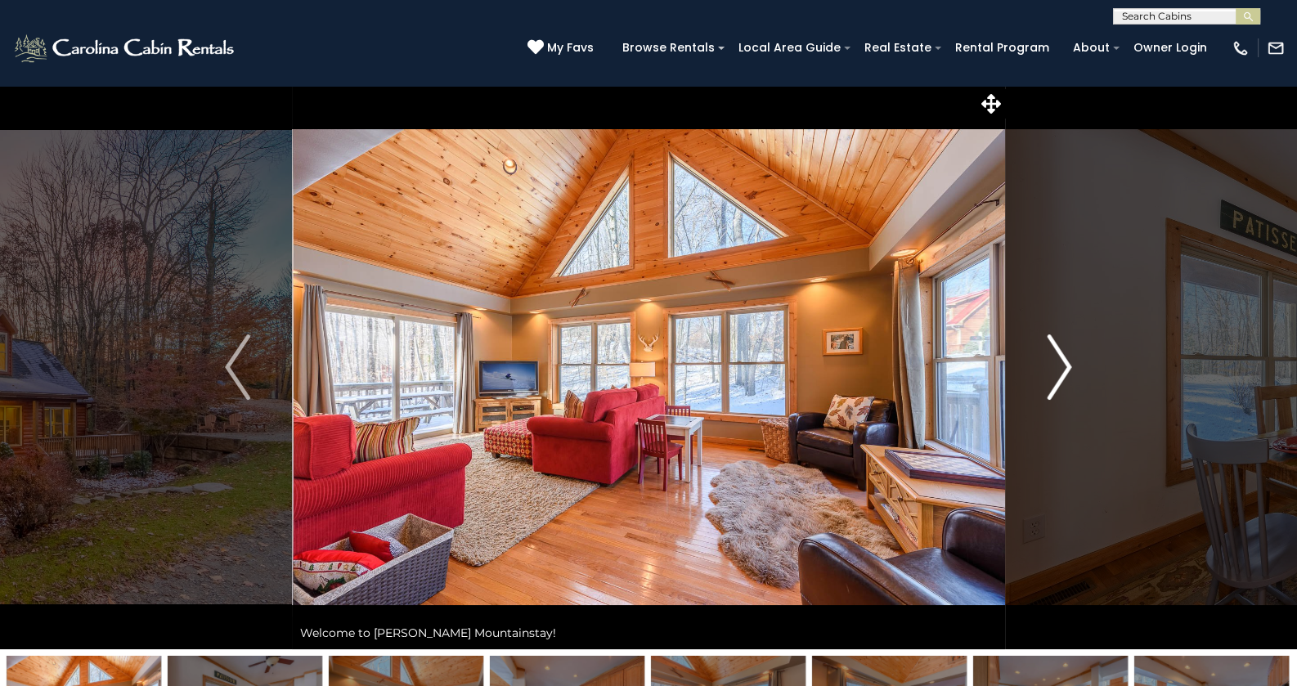
click at [1054, 362] on img "Next" at bounding box center [1059, 367] width 25 height 65
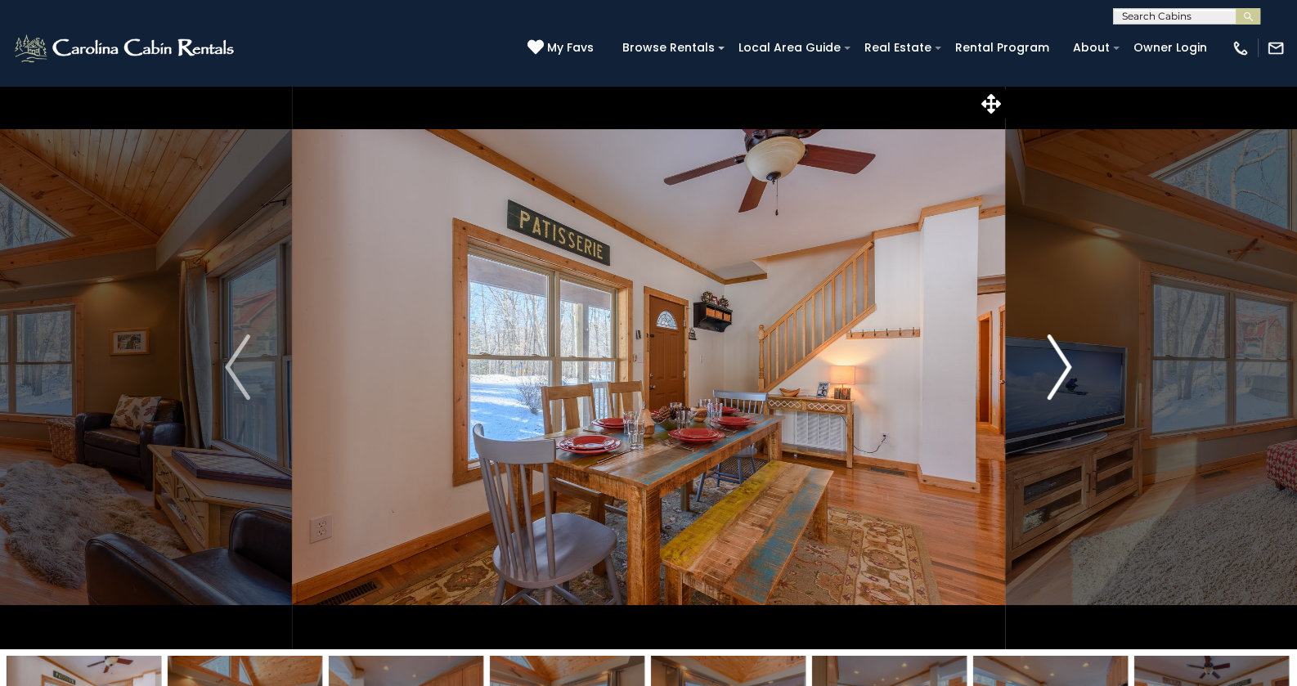
click at [1054, 347] on img "Next" at bounding box center [1059, 367] width 25 height 65
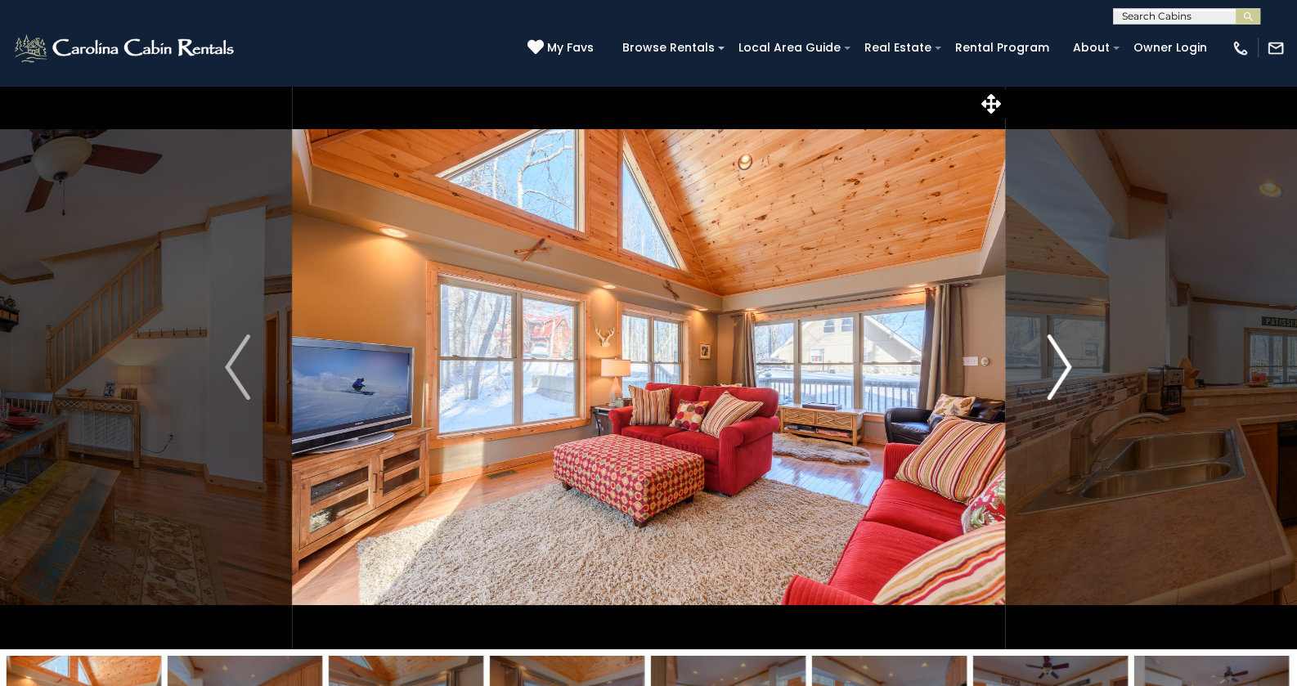
click at [1054, 347] on img "Next" at bounding box center [1059, 367] width 25 height 65
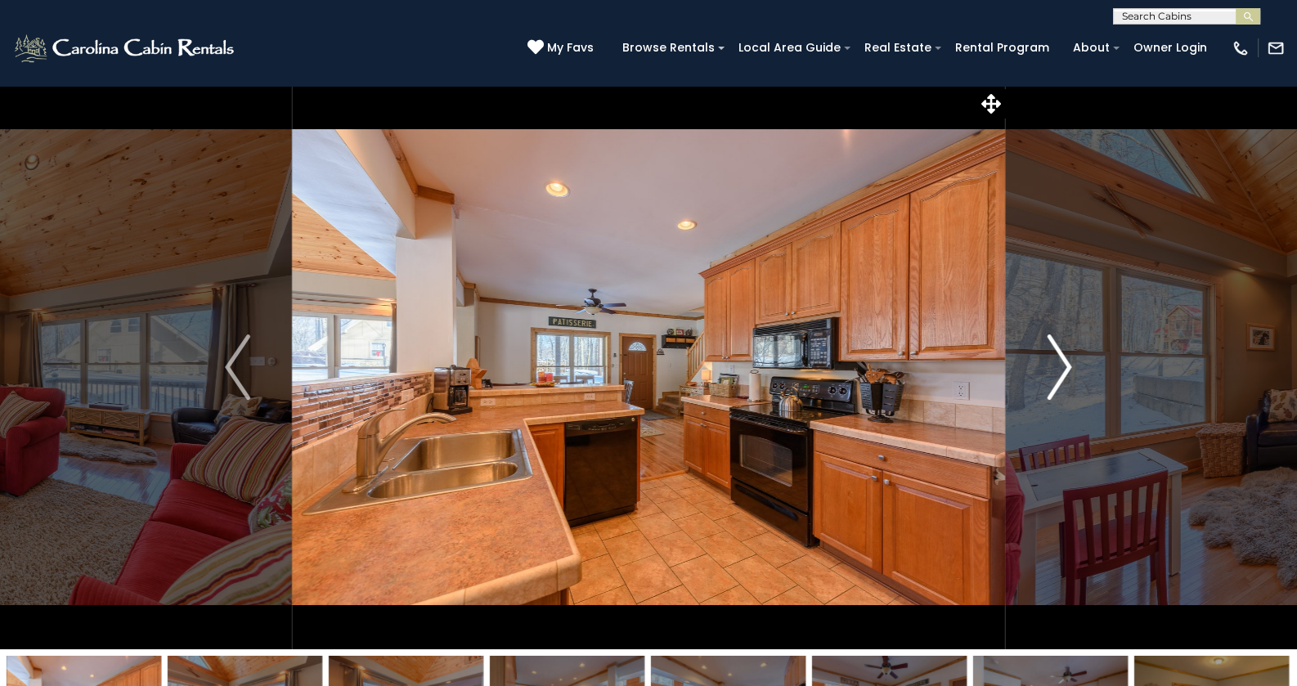
click at [1054, 347] on img "Next" at bounding box center [1059, 367] width 25 height 65
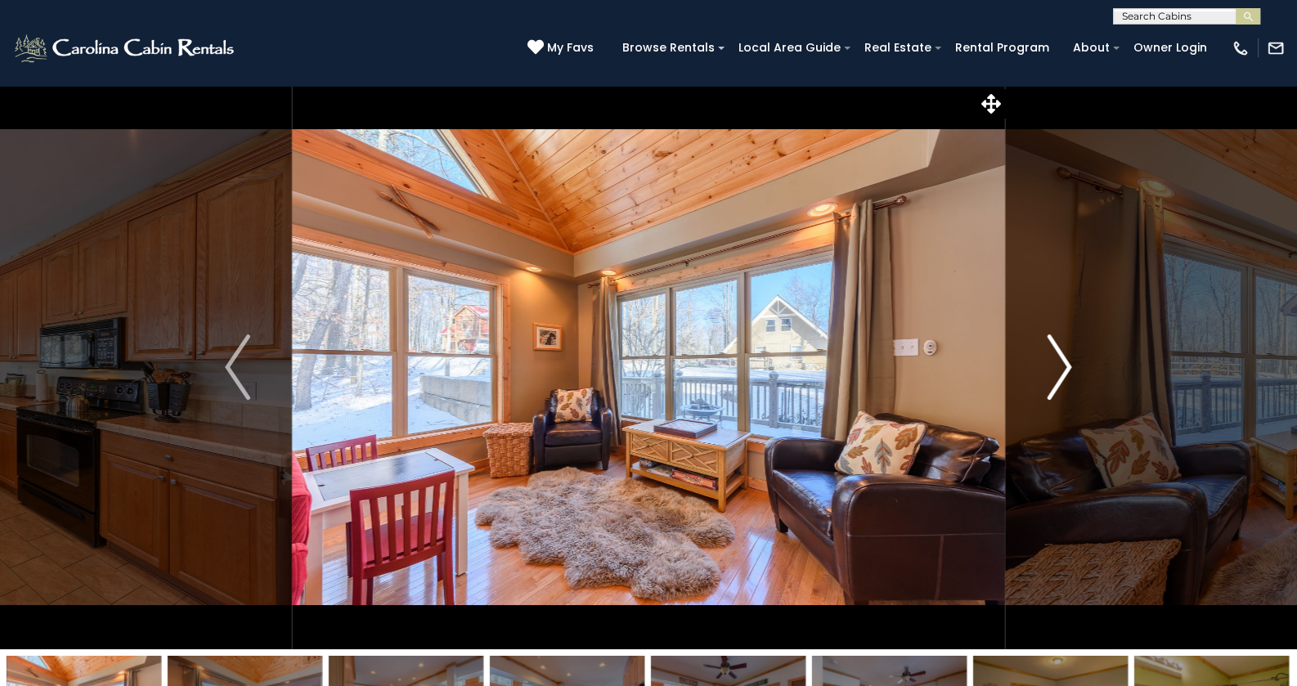
click at [1054, 347] on img "Next" at bounding box center [1059, 367] width 25 height 65
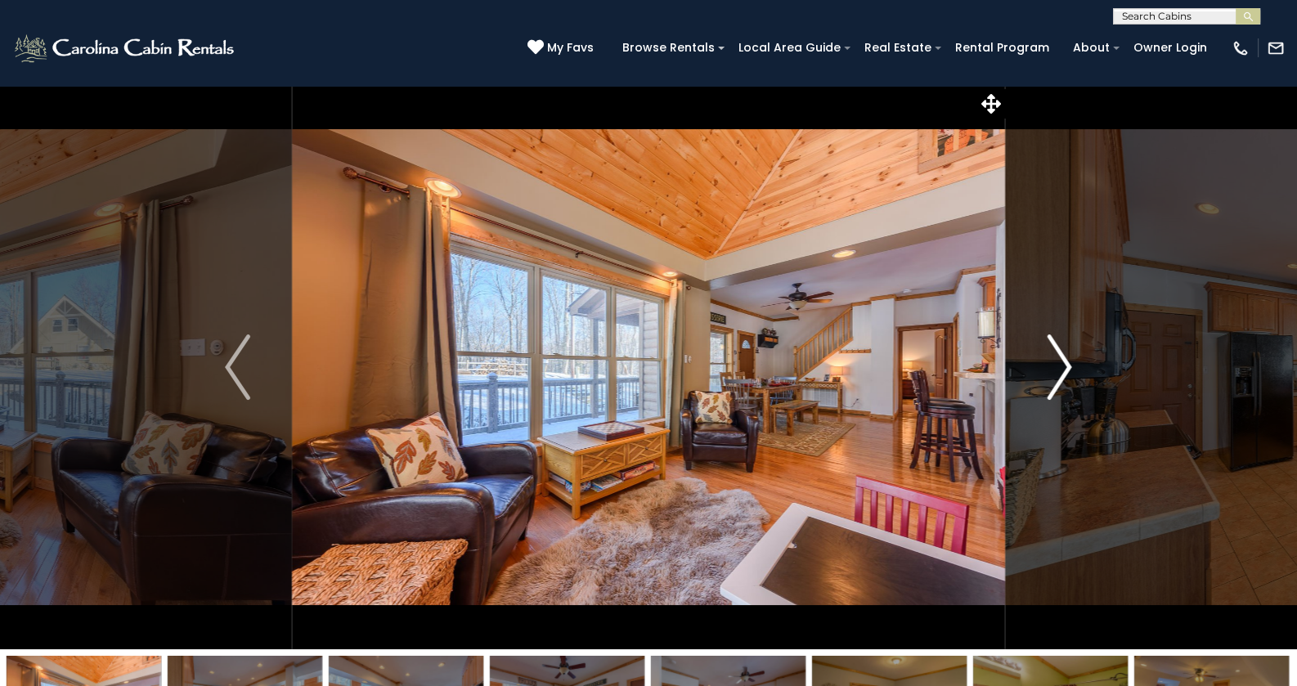
click at [1054, 347] on img "Next" at bounding box center [1059, 367] width 25 height 65
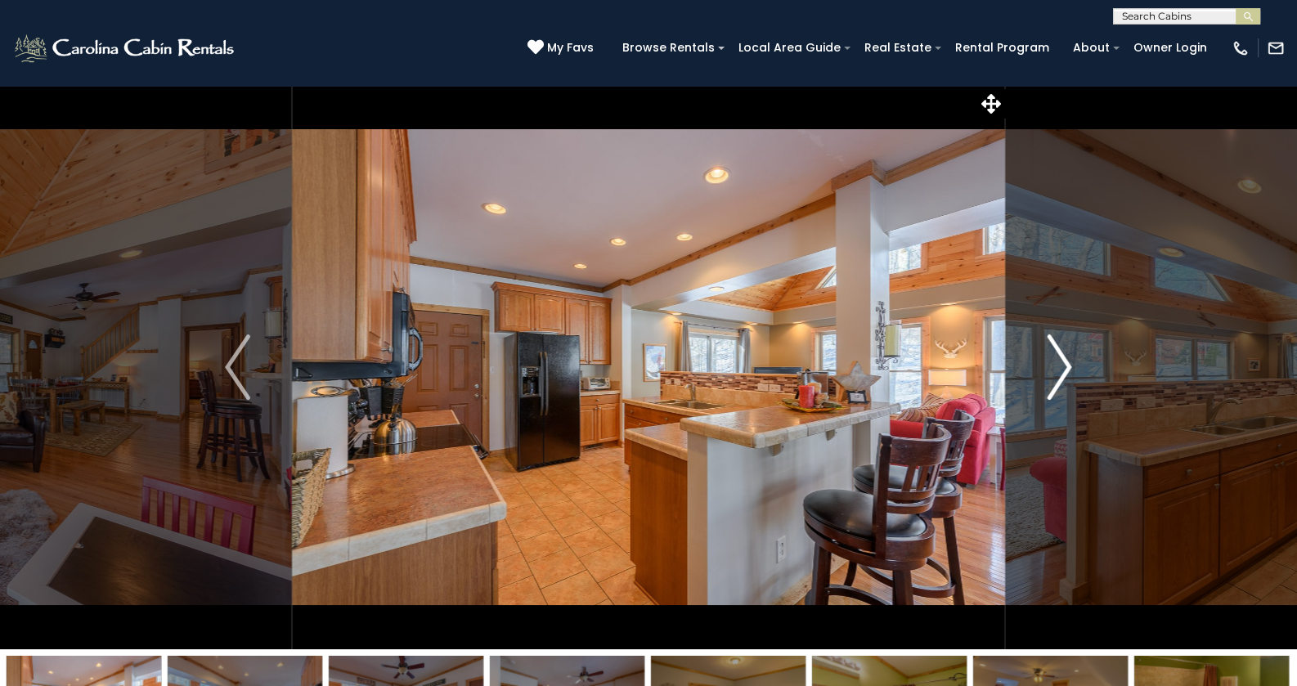
click at [1054, 347] on img "Next" at bounding box center [1059, 367] width 25 height 65
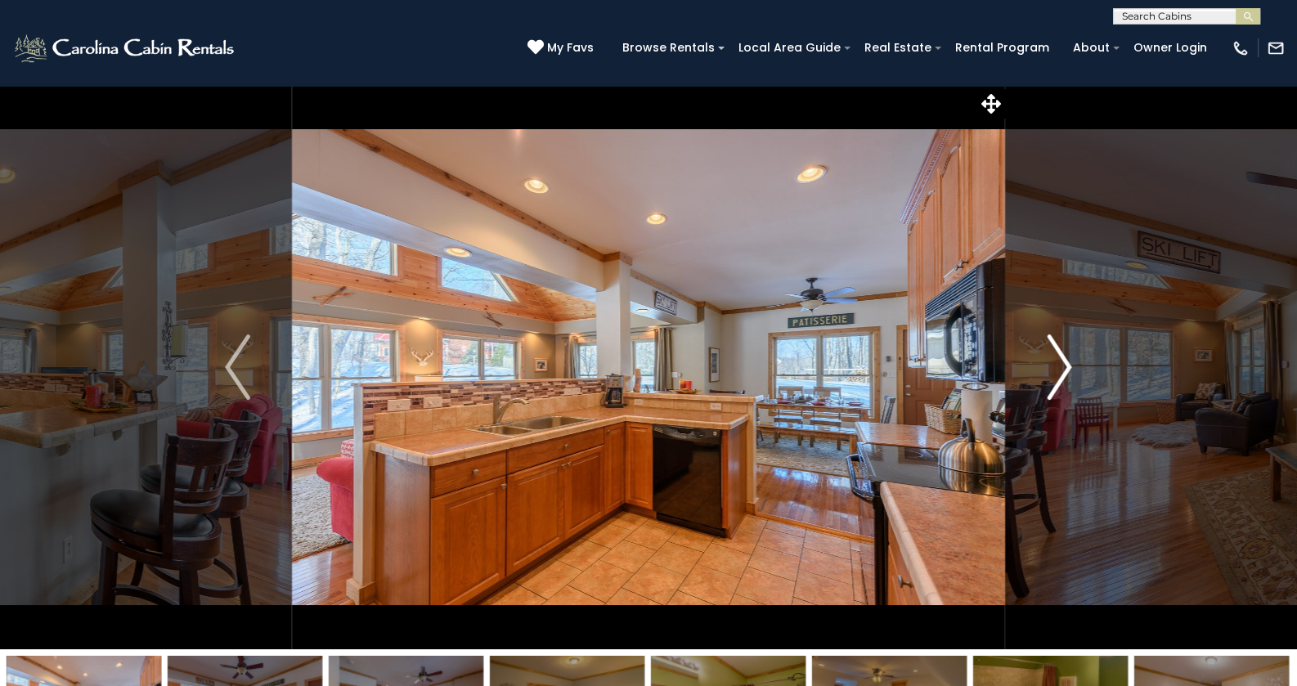
click at [1054, 347] on img "Next" at bounding box center [1059, 367] width 25 height 65
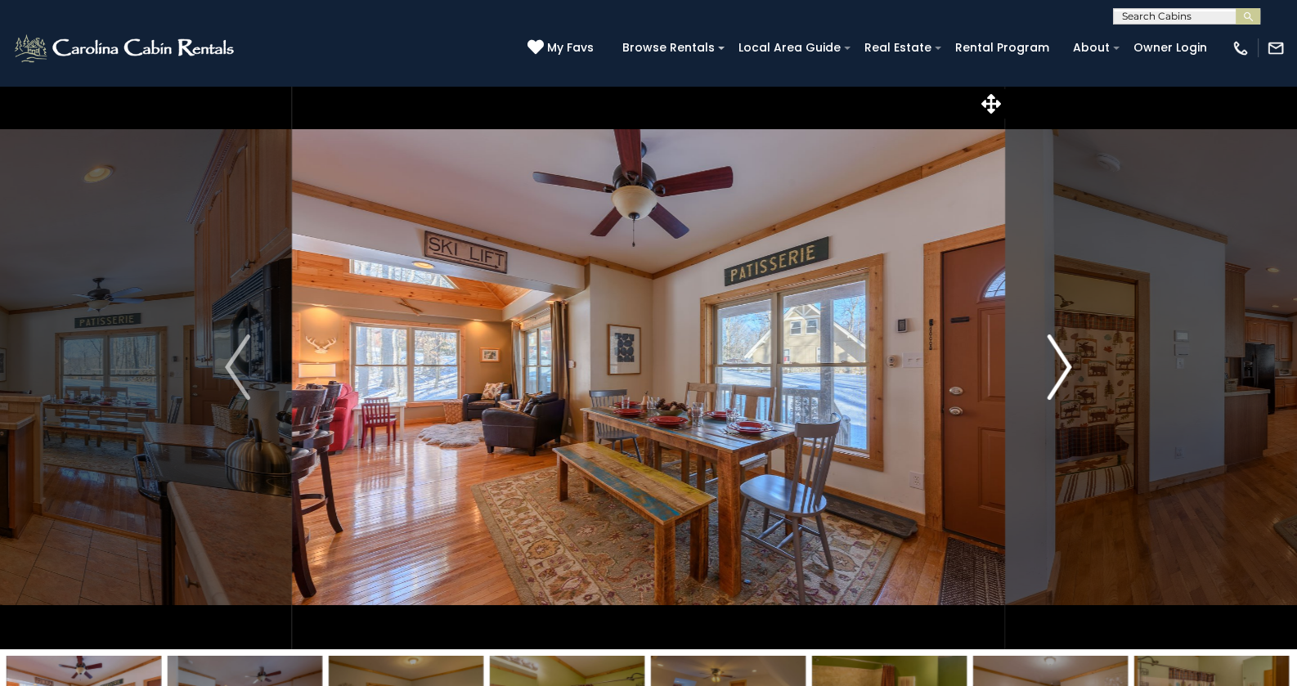
click at [1054, 347] on img "Next" at bounding box center [1059, 367] width 25 height 65
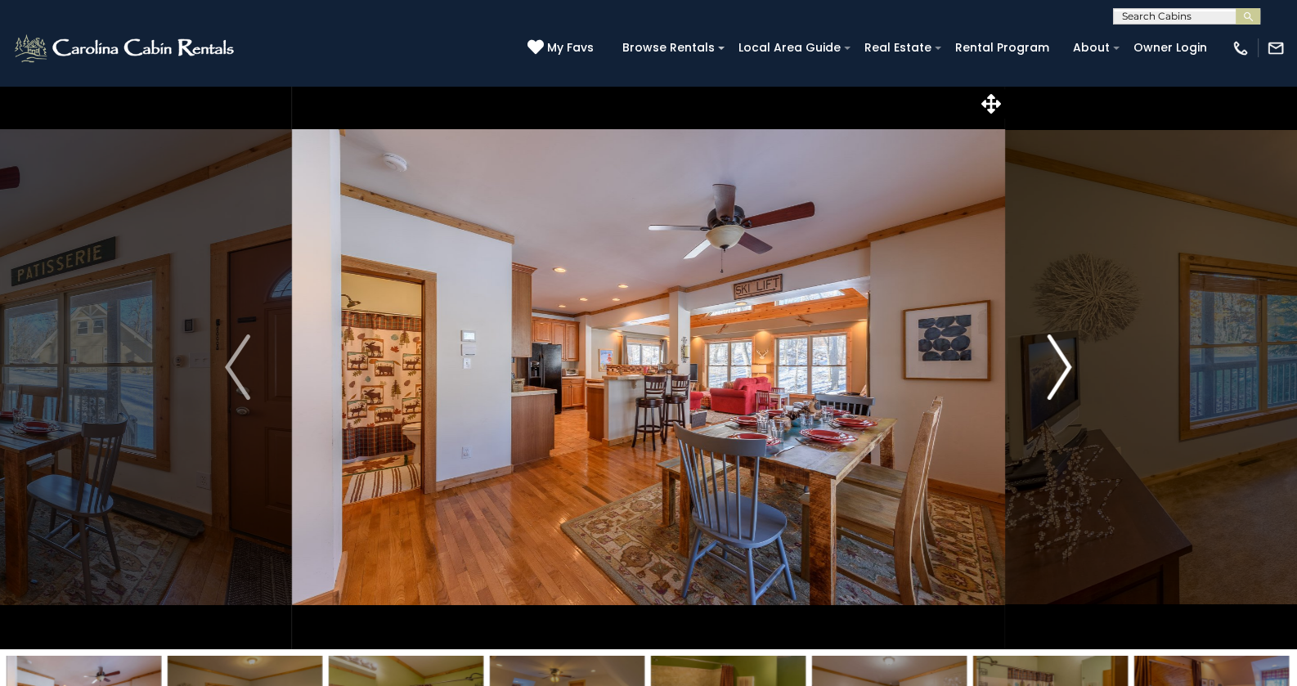
click at [1054, 347] on img "Next" at bounding box center [1059, 367] width 25 height 65
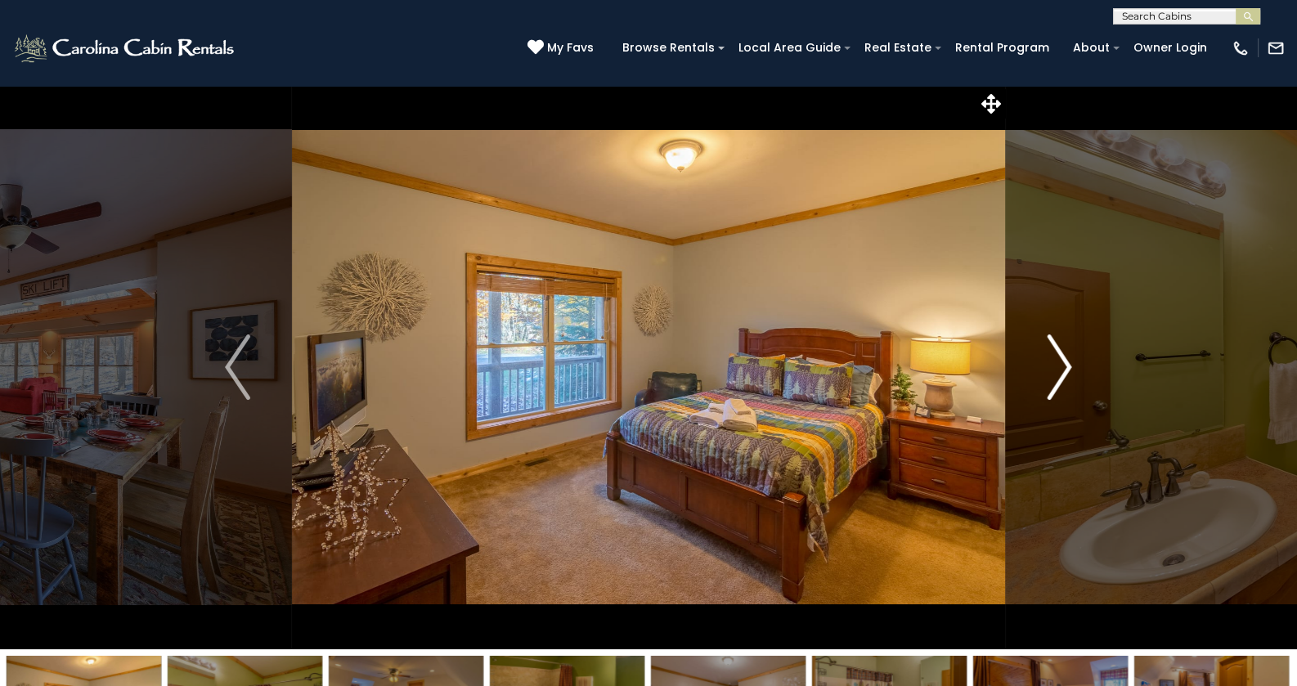
click at [1054, 347] on img "Next" at bounding box center [1059, 367] width 25 height 65
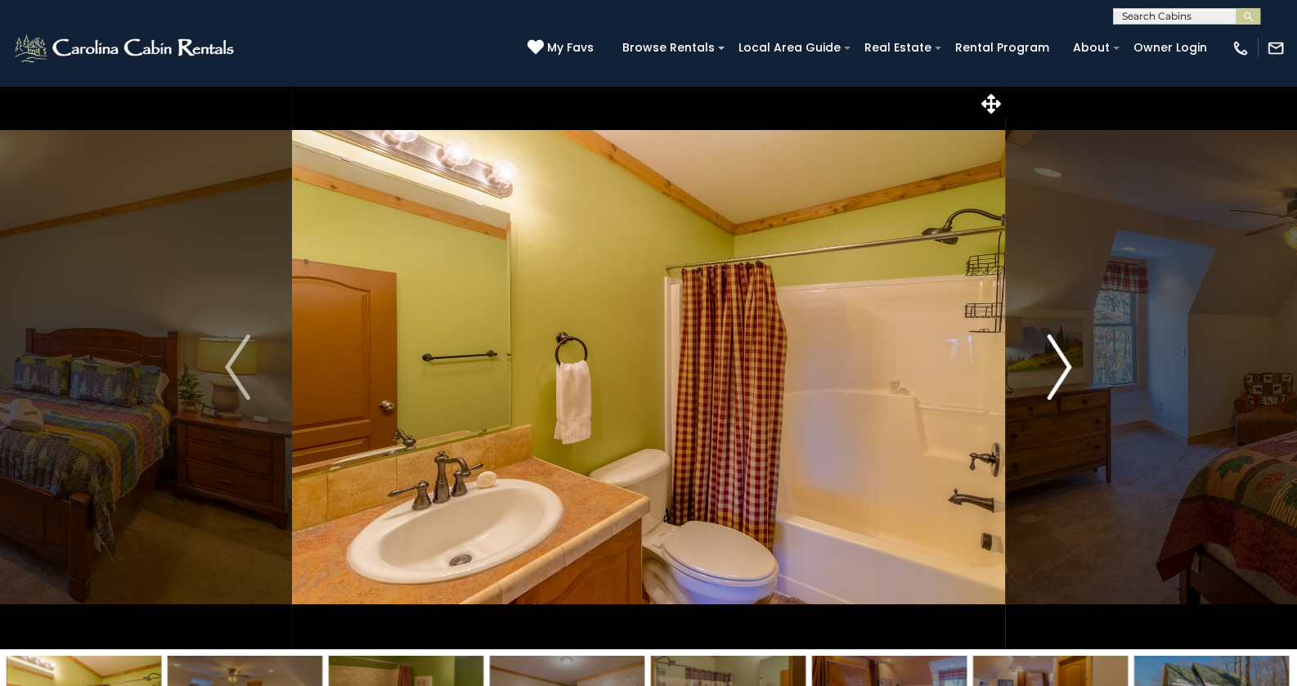
click at [1054, 347] on img "Next" at bounding box center [1059, 367] width 25 height 65
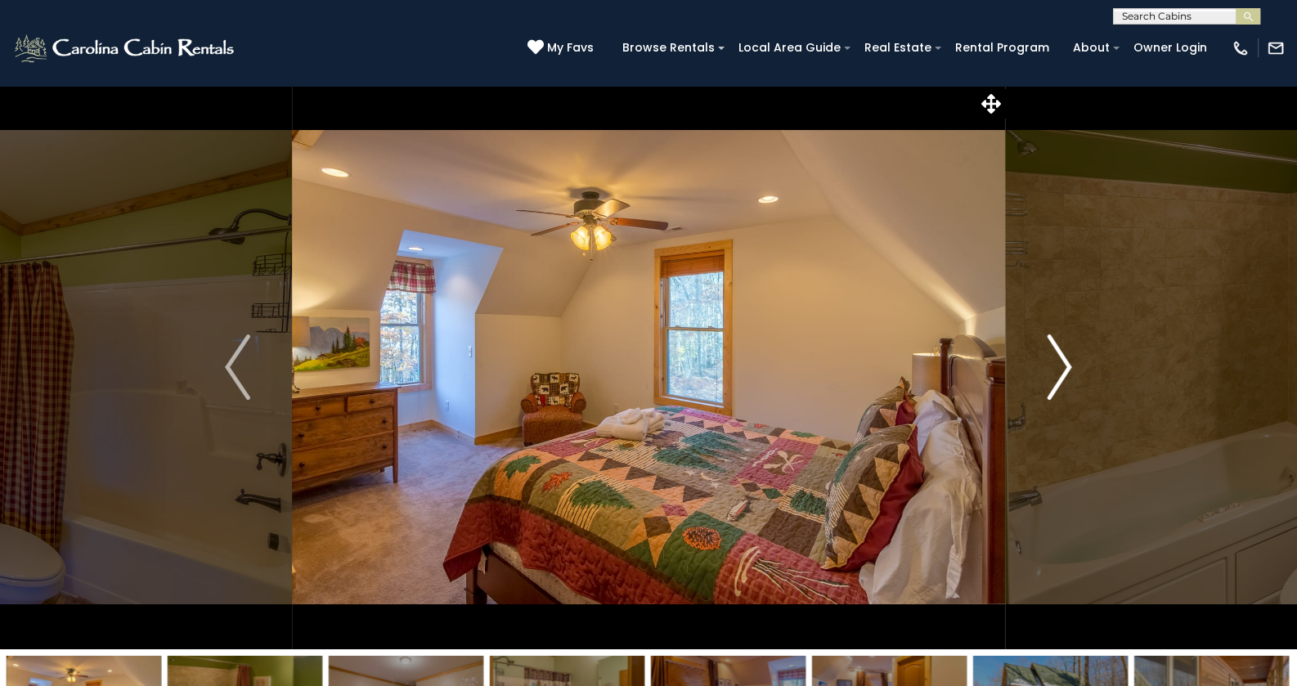
click at [1054, 347] on img "Next" at bounding box center [1059, 367] width 25 height 65
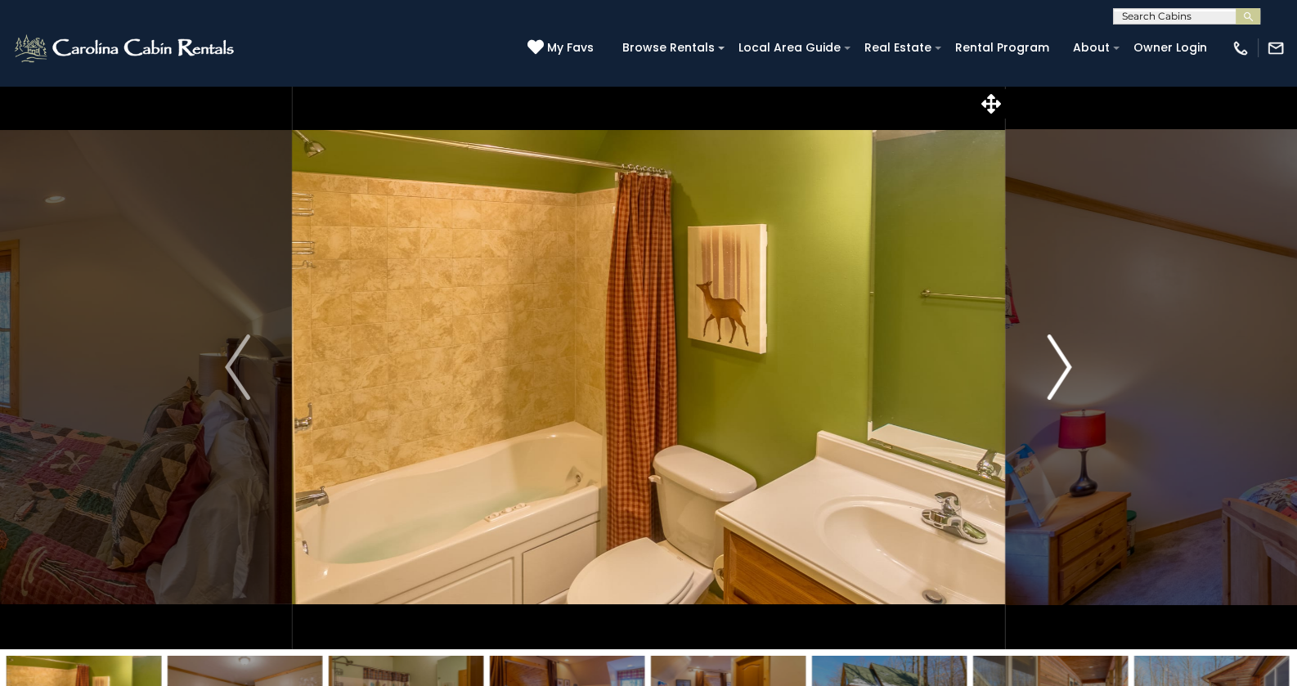
click at [1054, 347] on img "Next" at bounding box center [1059, 367] width 25 height 65
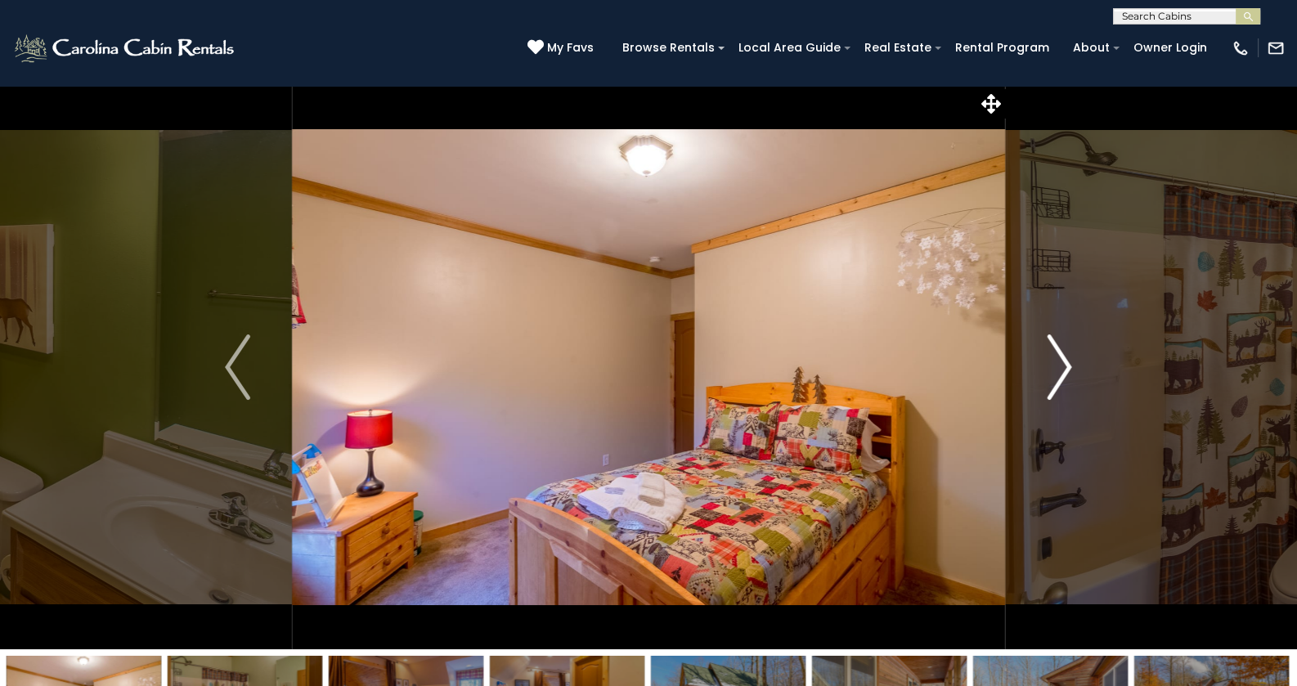
click at [1054, 347] on img "Next" at bounding box center [1059, 367] width 25 height 65
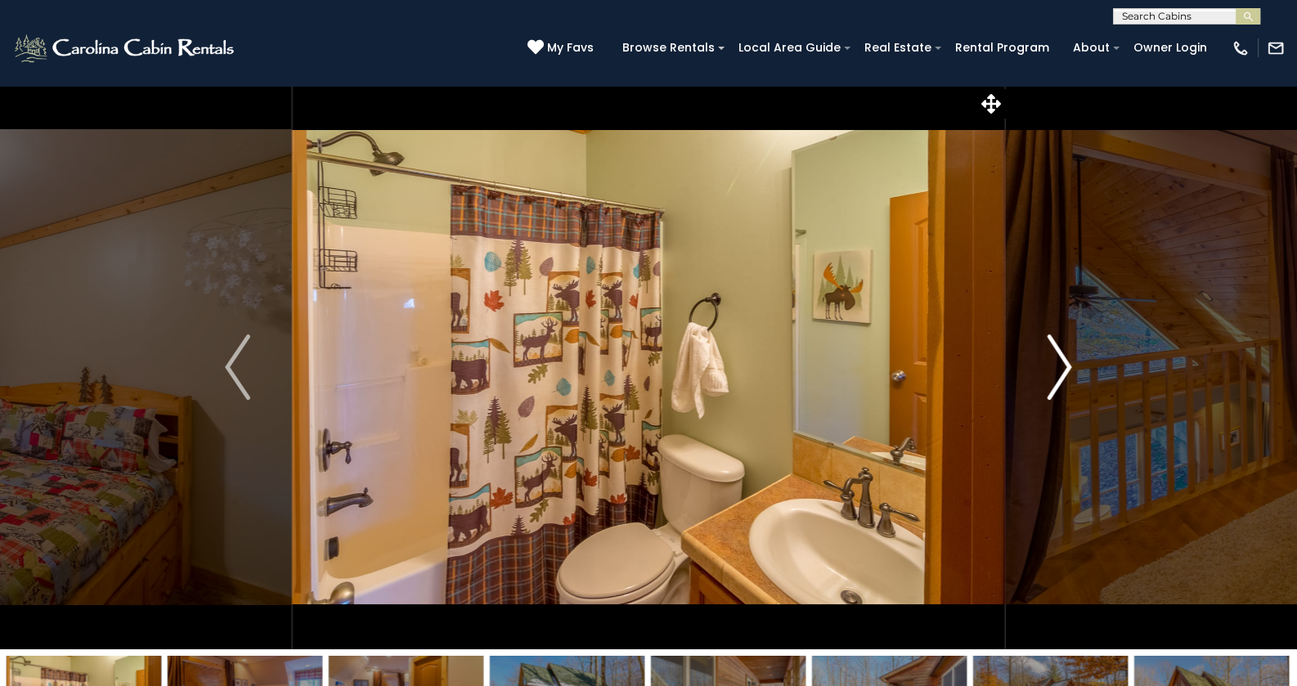
click at [1054, 347] on img "Next" at bounding box center [1059, 367] width 25 height 65
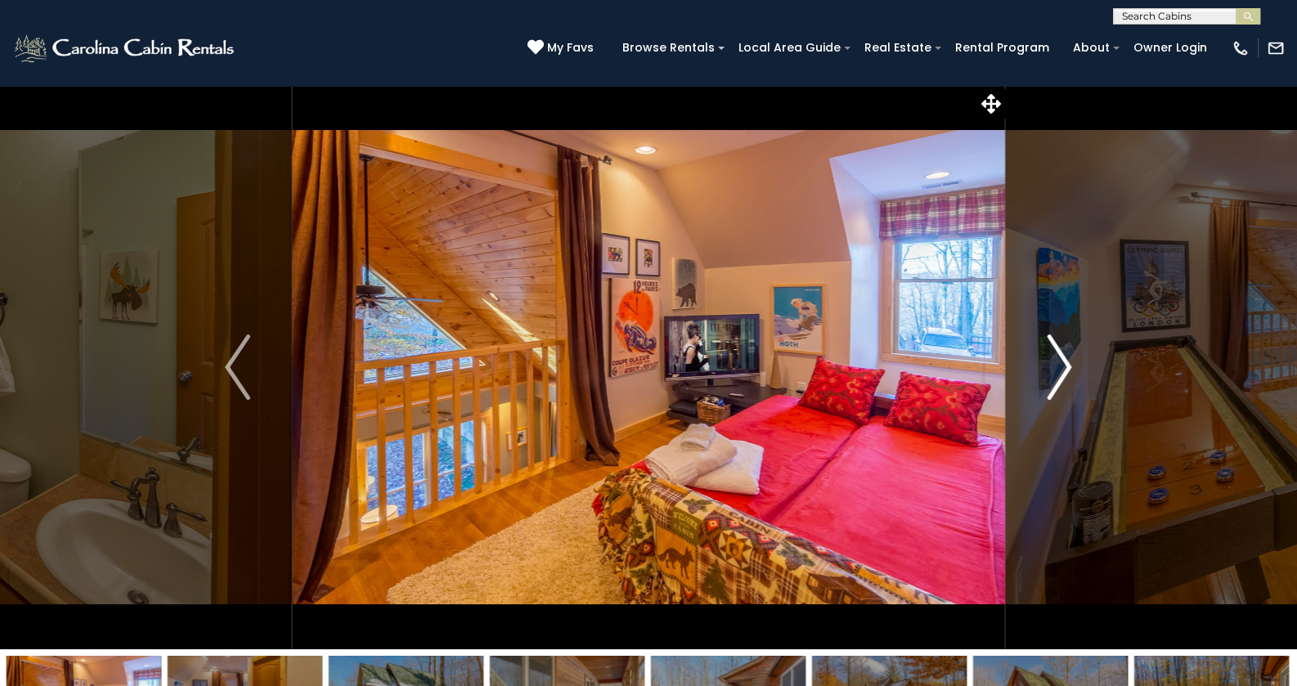
click at [1054, 347] on img "Next" at bounding box center [1059, 367] width 25 height 65
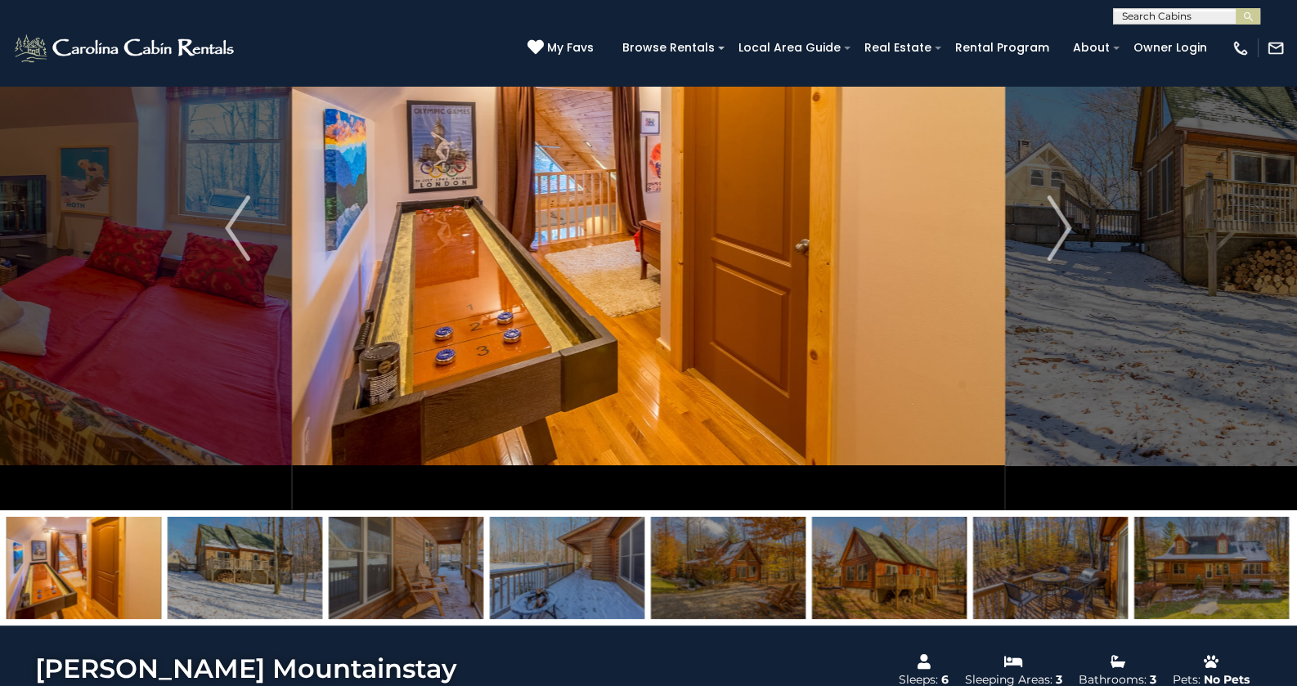
scroll to position [326, 0]
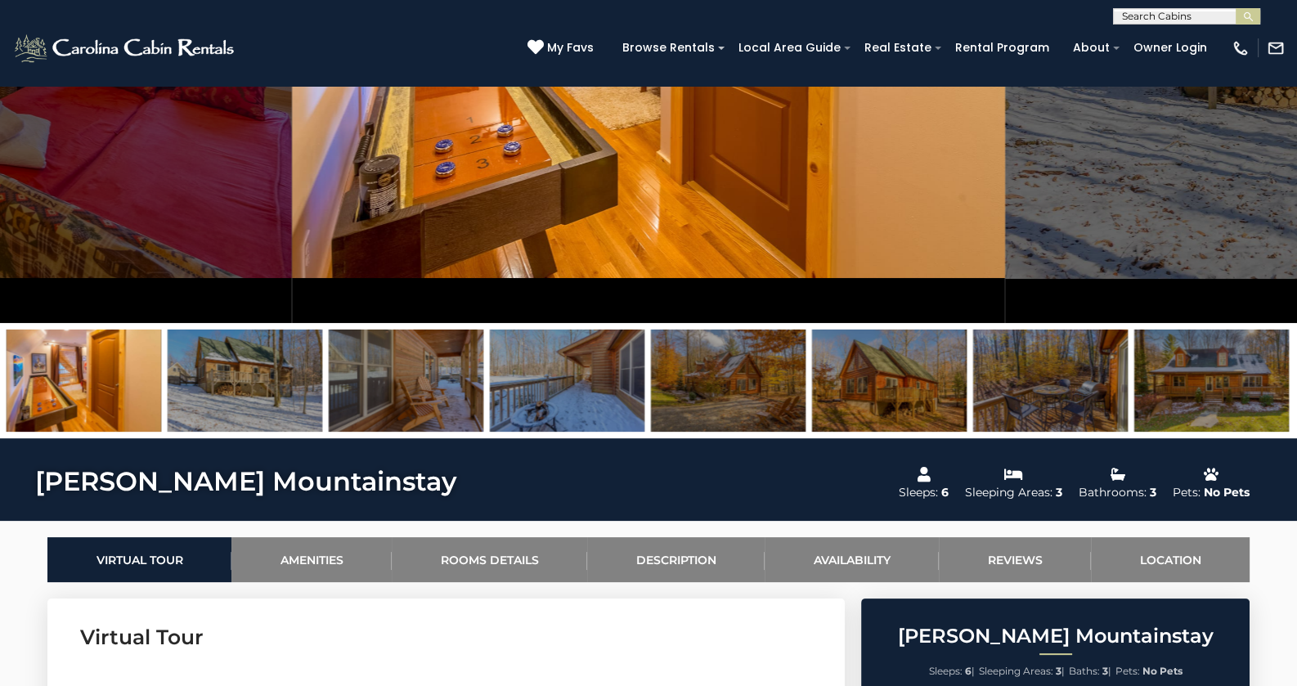
click at [1219, 400] on img at bounding box center [1211, 381] width 155 height 102
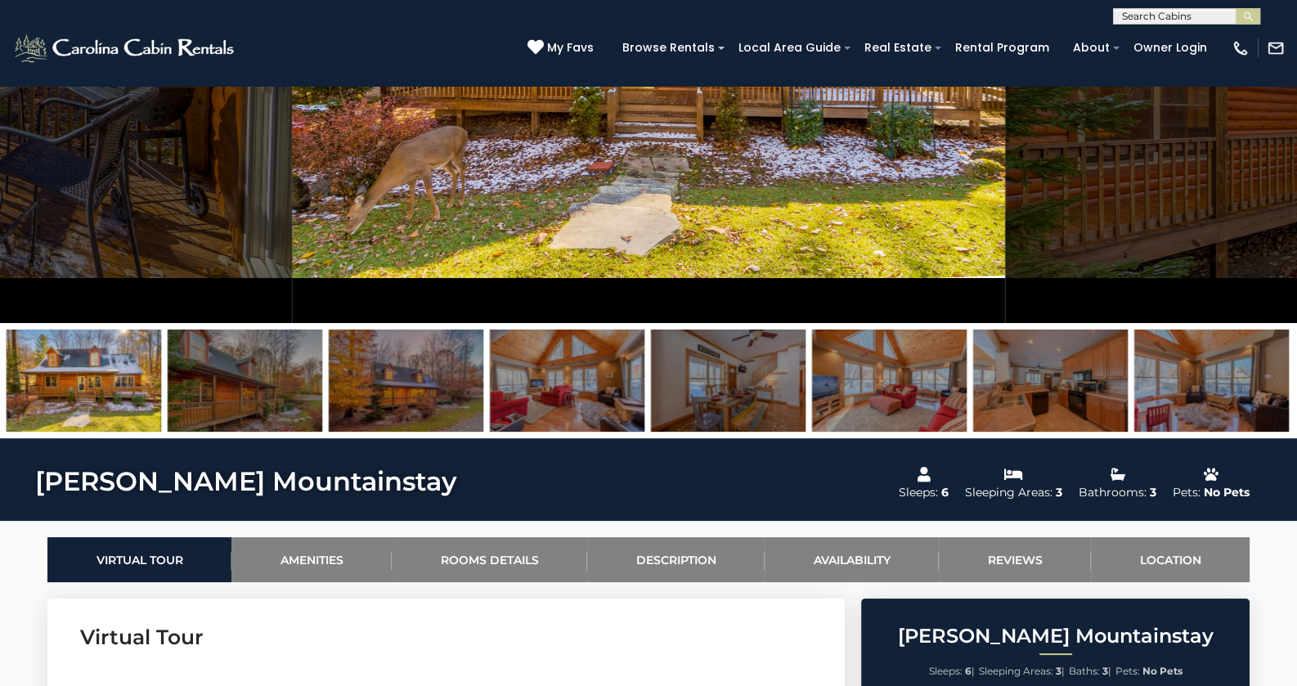
click at [1215, 400] on img at bounding box center [1211, 381] width 155 height 102
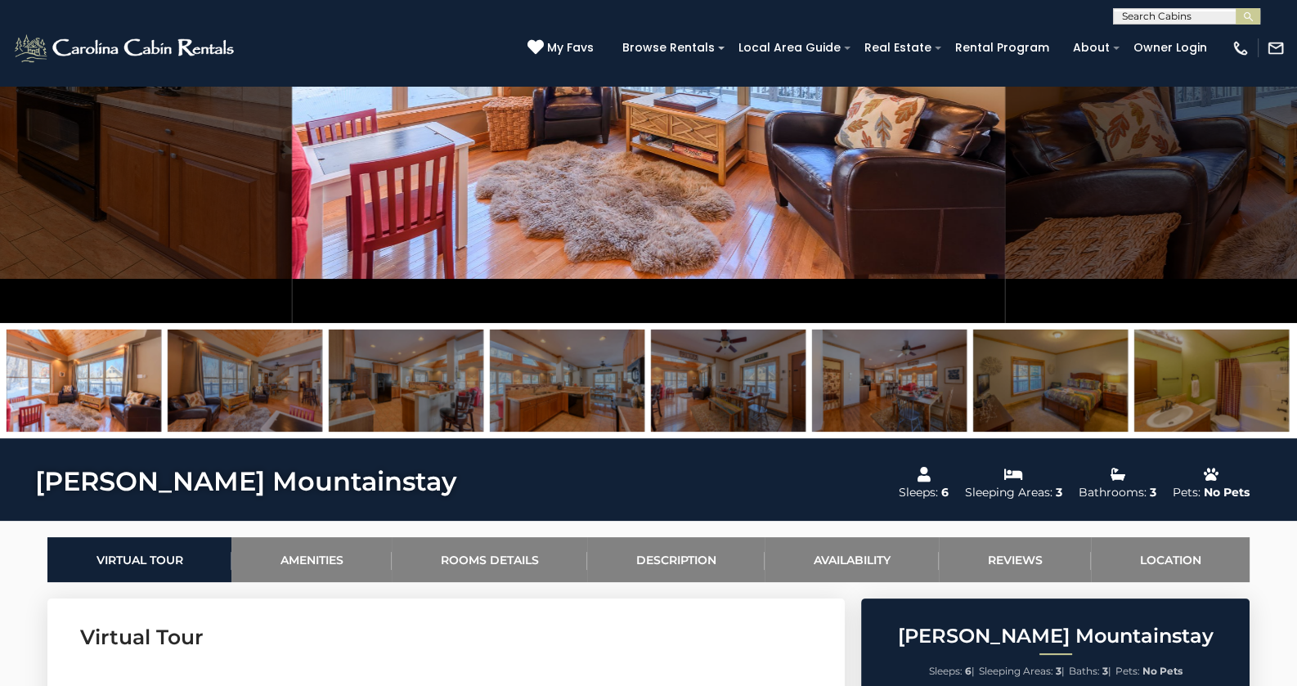
click at [1215, 400] on img at bounding box center [1211, 381] width 155 height 102
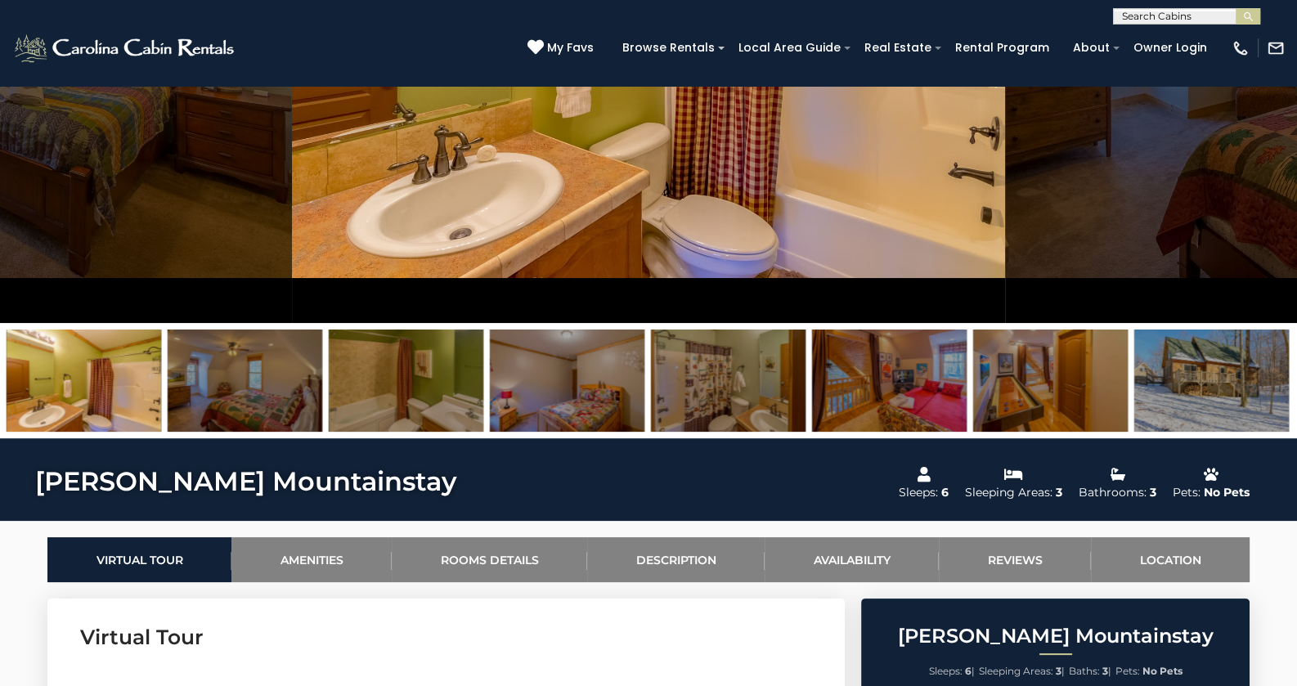
click at [1215, 400] on img at bounding box center [1211, 381] width 155 height 102
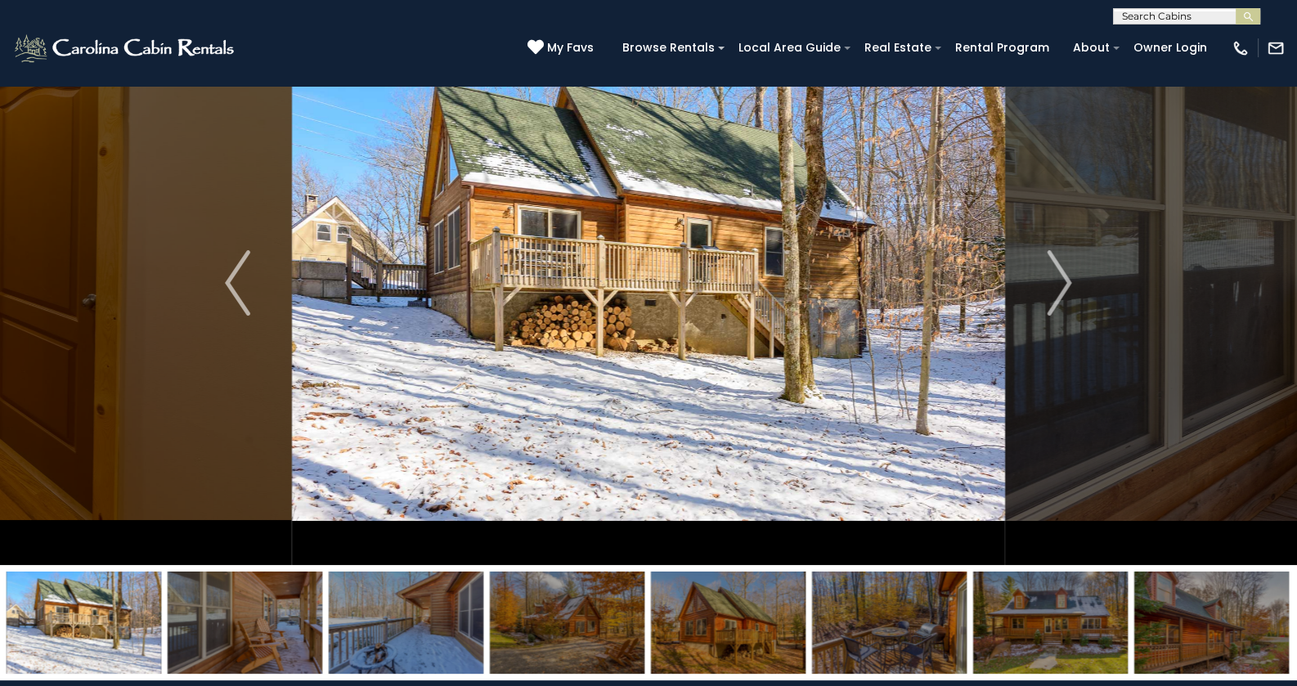
scroll to position [81, 0]
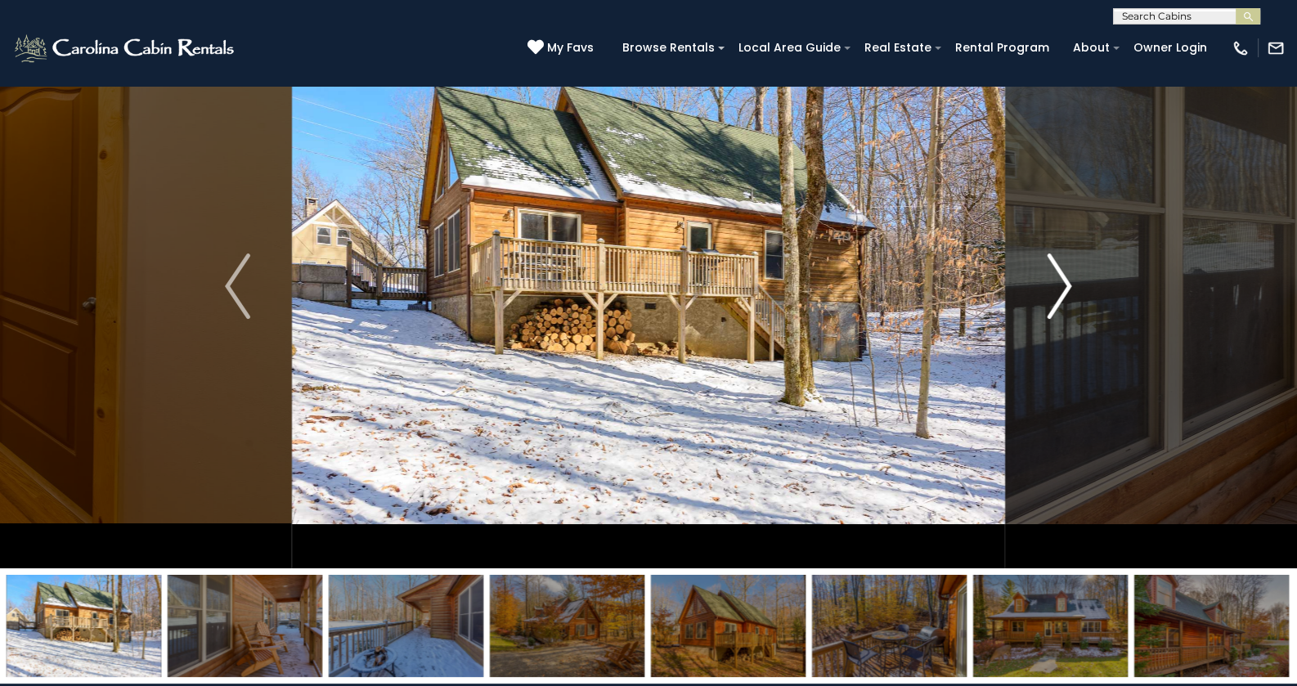
click at [1049, 289] on img "Next" at bounding box center [1059, 286] width 25 height 65
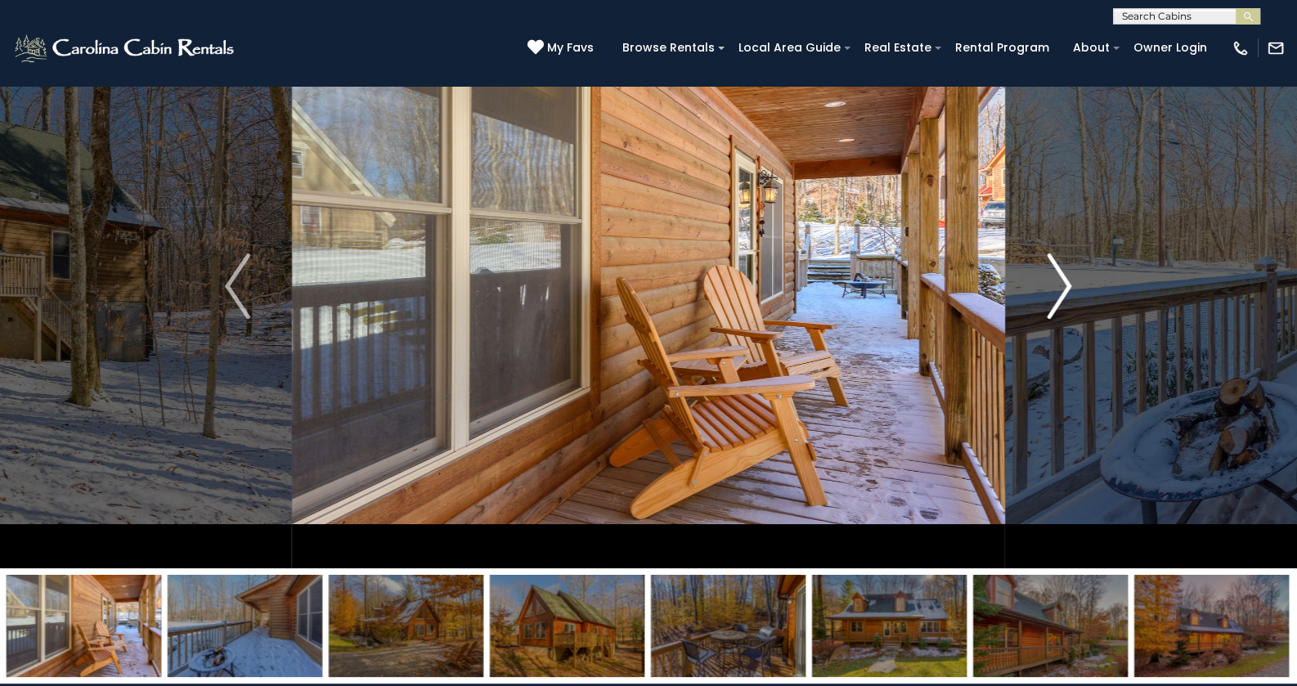
click at [1049, 289] on img "Next" at bounding box center [1059, 286] width 25 height 65
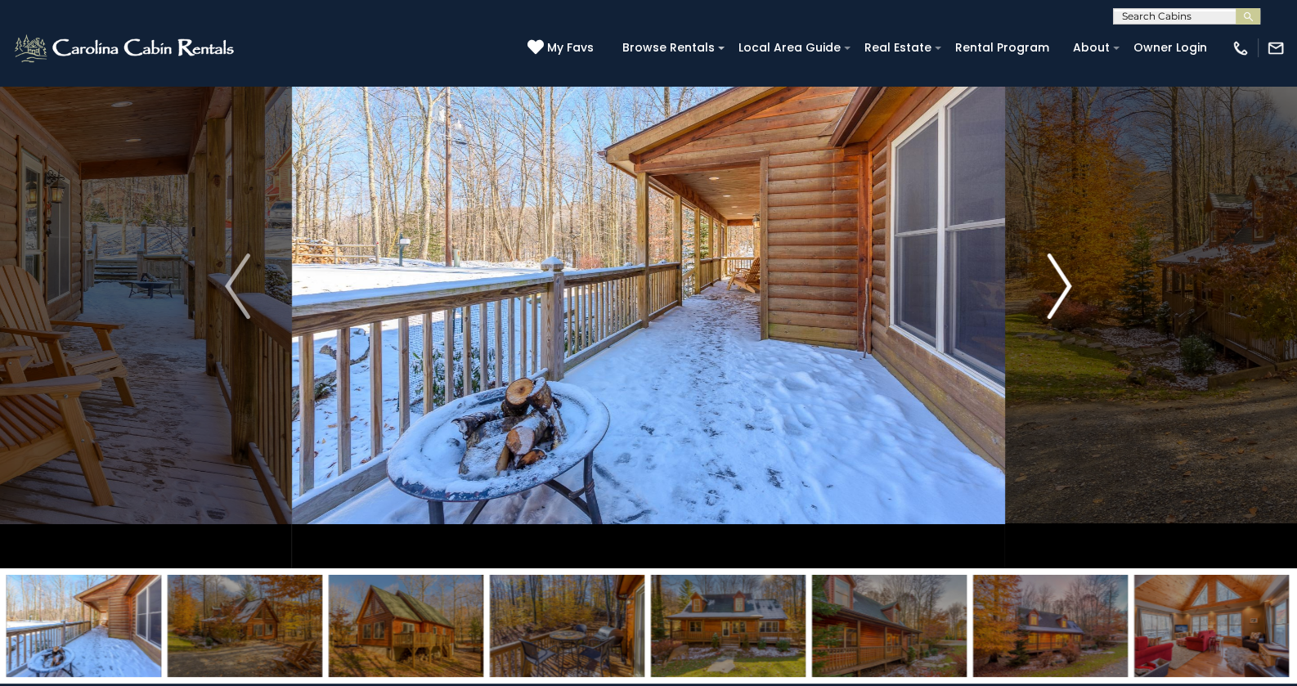
click at [1049, 289] on img "Next" at bounding box center [1059, 286] width 25 height 65
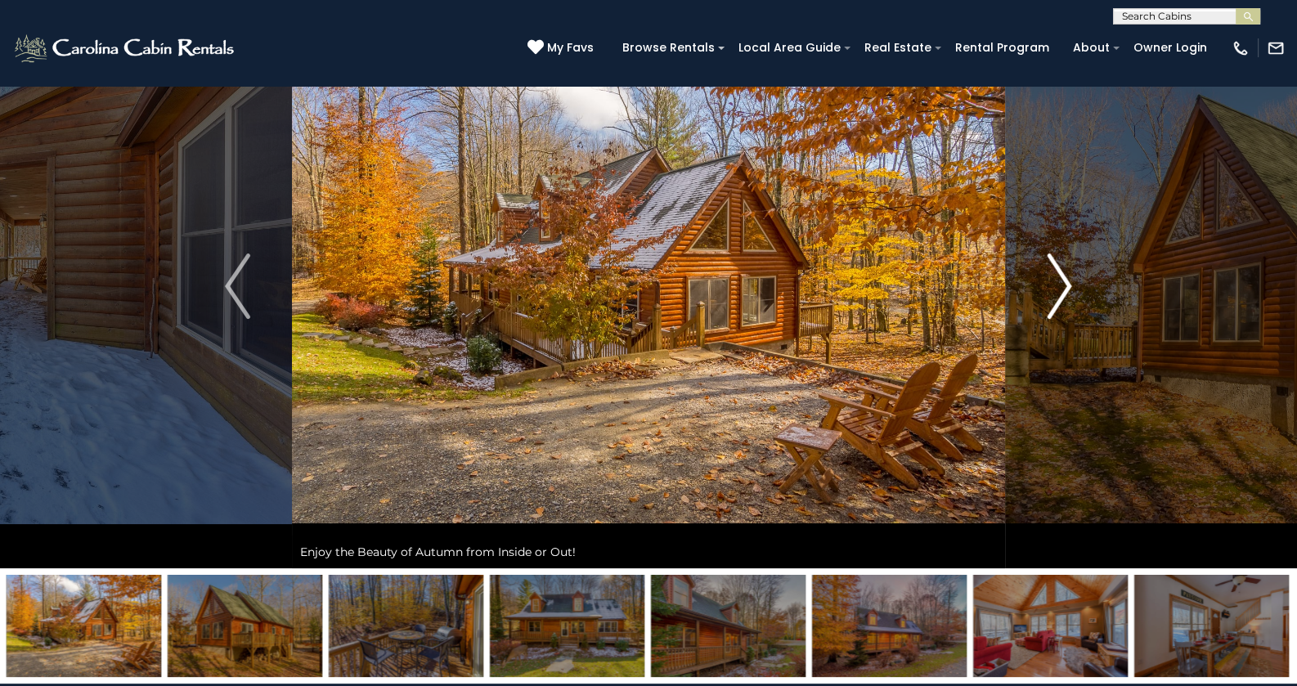
click at [1049, 289] on img "Next" at bounding box center [1059, 286] width 25 height 65
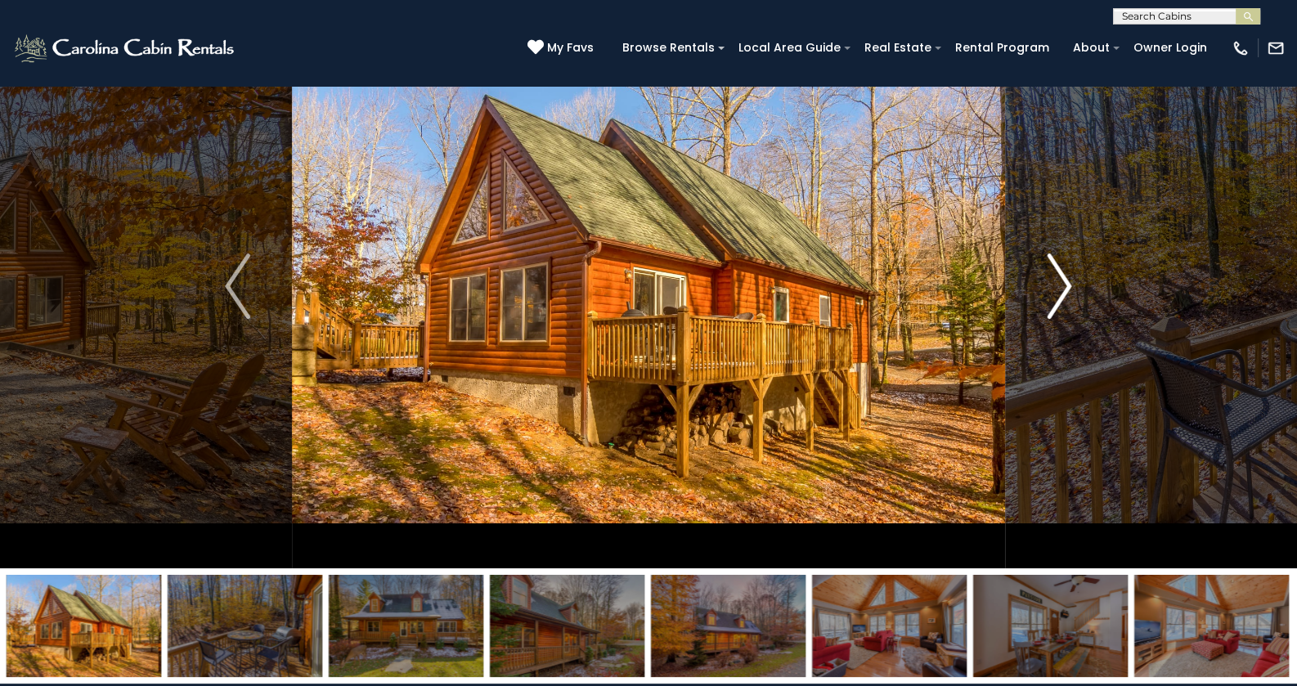
click at [1049, 289] on img "Next" at bounding box center [1059, 286] width 25 height 65
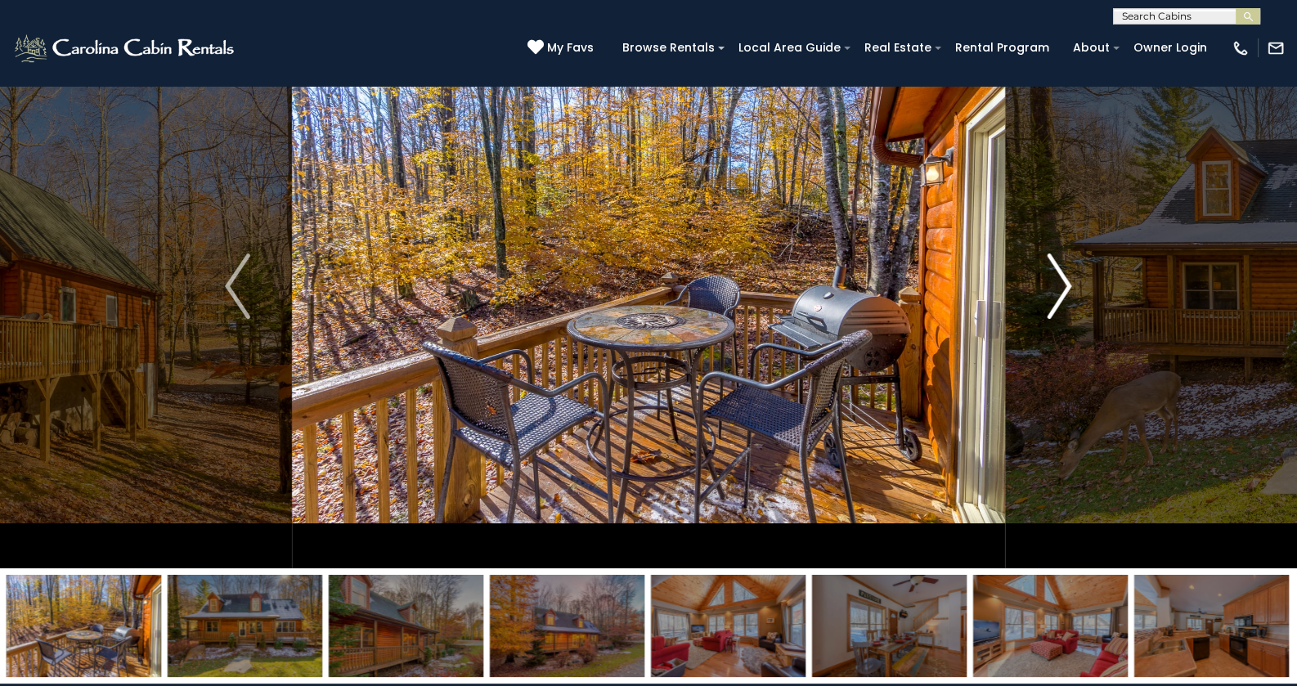
click at [1049, 289] on img "Next" at bounding box center [1059, 286] width 25 height 65
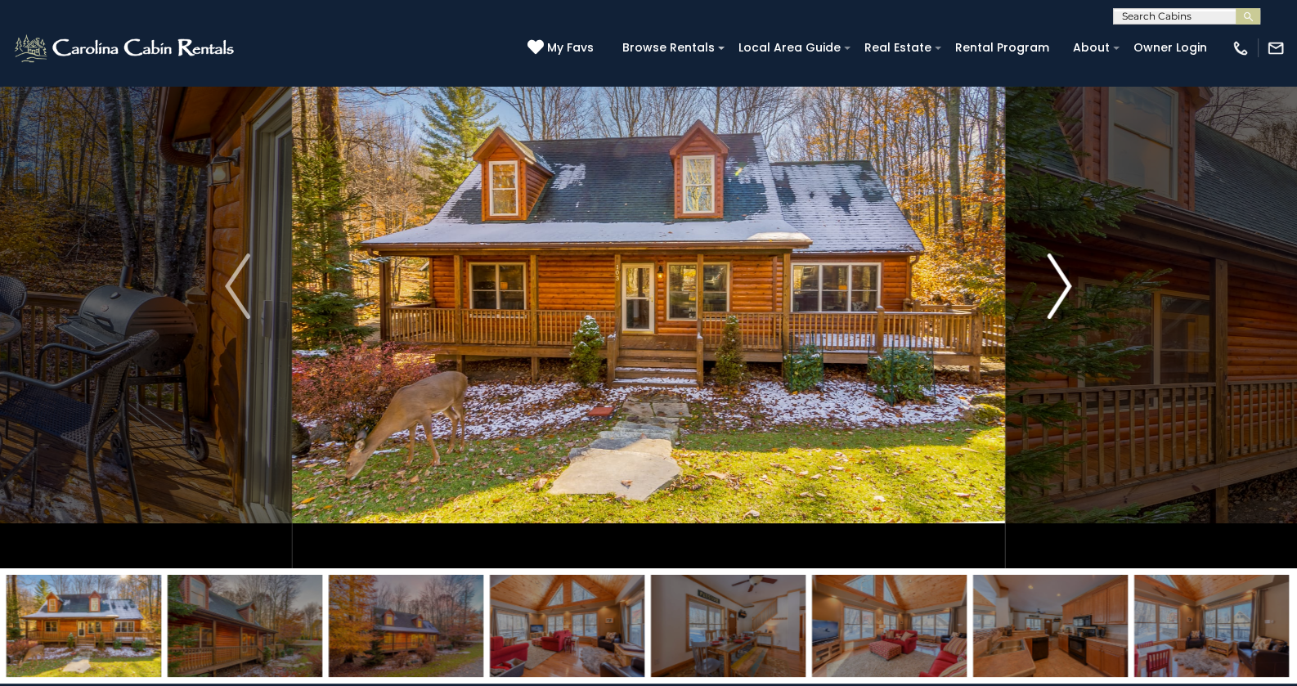
click at [1049, 289] on img "Next" at bounding box center [1059, 286] width 25 height 65
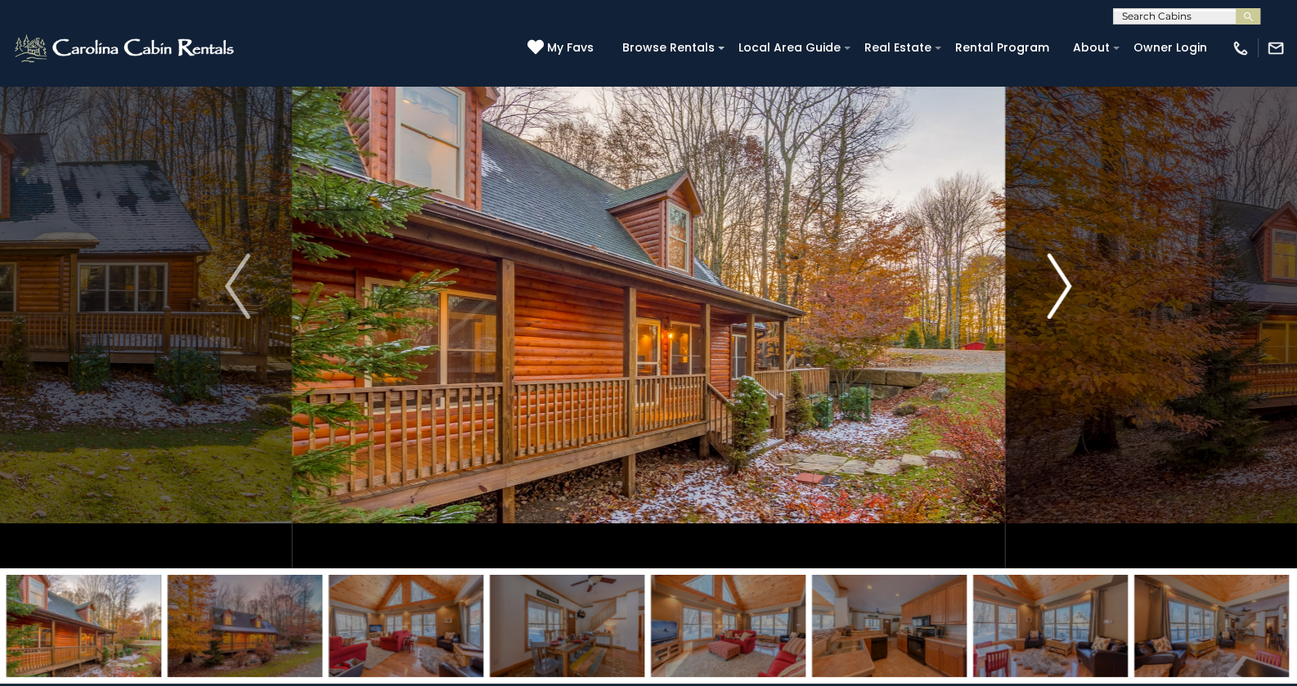
click at [1049, 289] on img "Next" at bounding box center [1059, 286] width 25 height 65
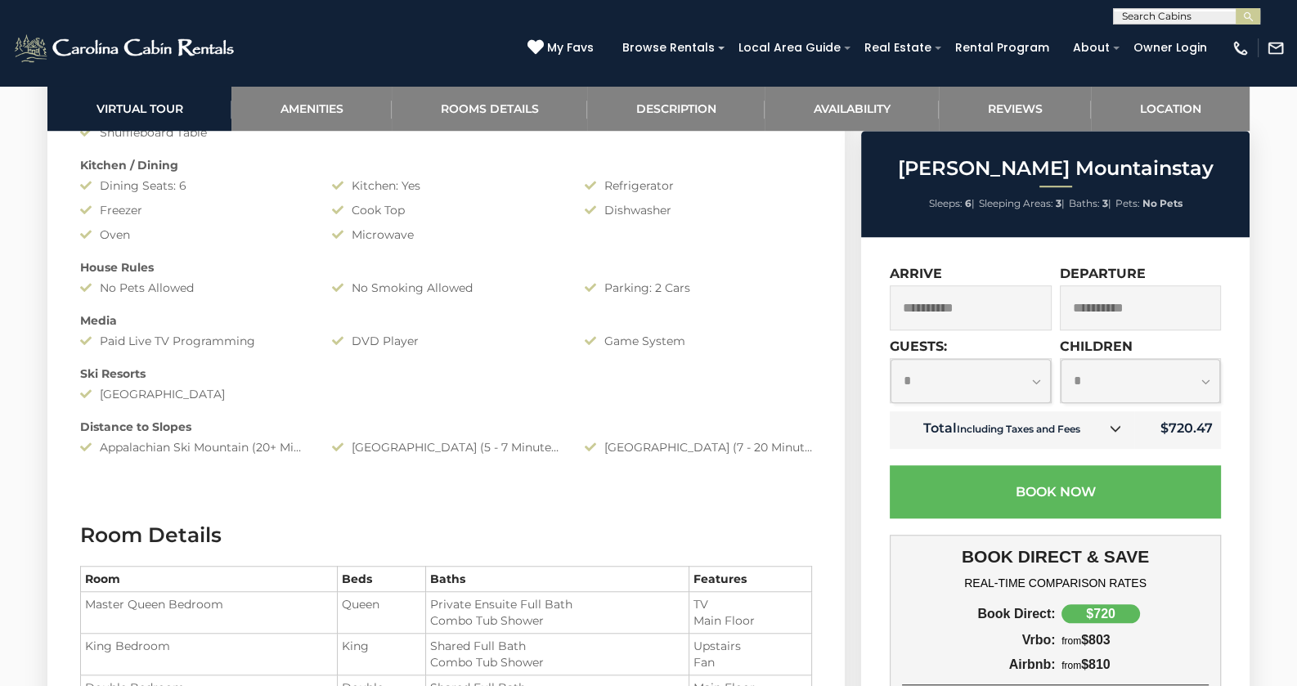
scroll to position [1635, 0]
